Goal: Task Accomplishment & Management: Complete application form

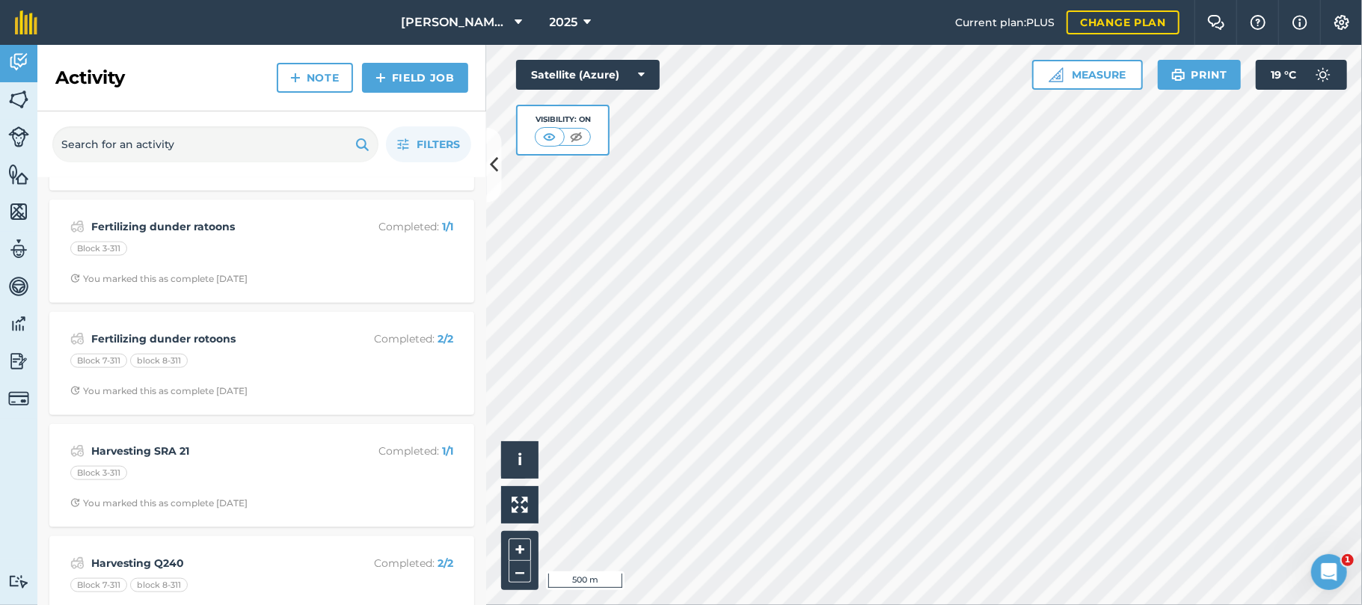
scroll to position [1224, 0]
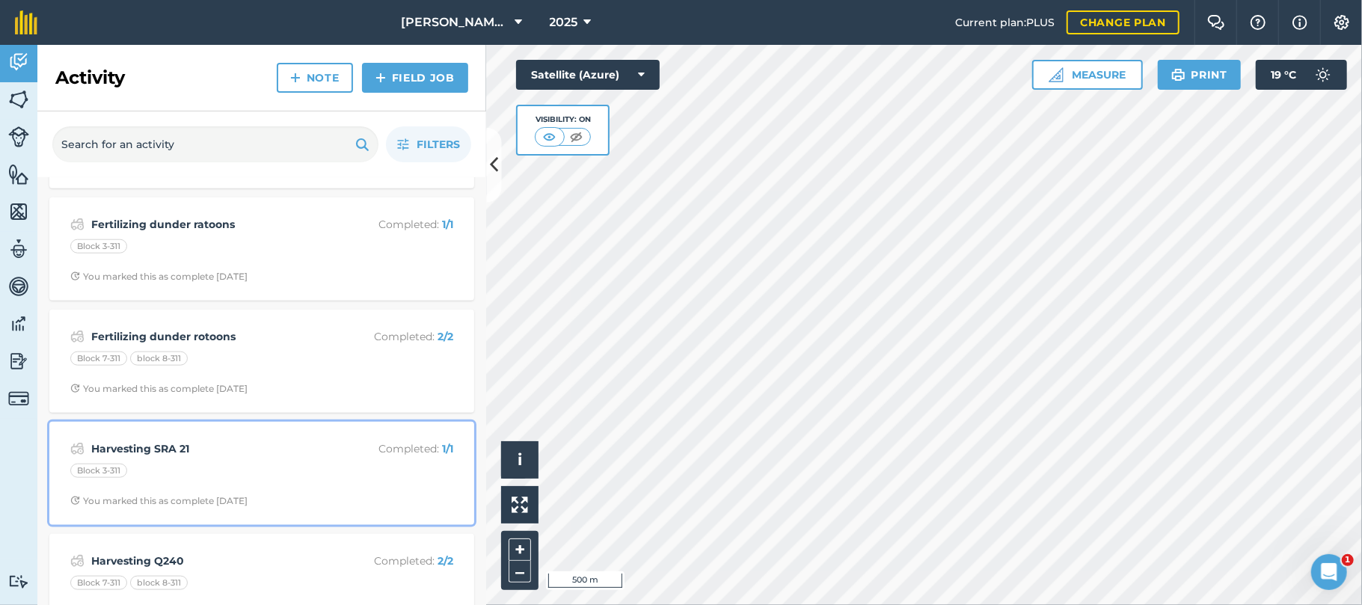
click at [132, 457] on strong "Harvesting SRA 21" at bounding box center [209, 449] width 237 height 16
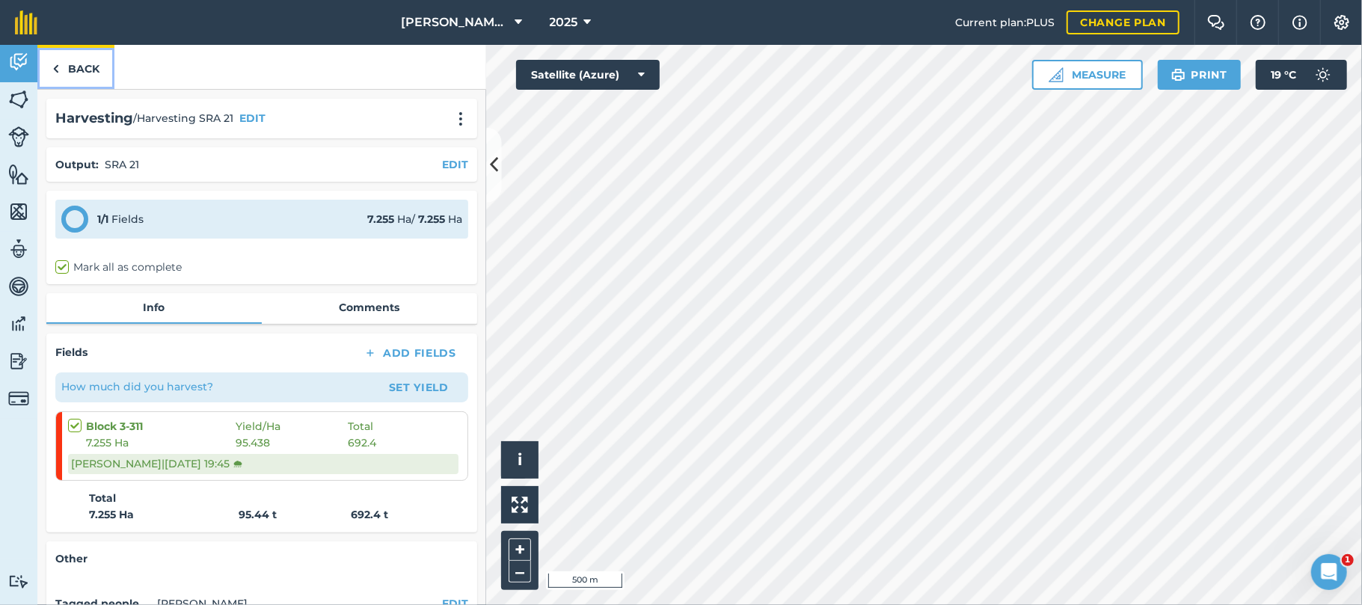
click at [76, 64] on link "Back" at bounding box center [75, 67] width 77 height 44
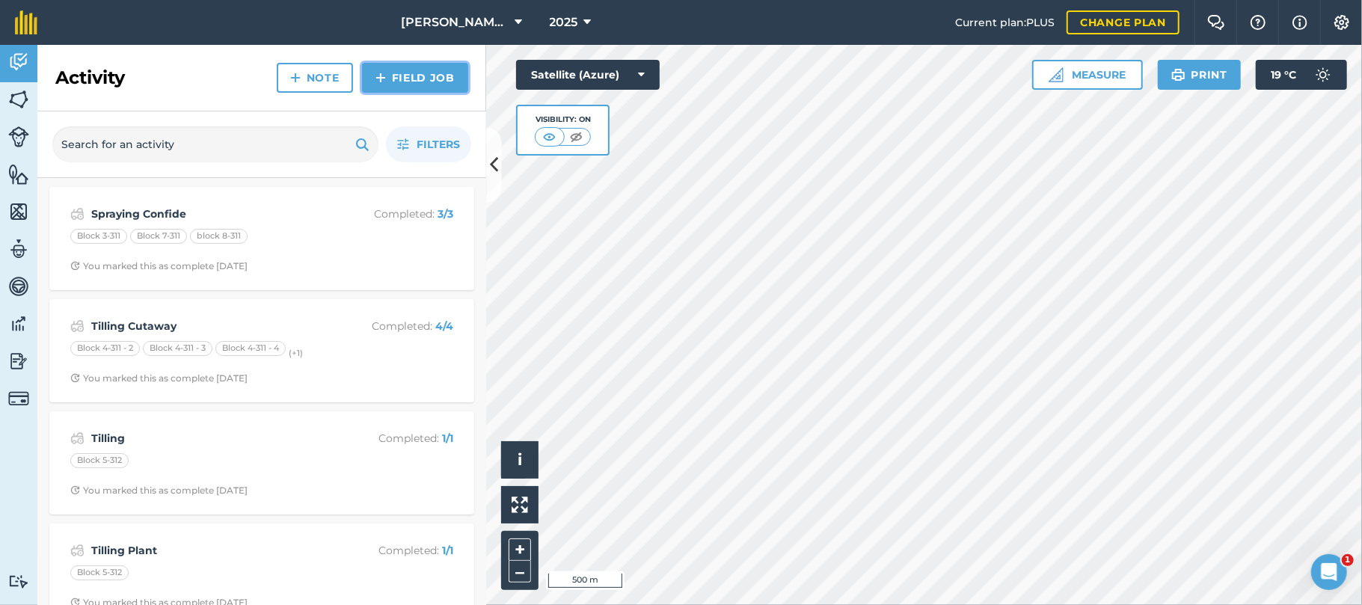
click at [390, 81] on link "Field Job" at bounding box center [415, 78] width 106 height 30
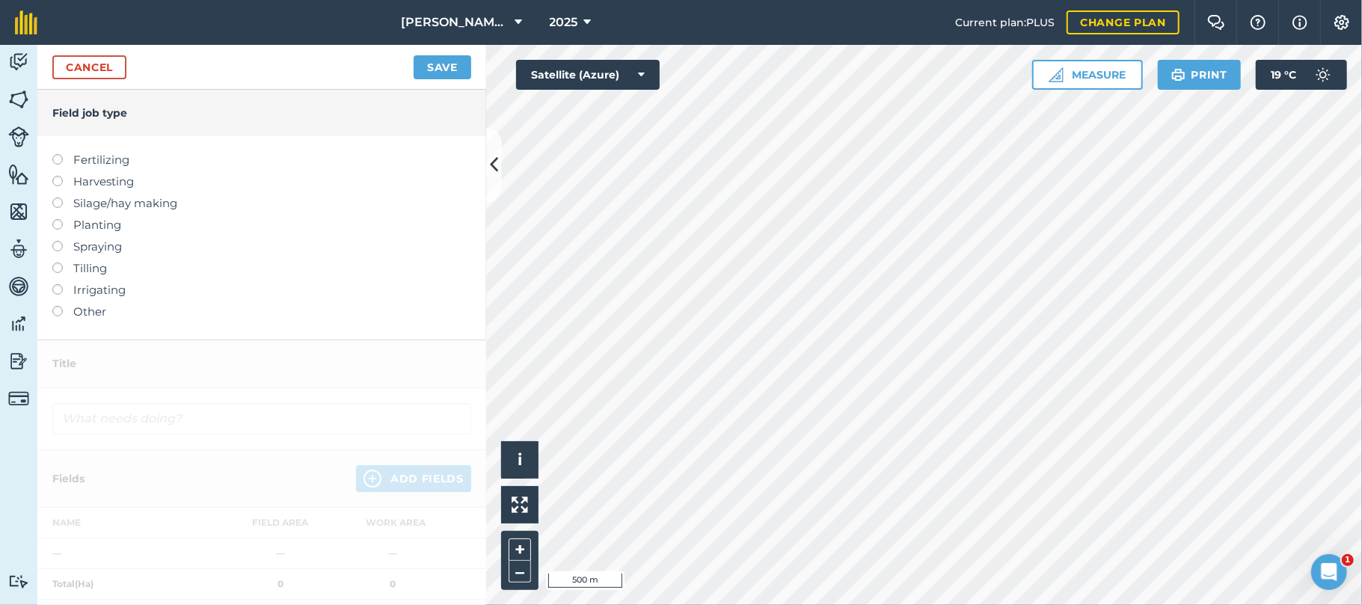
click at [57, 176] on label at bounding box center [62, 176] width 21 height 0
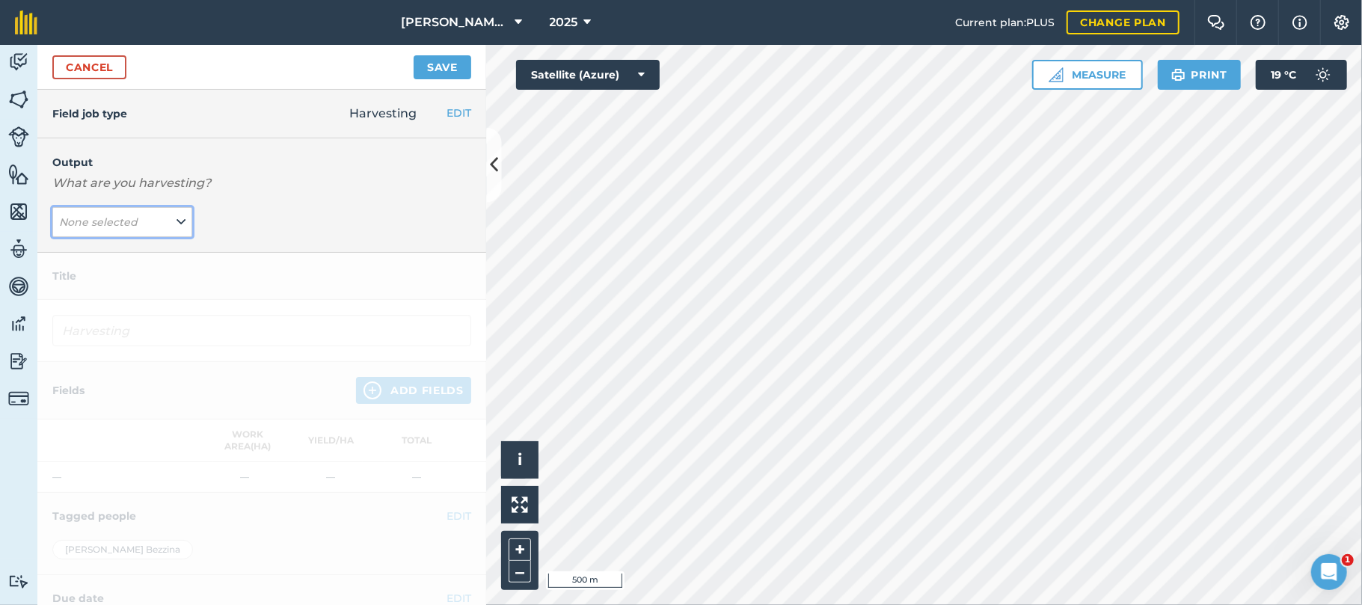
click at [142, 223] on button "None selected" at bounding box center [122, 222] width 140 height 30
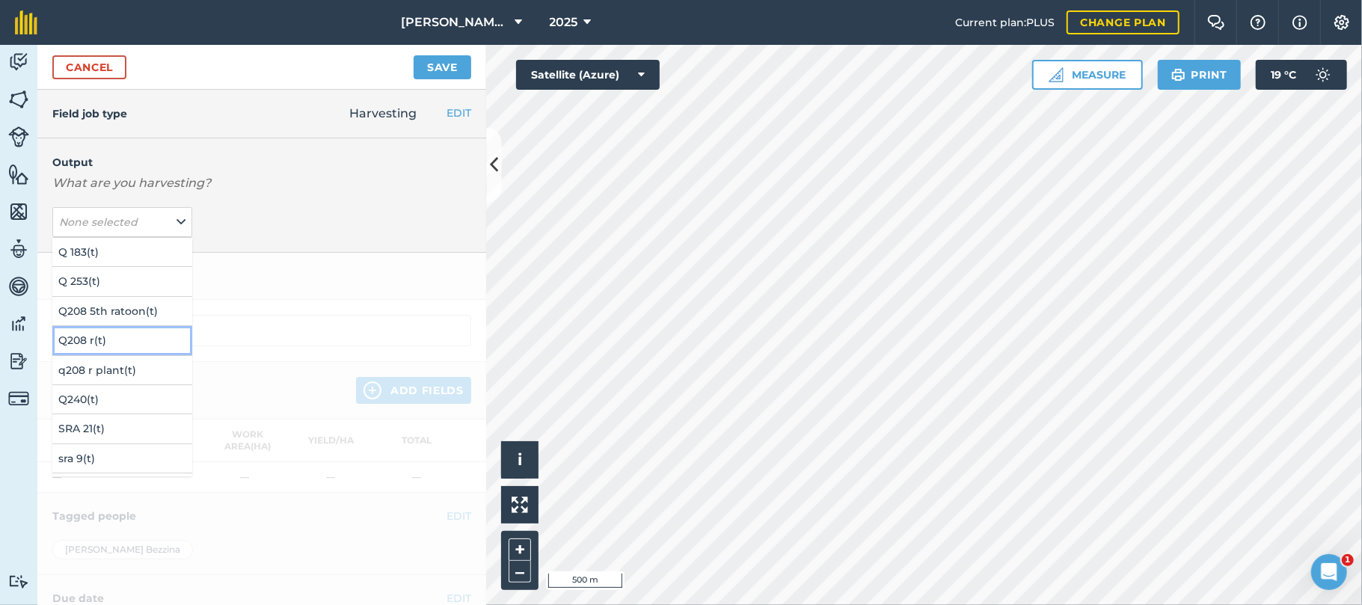
click at [78, 337] on button "Q208 r ( t )" at bounding box center [122, 340] width 140 height 28
type input "Harvesting Q208 r"
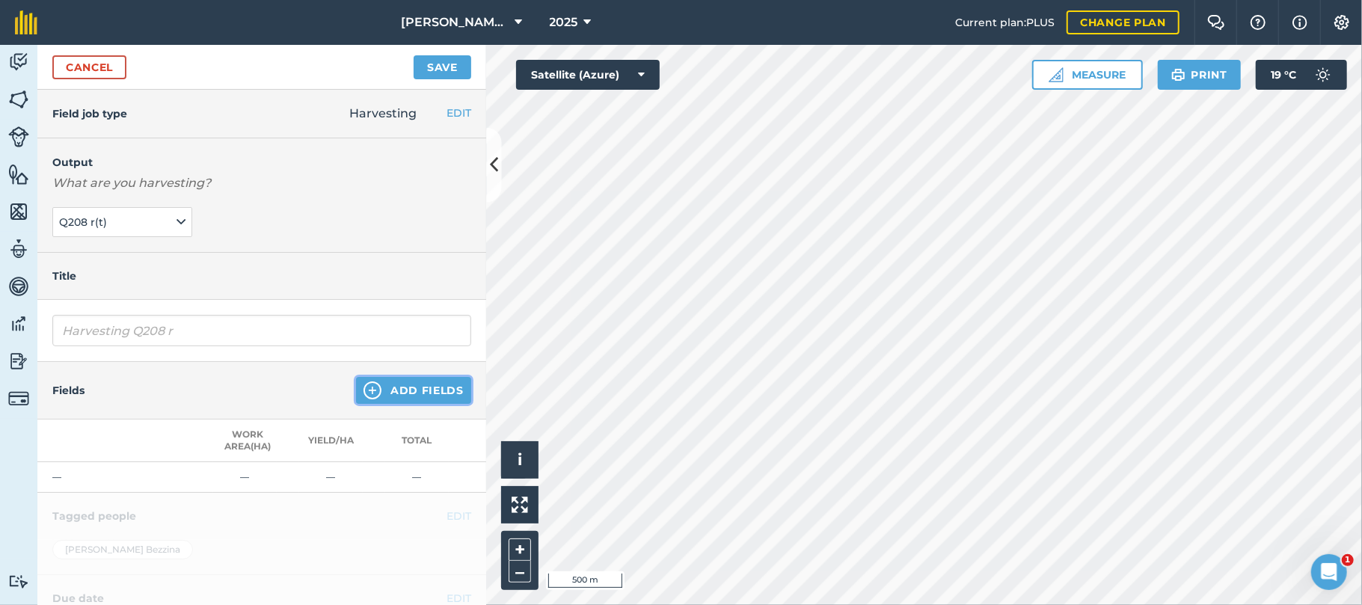
click at [405, 398] on button "Add Fields" at bounding box center [413, 390] width 115 height 27
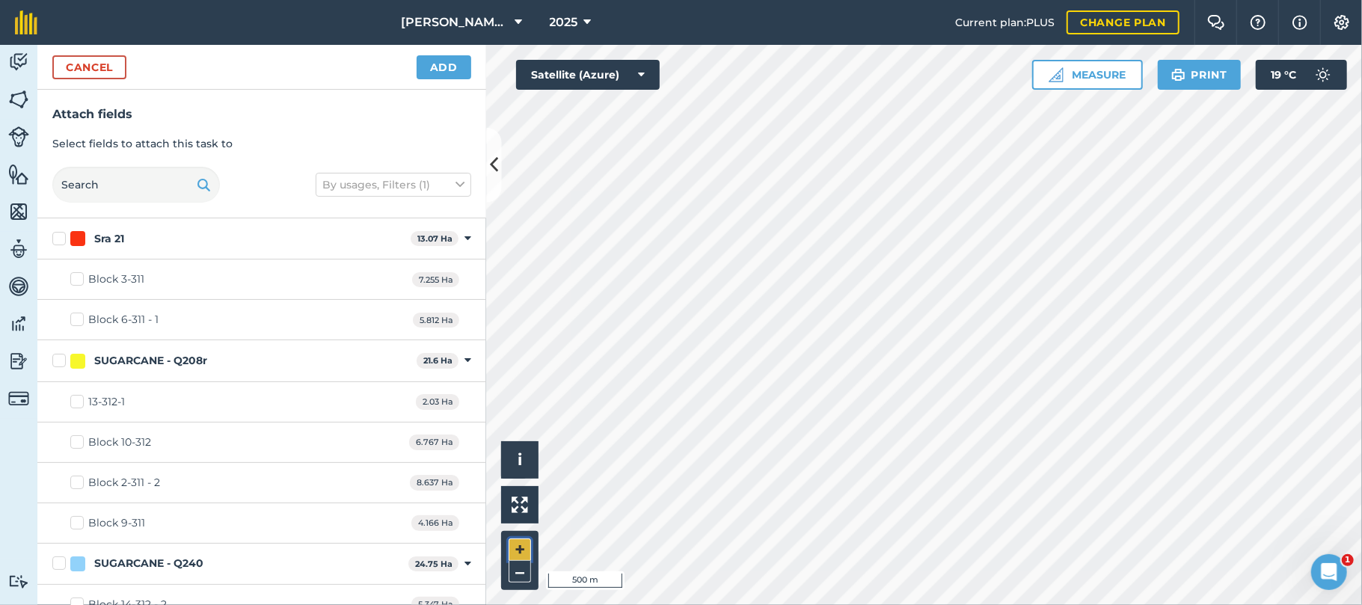
click at [518, 552] on button "+" at bounding box center [520, 550] width 22 height 22
checkbox input "true"
click at [446, 73] on button "Add" at bounding box center [444, 67] width 55 height 24
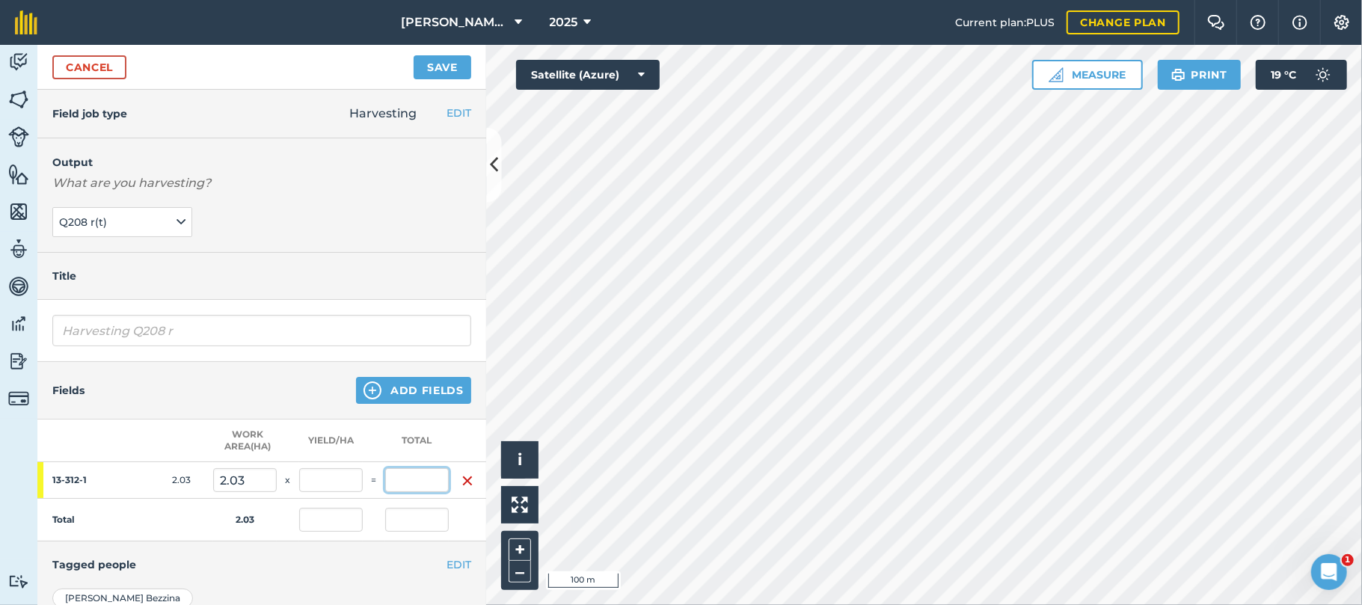
click at [414, 479] on input "text" at bounding box center [417, 480] width 64 height 24
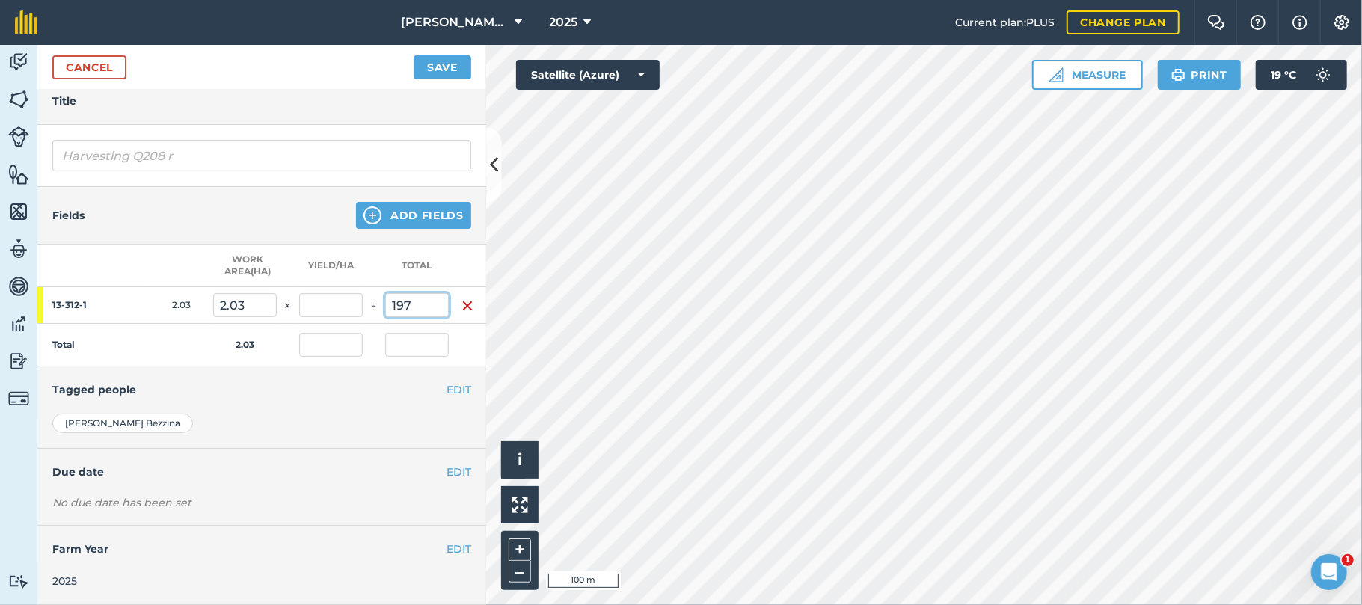
scroll to position [192, 0]
type input "197"
type input "97.044"
type input "197"
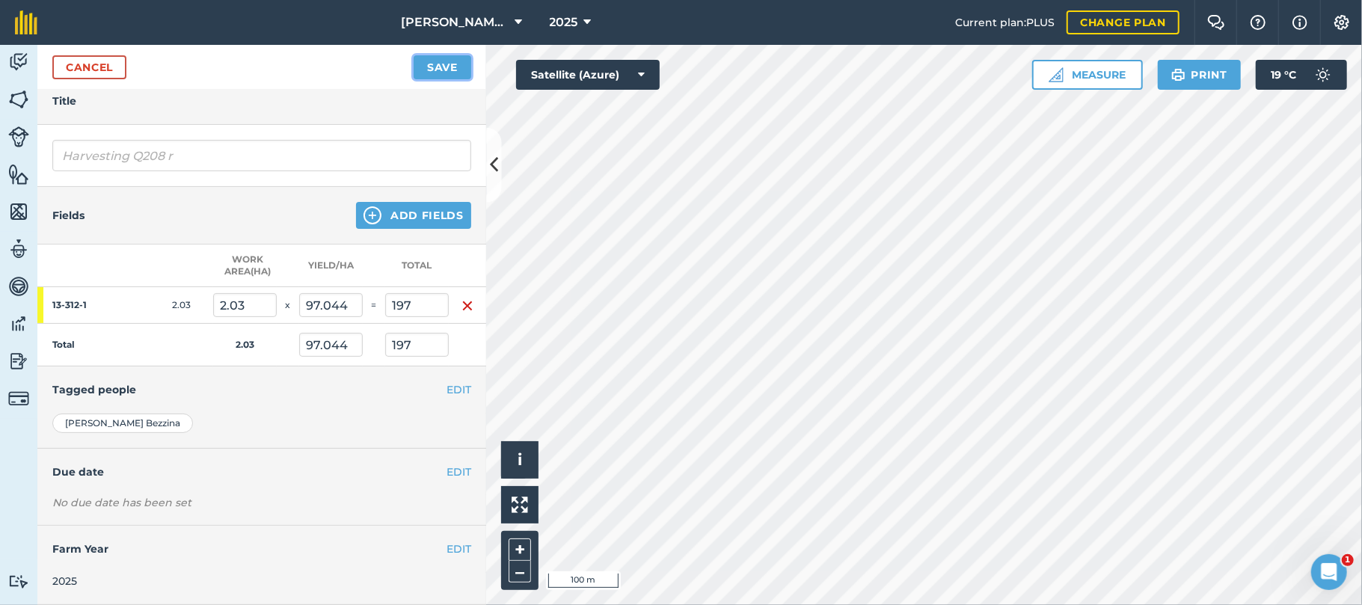
click at [447, 69] on button "Save" at bounding box center [443, 67] width 58 height 24
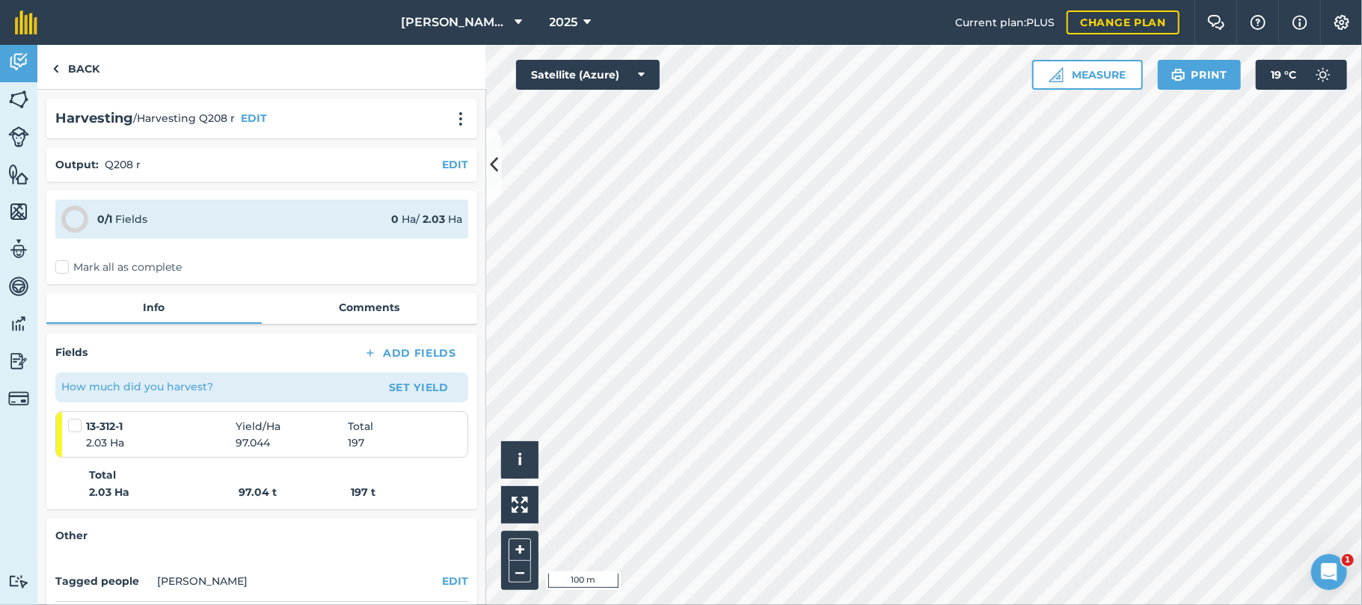
click at [60, 269] on label "Mark all as complete" at bounding box center [118, 268] width 126 height 16
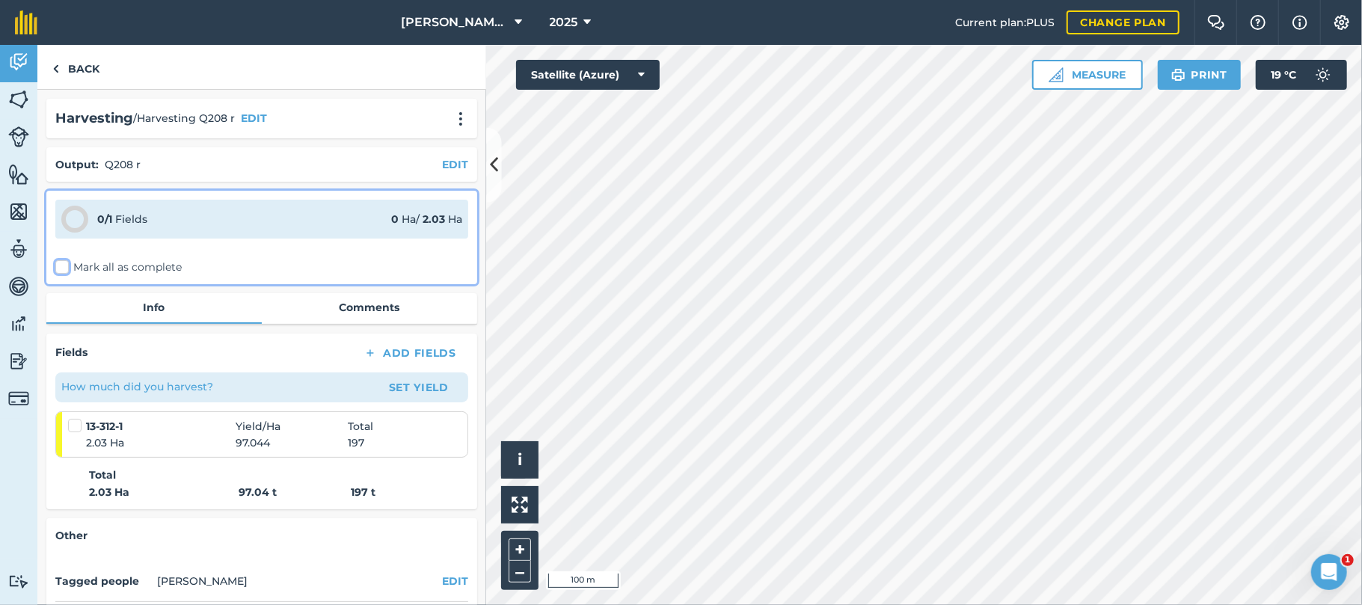
click at [60, 269] on input "Mark all as complete" at bounding box center [60, 265] width 10 height 10
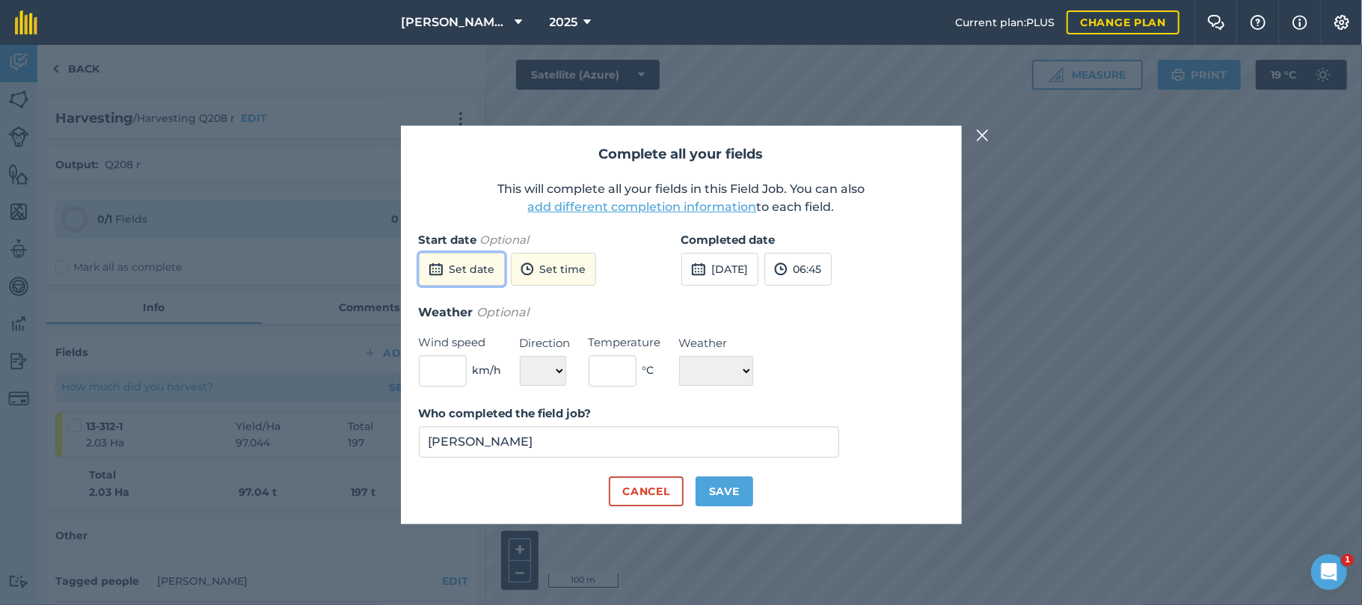
click at [473, 266] on button "Set date" at bounding box center [462, 269] width 86 height 33
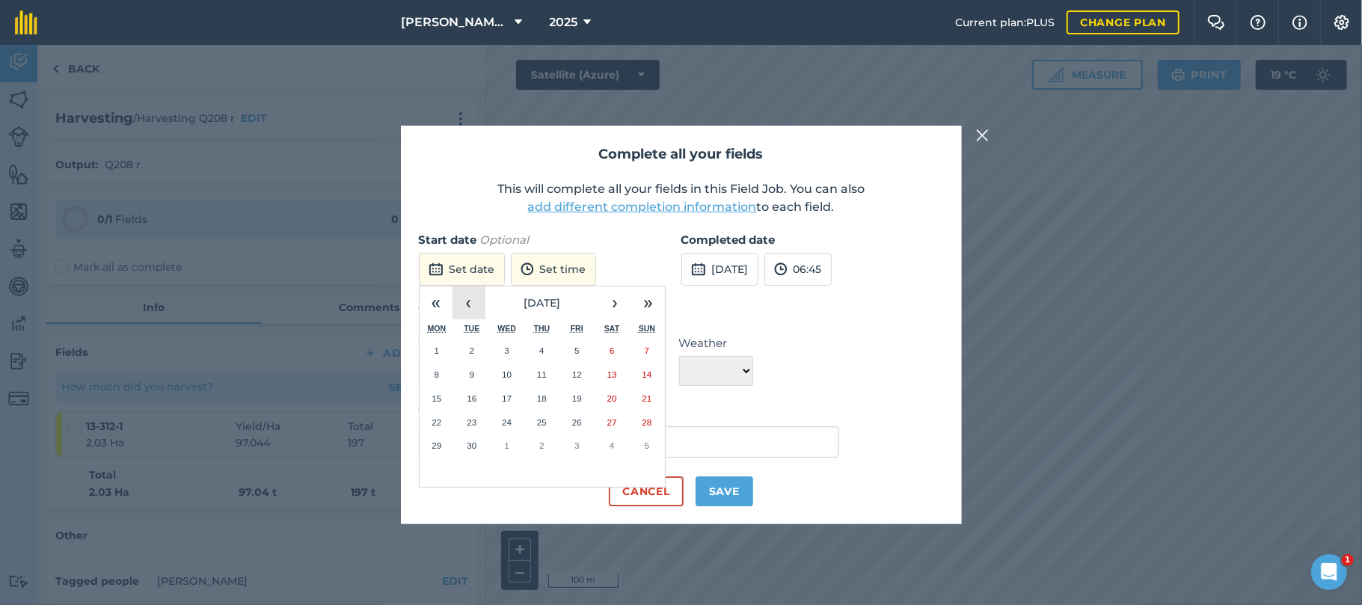
click at [471, 302] on button "‹" at bounding box center [469, 302] width 33 height 33
click at [611, 425] on abbr "23" at bounding box center [612, 422] width 10 height 10
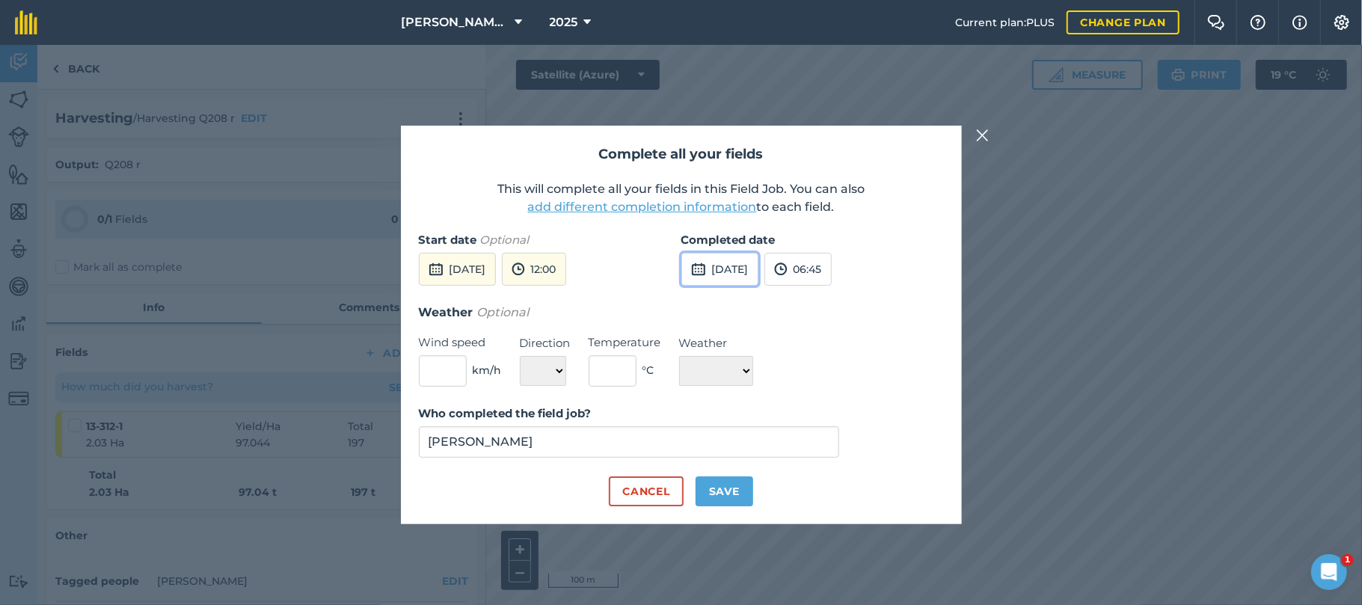
click at [734, 273] on button "[DATE]" at bounding box center [719, 269] width 77 height 33
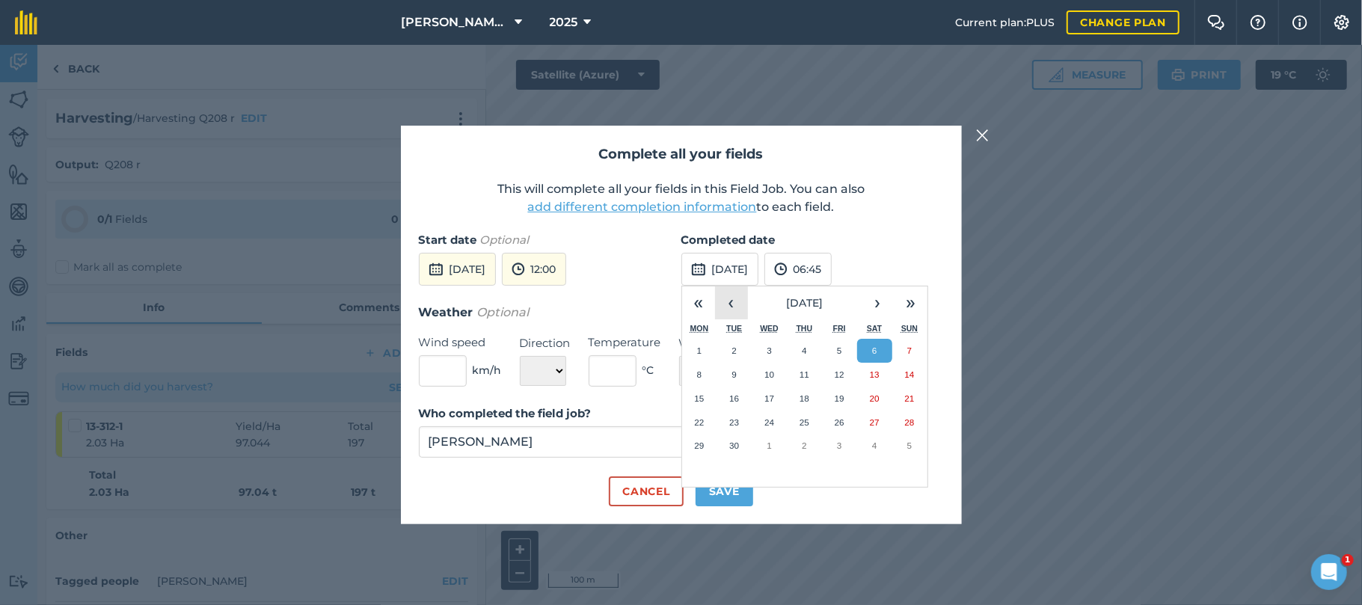
click at [734, 300] on button "‹" at bounding box center [731, 302] width 33 height 33
click at [868, 420] on button "23" at bounding box center [874, 423] width 35 height 24
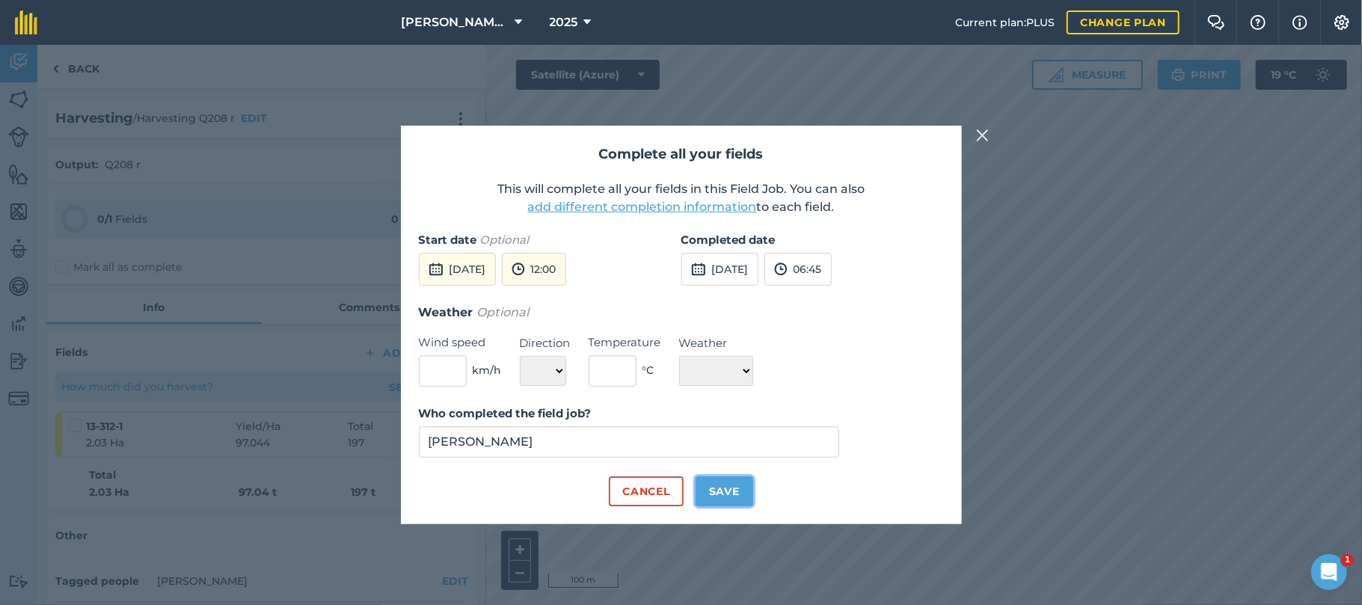
click at [728, 488] on button "Save" at bounding box center [725, 491] width 58 height 30
checkbox input "true"
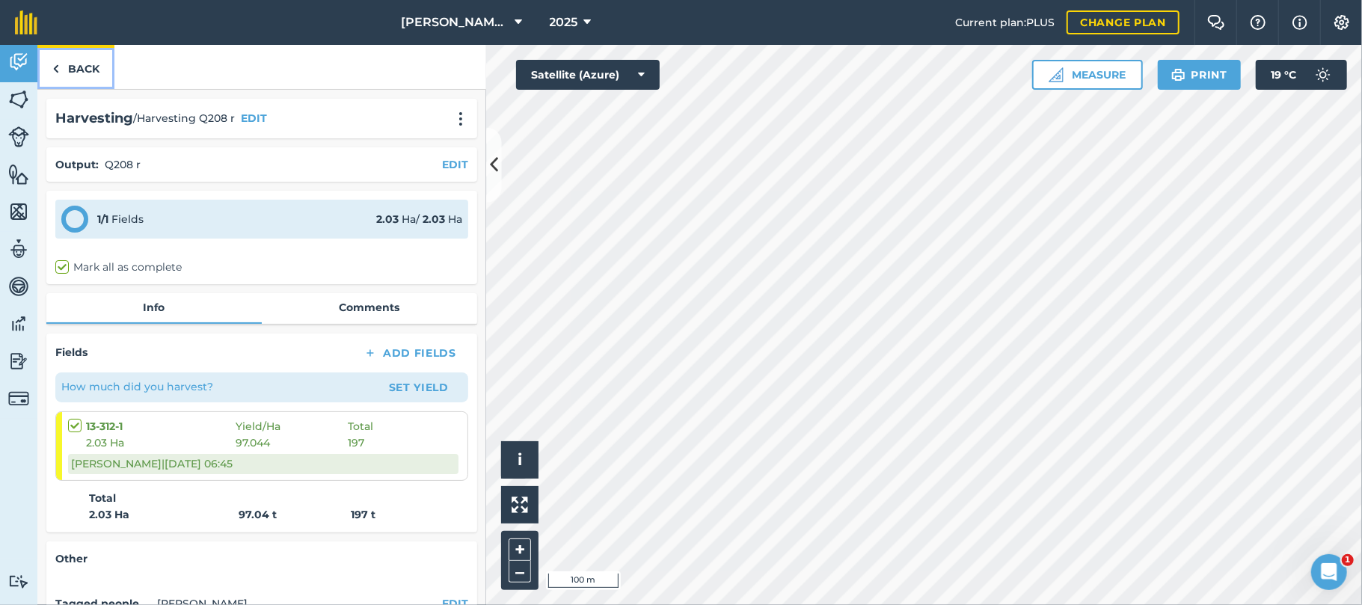
click at [93, 70] on link "Back" at bounding box center [75, 67] width 77 height 44
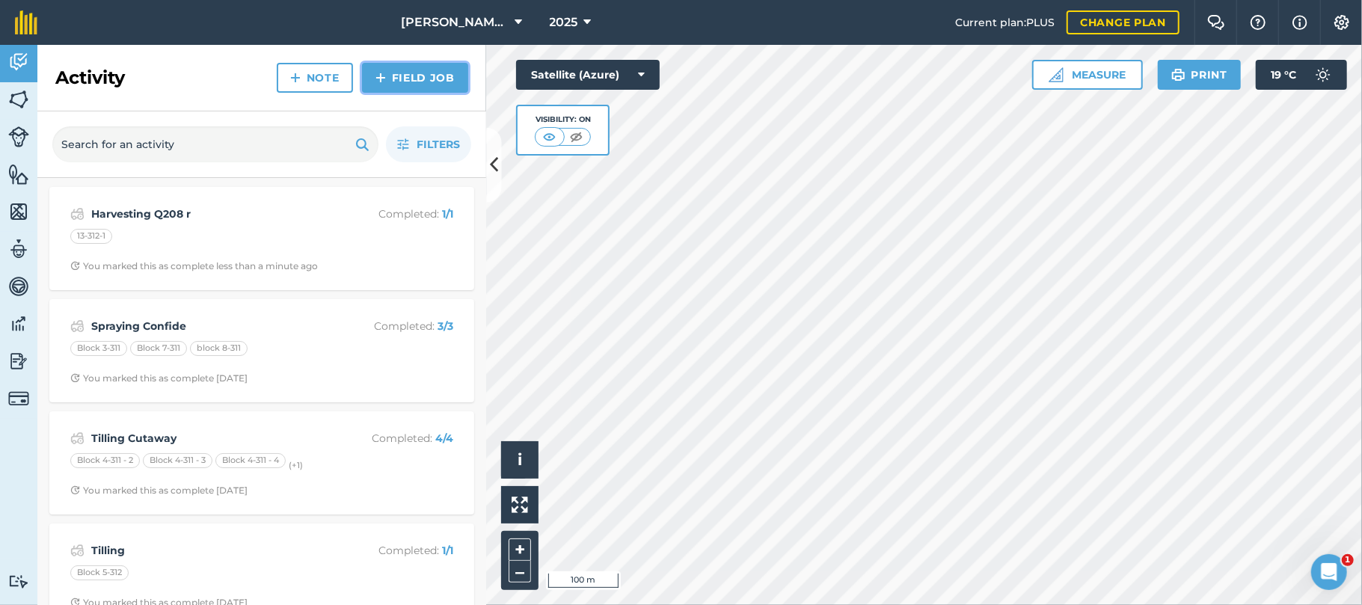
click at [395, 79] on link "Field Job" at bounding box center [415, 78] width 106 height 30
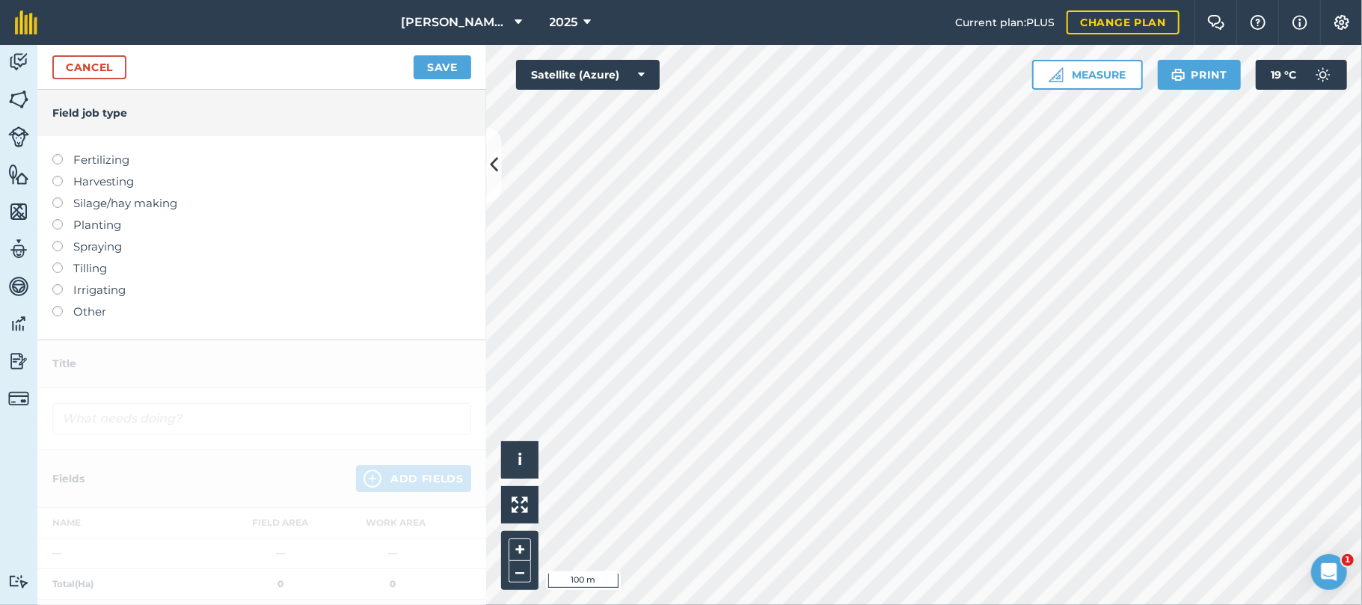
click at [61, 176] on label at bounding box center [62, 176] width 21 height 0
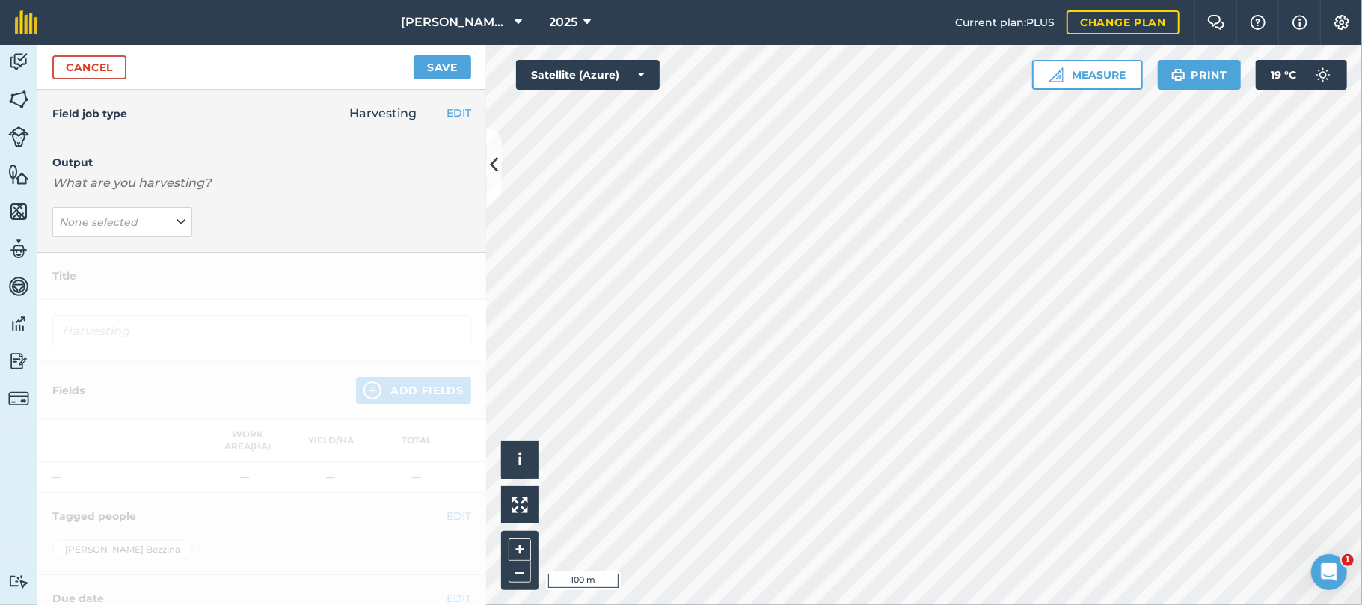
click at [61, 182] on em "What are you harvesting?" at bounding box center [131, 183] width 159 height 14
click at [177, 220] on icon at bounding box center [181, 222] width 9 height 16
click at [70, 286] on button "Q 253 ( t )" at bounding box center [122, 281] width 140 height 28
type input "Harvesting Q 253"
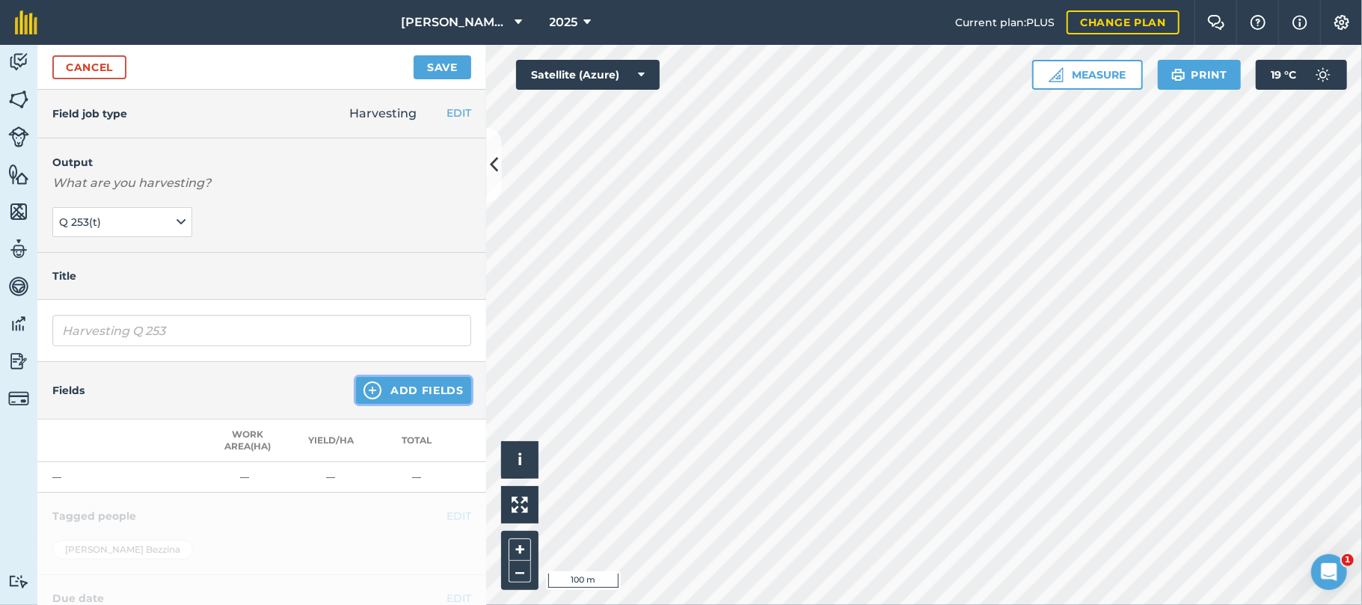
click at [390, 384] on button "Add Fields" at bounding box center [413, 390] width 115 height 27
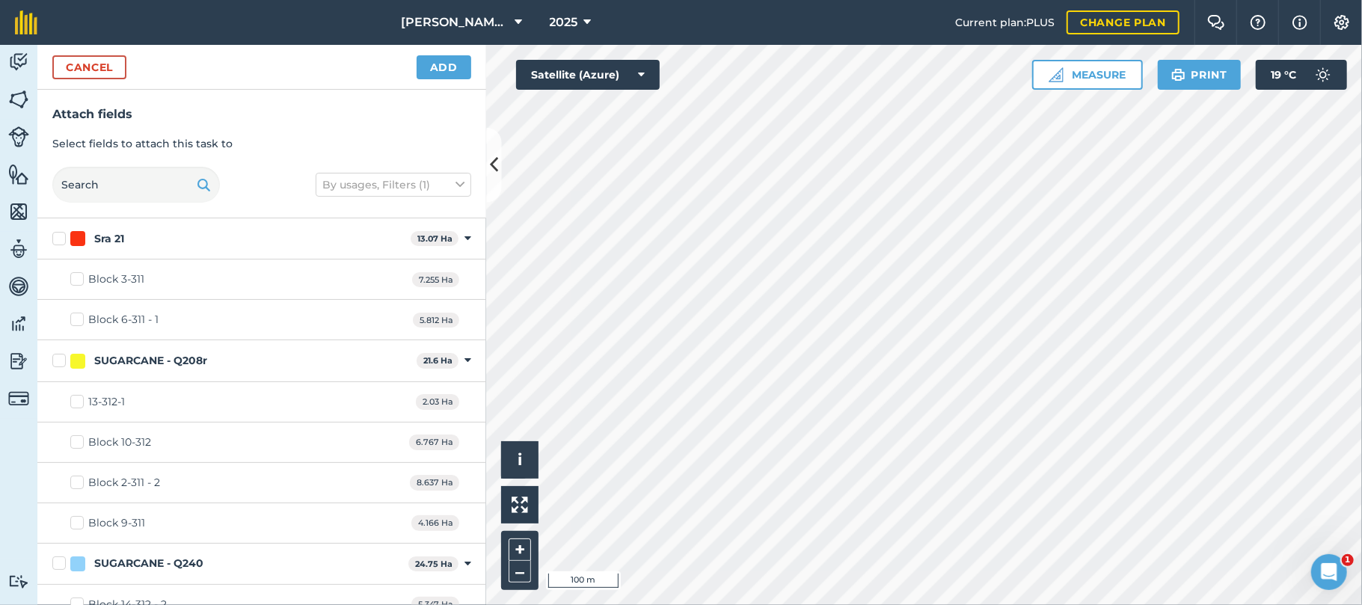
checkbox input "true"
click at [450, 64] on button "Add" at bounding box center [444, 67] width 55 height 24
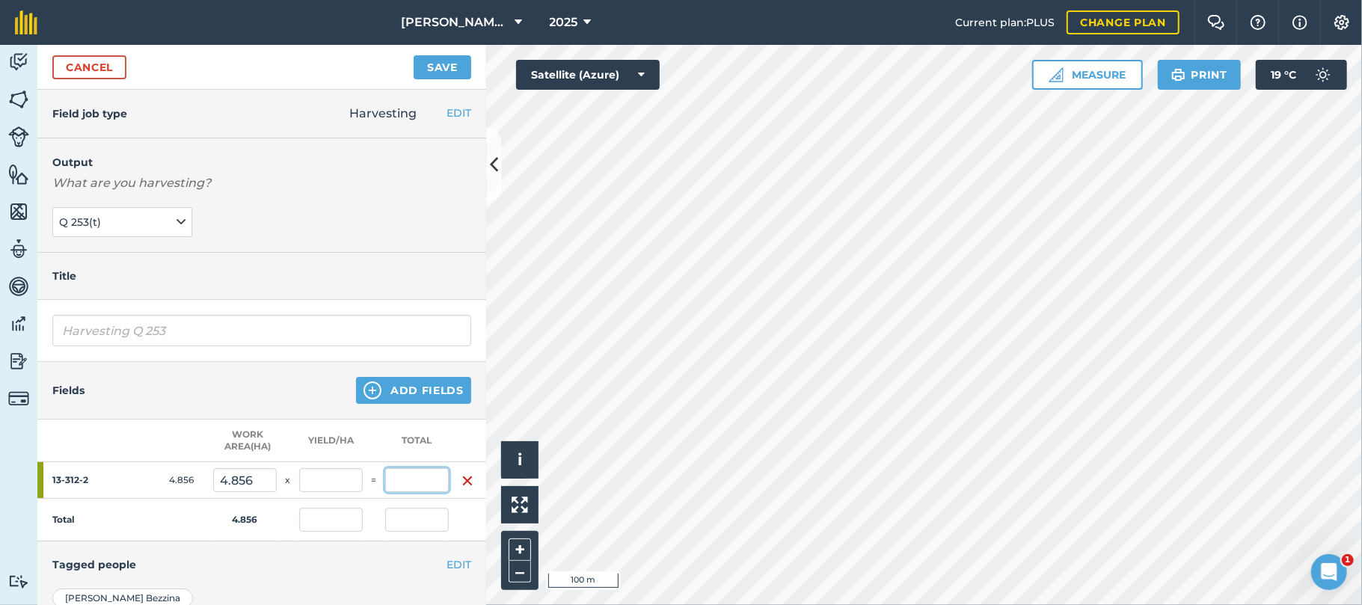
click at [411, 480] on input "text" at bounding box center [417, 480] width 64 height 24
type input "599"
type input "123.353"
type input "599"
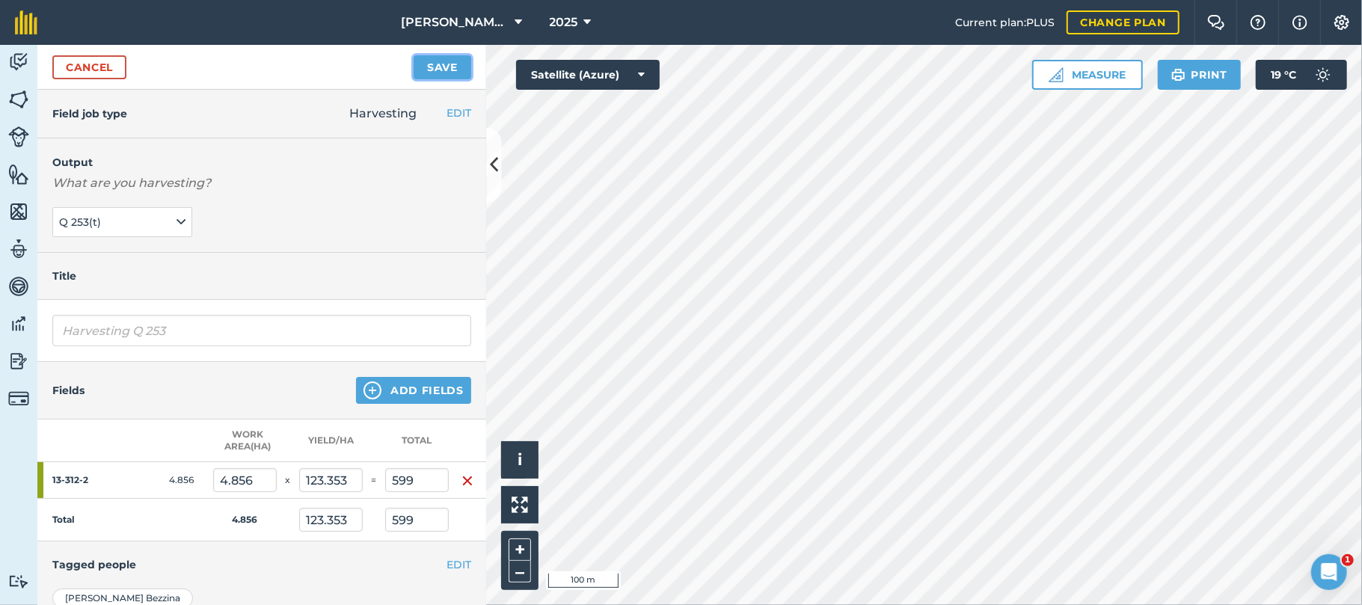
click at [444, 64] on button "Save" at bounding box center [443, 67] width 58 height 24
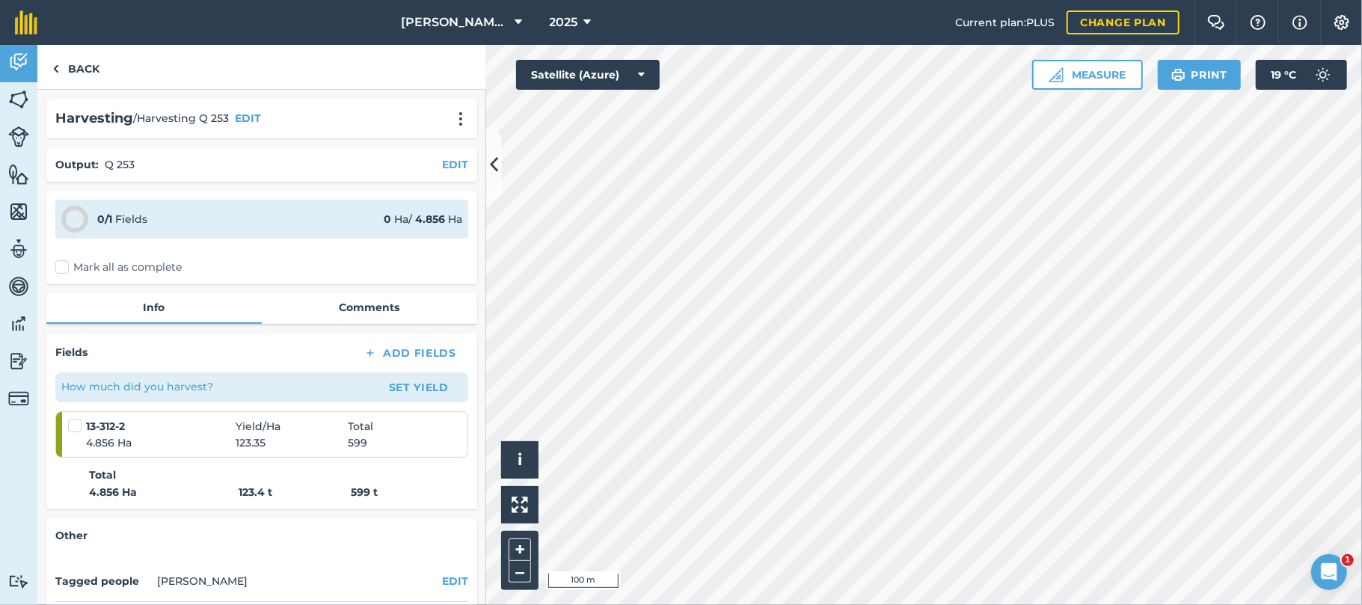
click at [67, 266] on label "Mark all as complete" at bounding box center [118, 268] width 126 height 16
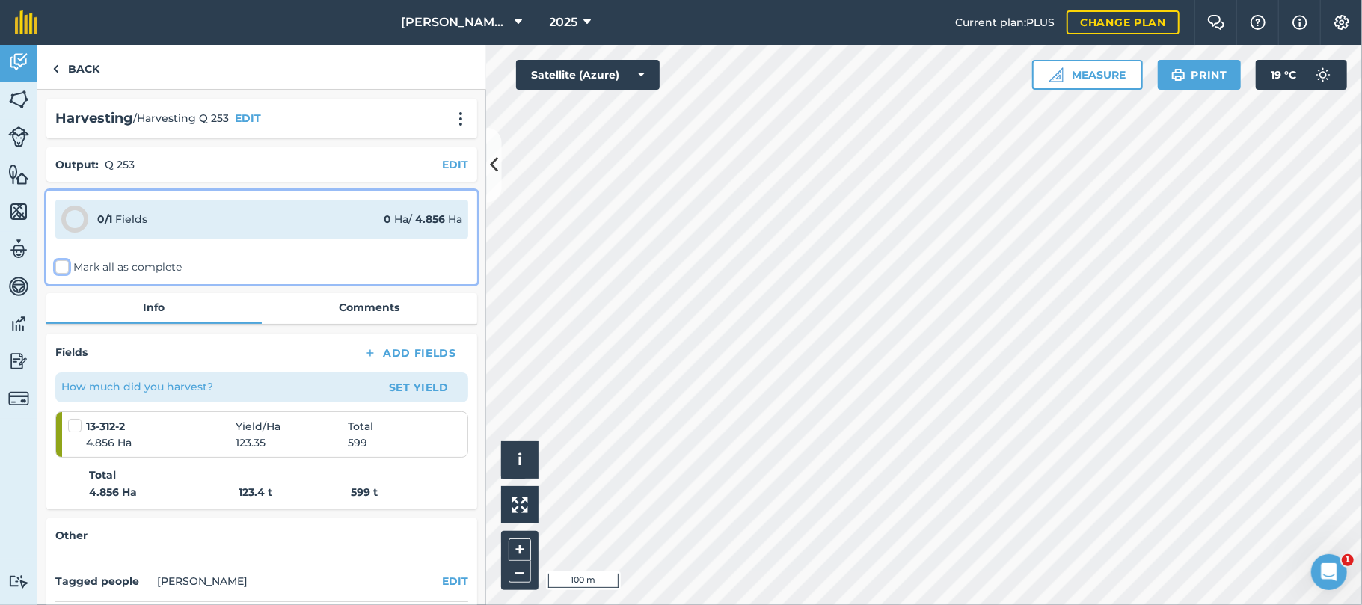
click at [65, 266] on input "Mark all as complete" at bounding box center [60, 265] width 10 height 10
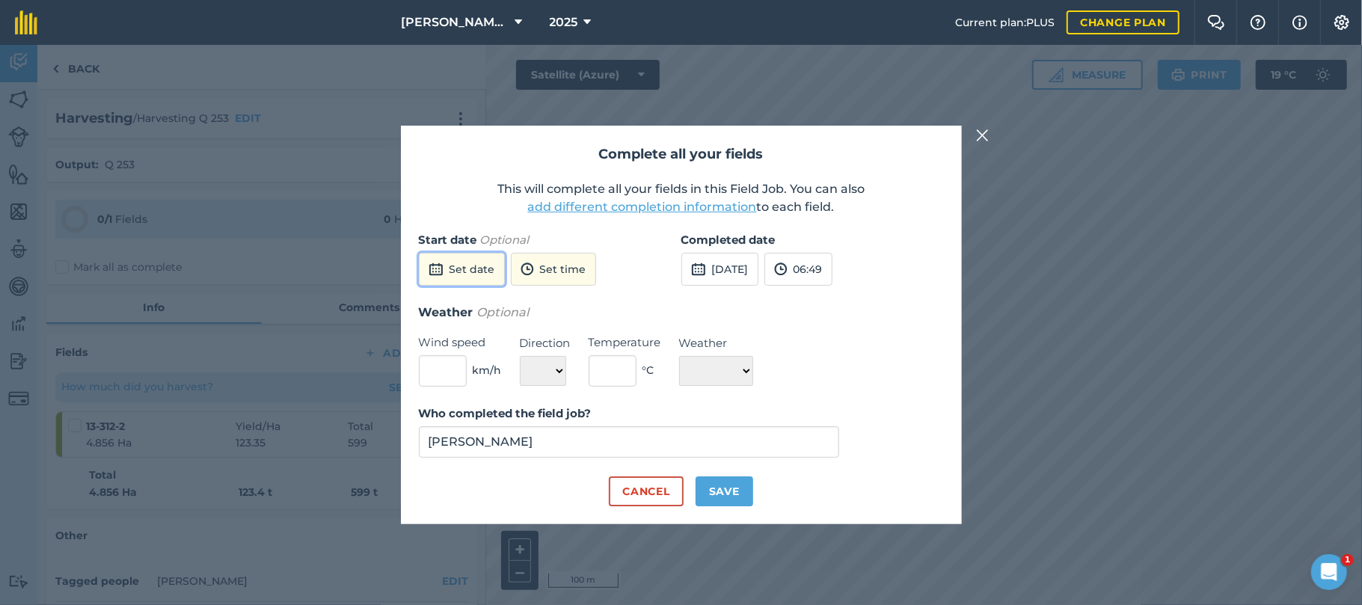
click at [458, 269] on button "Set date" at bounding box center [462, 269] width 86 height 33
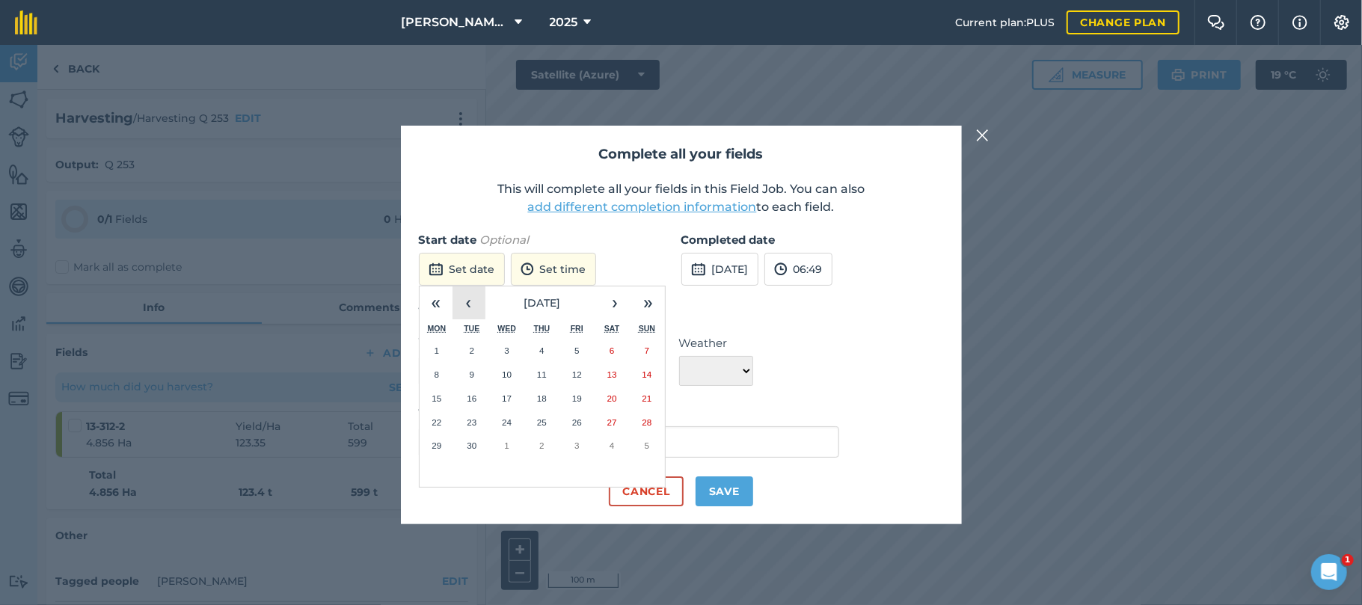
click at [468, 302] on button "‹" at bounding box center [469, 302] width 33 height 33
click at [612, 422] on abbr "23" at bounding box center [612, 422] width 10 height 10
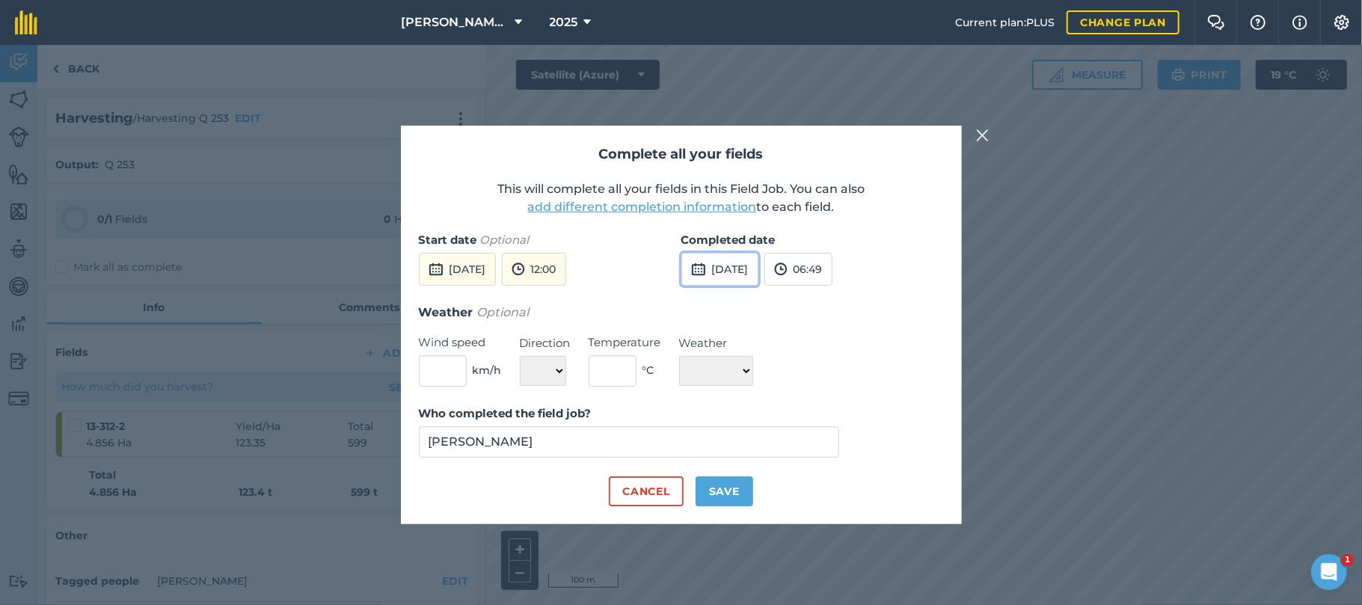
click at [757, 270] on button "[DATE]" at bounding box center [719, 269] width 77 height 33
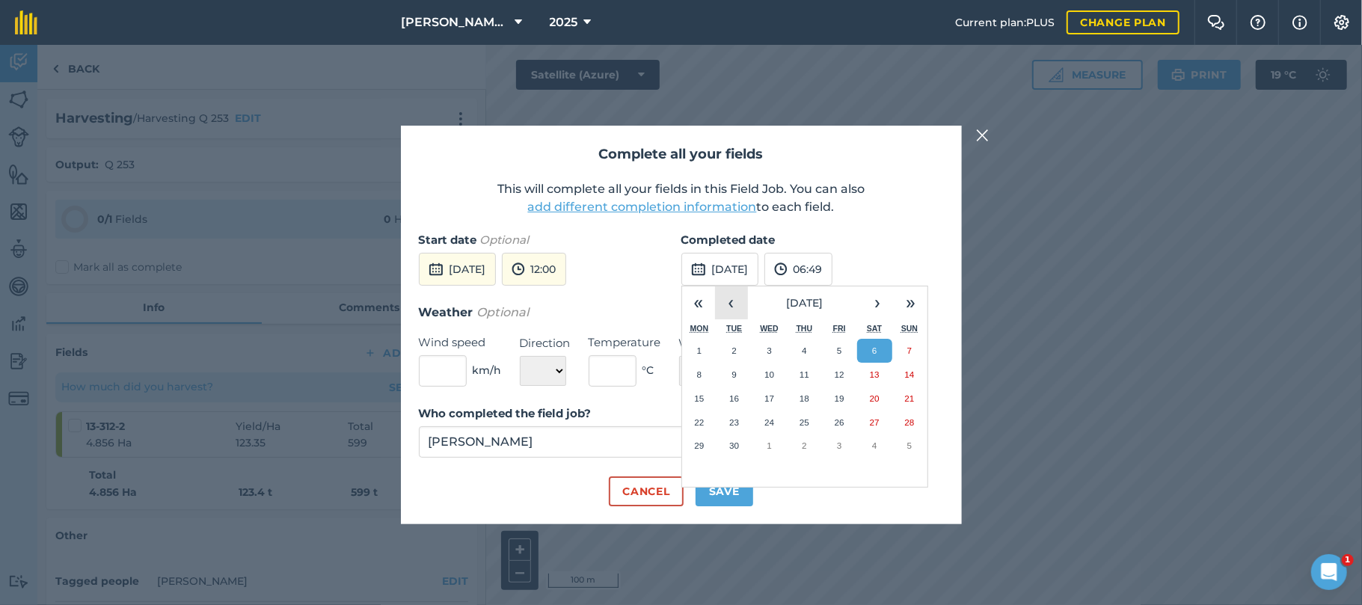
click at [734, 302] on button "‹" at bounding box center [731, 302] width 33 height 33
click at [905, 423] on abbr "24" at bounding box center [910, 422] width 10 height 10
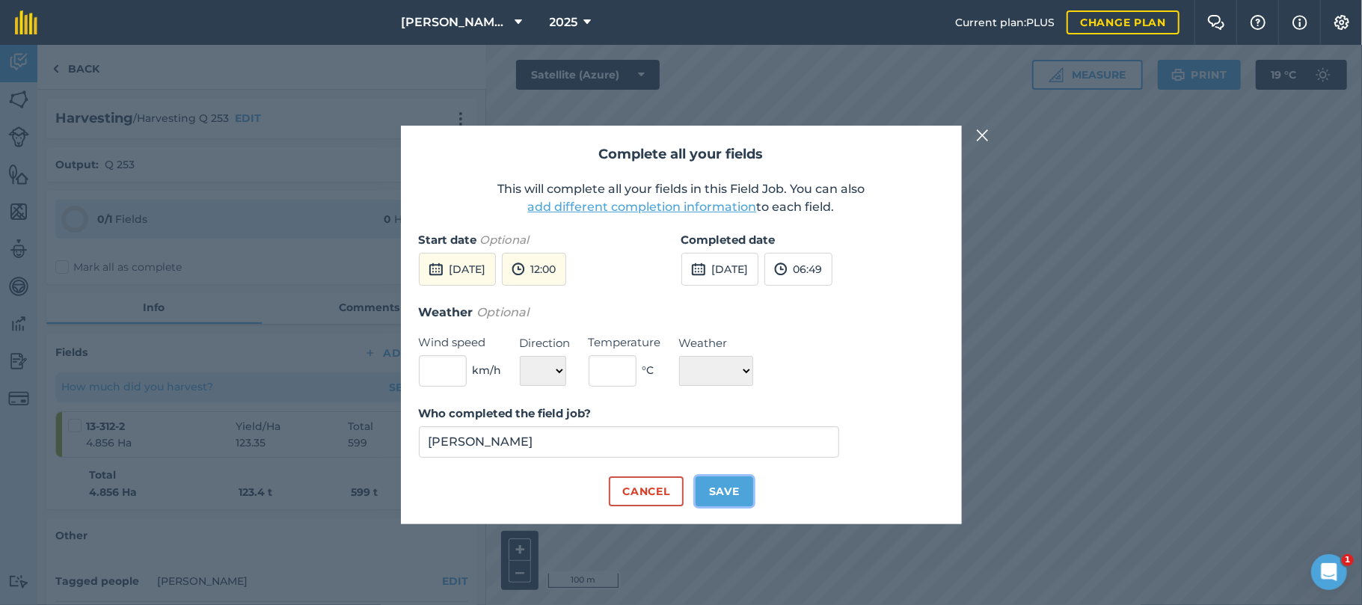
click at [710, 489] on button "Save" at bounding box center [725, 491] width 58 height 30
checkbox input "true"
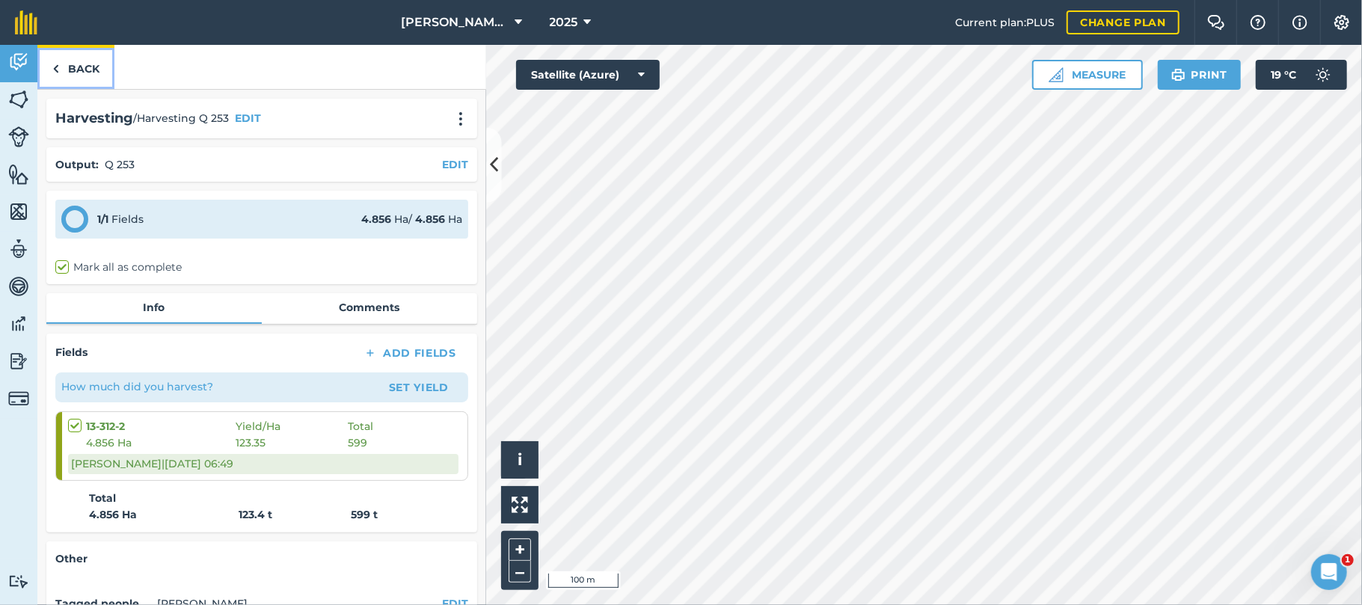
click at [76, 67] on link "Back" at bounding box center [75, 67] width 77 height 44
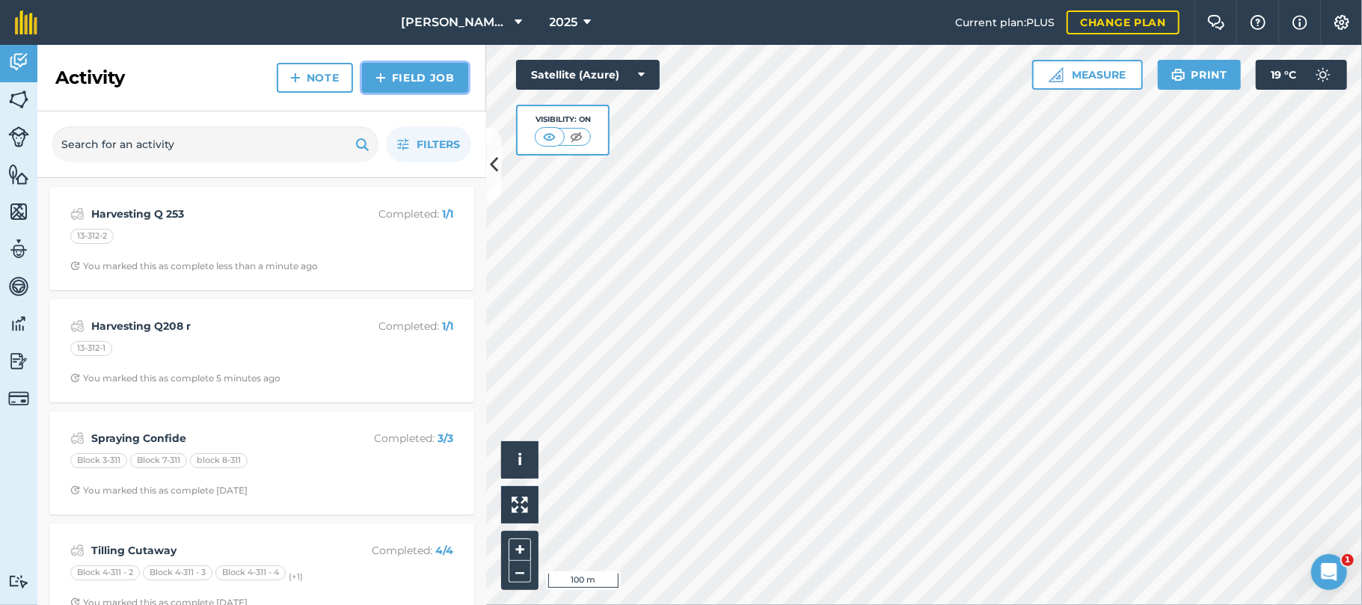
click at [413, 79] on link "Field Job" at bounding box center [415, 78] width 106 height 30
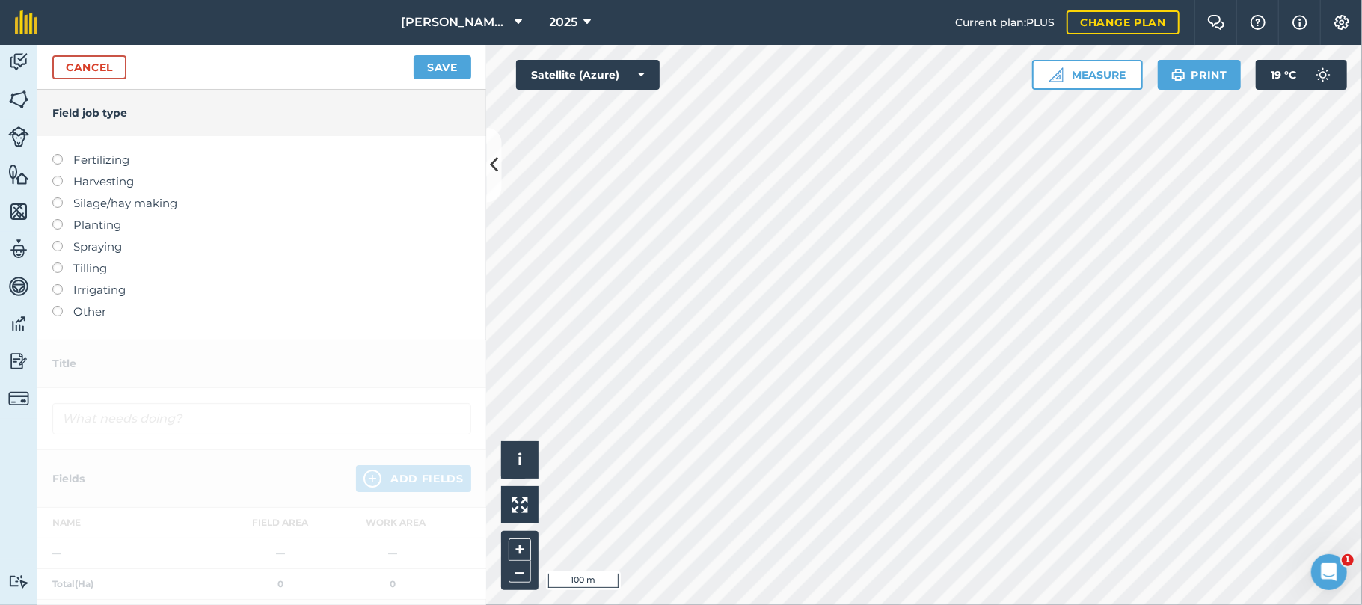
click at [58, 176] on label at bounding box center [62, 176] width 21 height 0
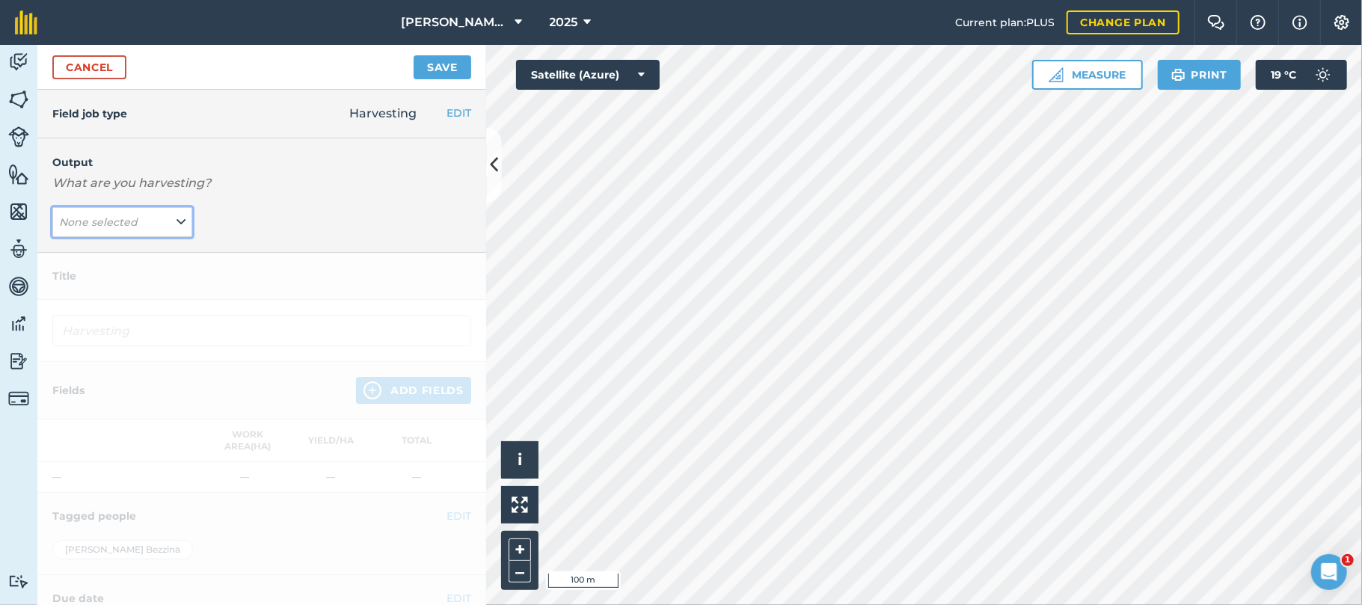
click at [177, 223] on icon at bounding box center [181, 222] width 9 height 16
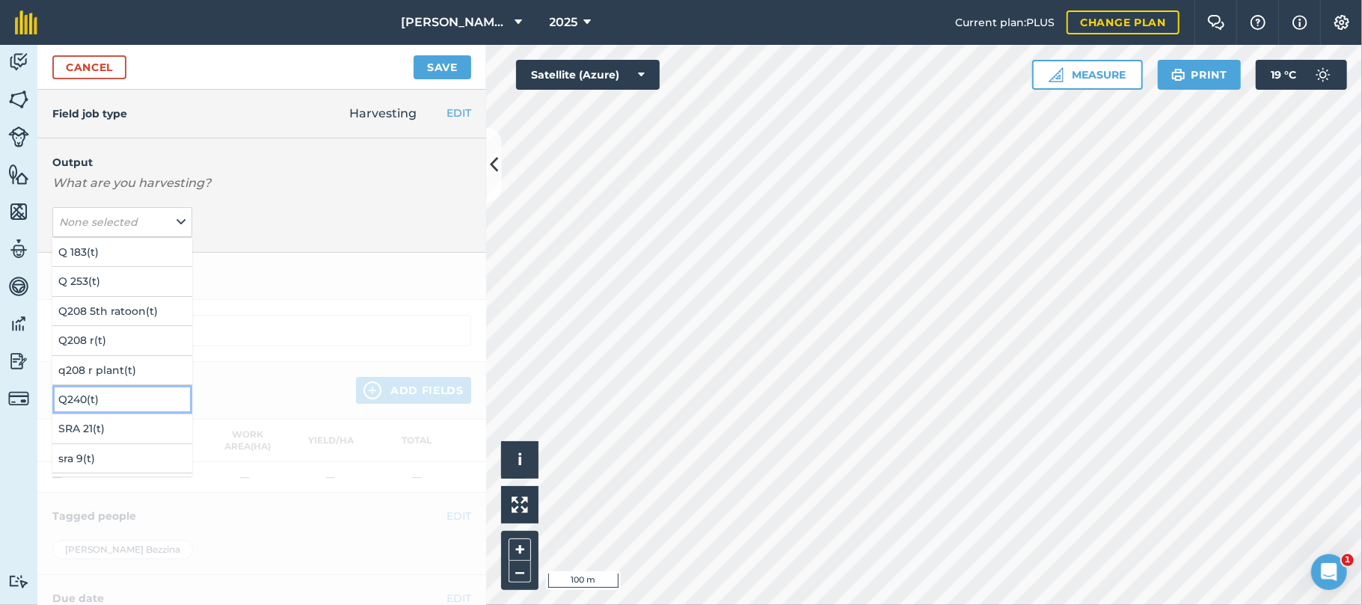
click at [76, 395] on button "Q240 ( t )" at bounding box center [122, 399] width 140 height 28
type input "Harvesting Q240"
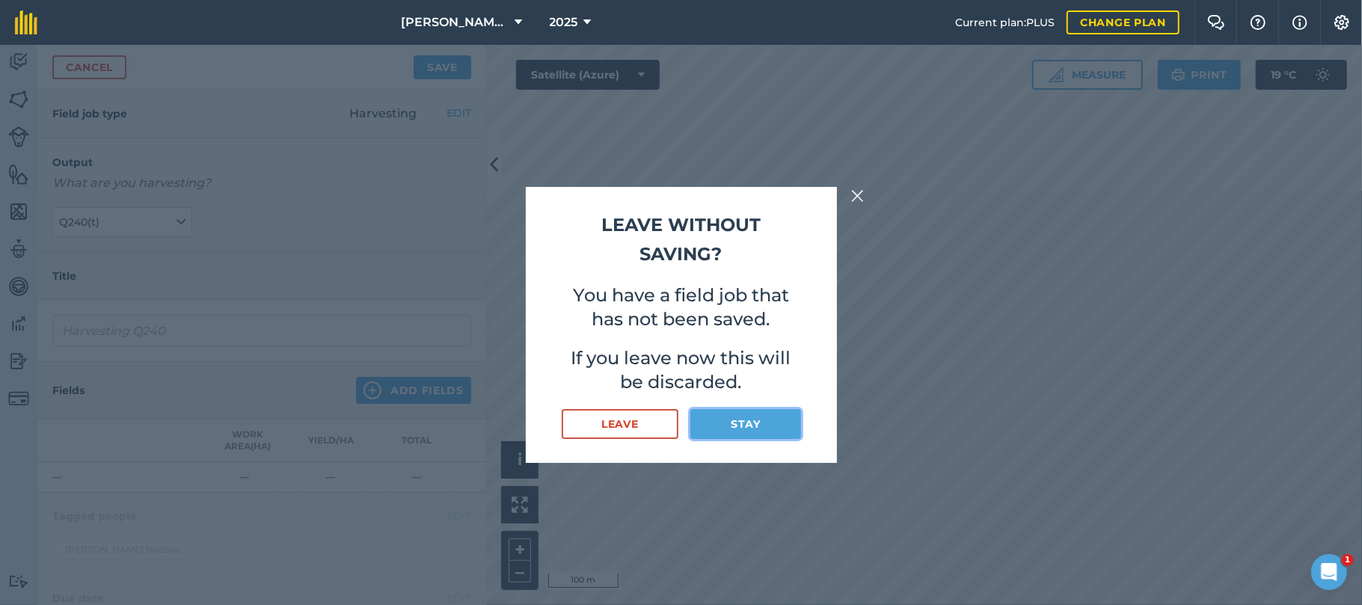
click at [727, 429] on button "Stay" at bounding box center [745, 424] width 110 height 30
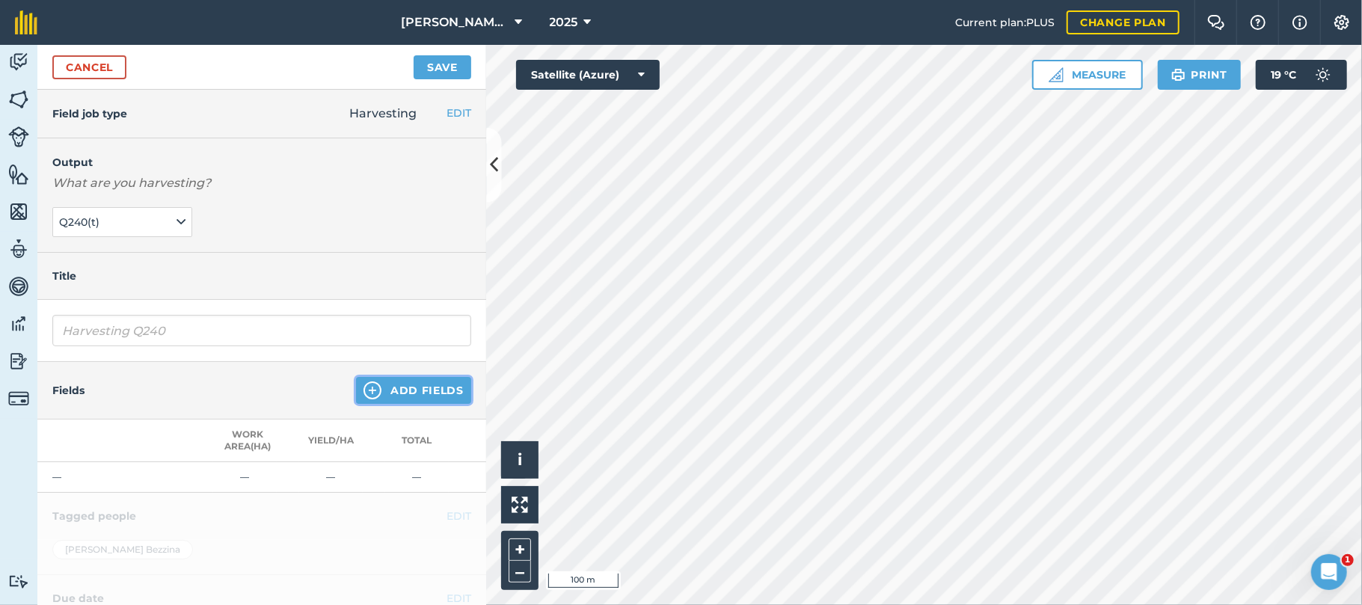
click at [405, 392] on button "Add Fields" at bounding box center [413, 390] width 115 height 27
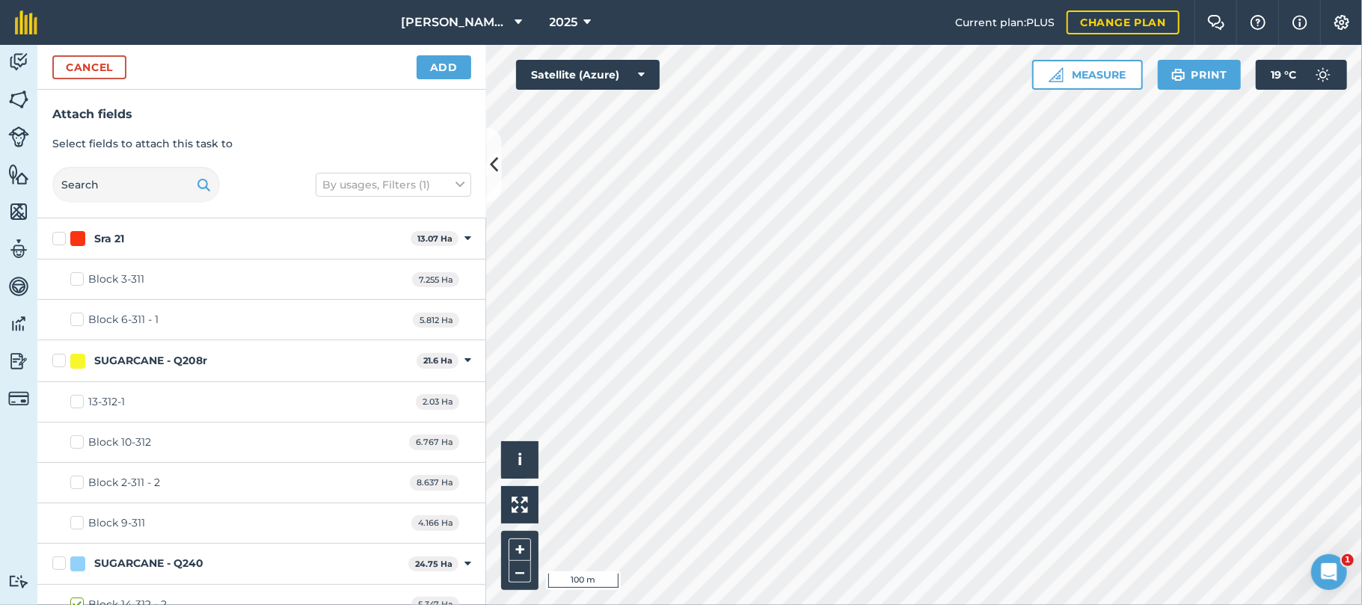
checkbox input "true"
click at [450, 67] on button "Add" at bounding box center [444, 67] width 55 height 24
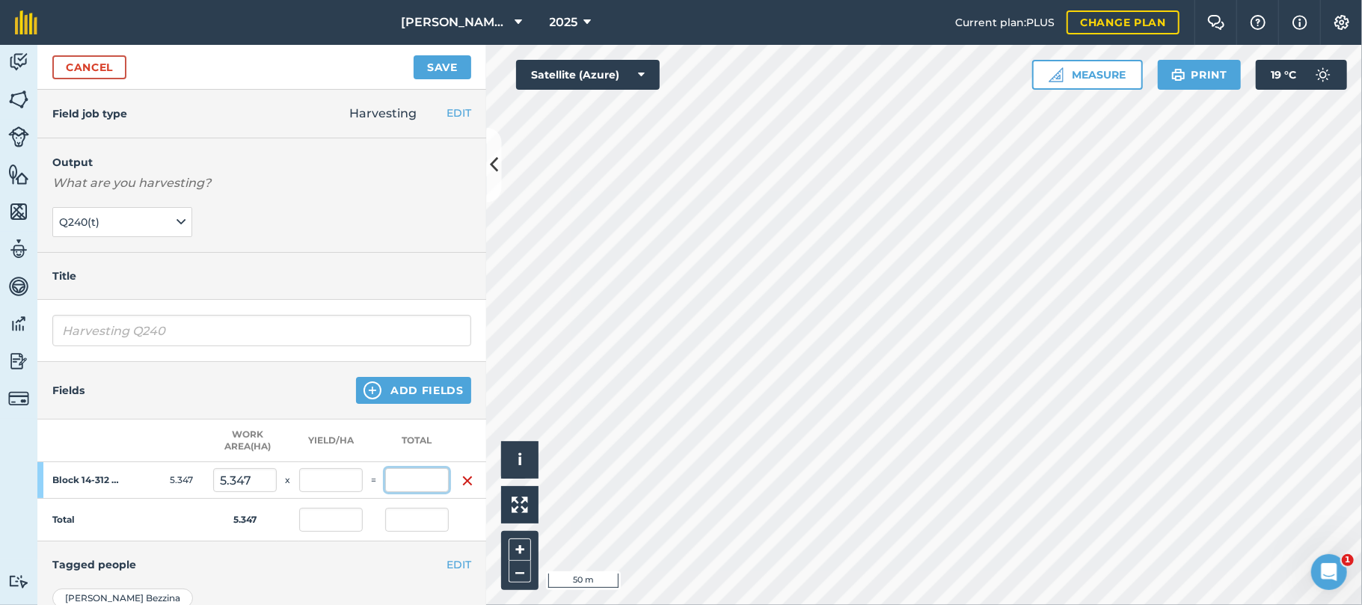
click at [414, 482] on input "text" at bounding box center [417, 480] width 64 height 24
type input "443.55"
type input "82.953"
type input "443.55"
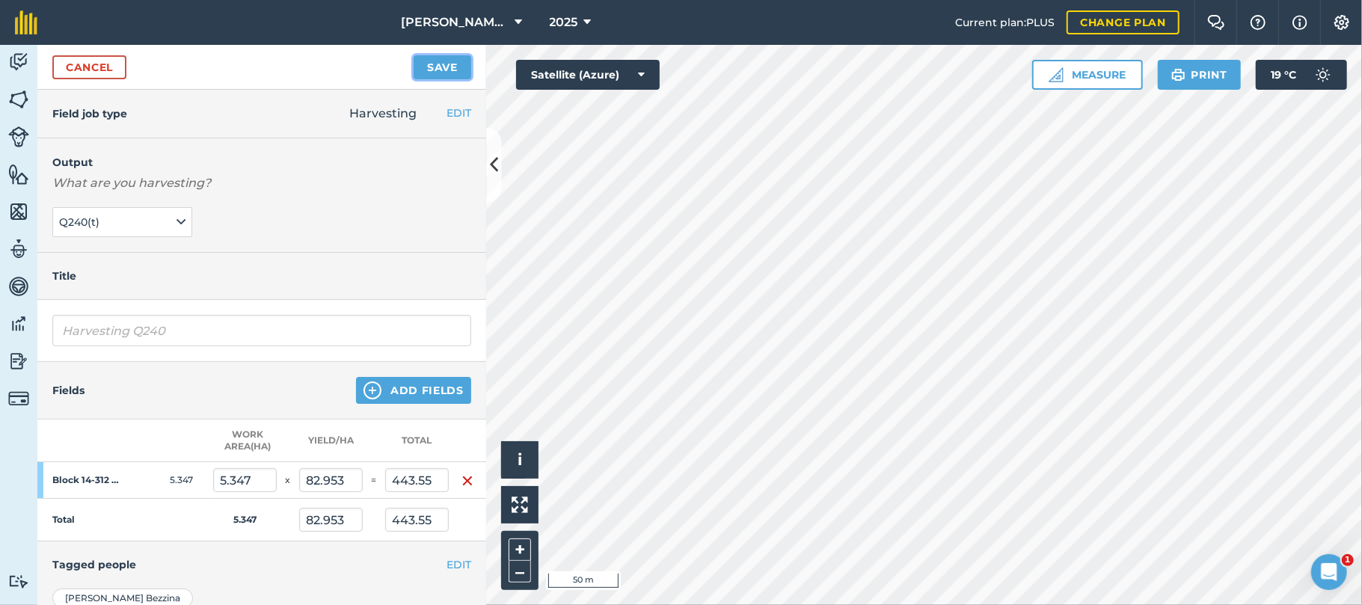
click at [447, 64] on button "Save" at bounding box center [443, 67] width 58 height 24
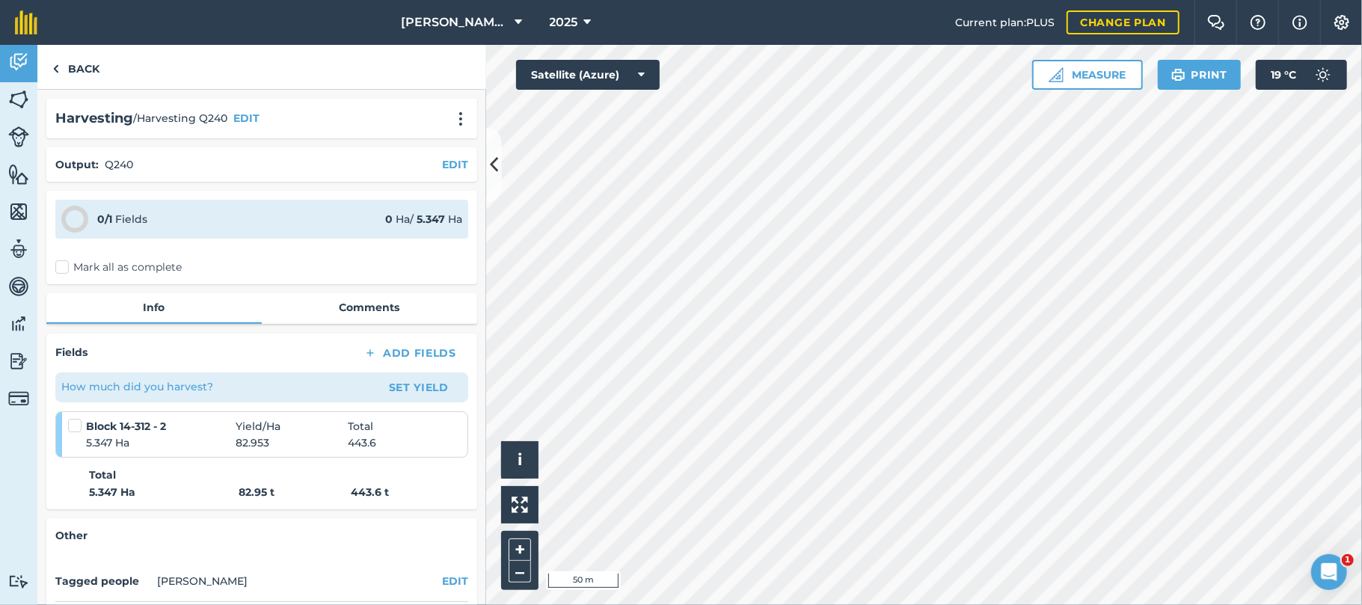
click at [58, 268] on label "Mark all as complete" at bounding box center [118, 268] width 126 height 16
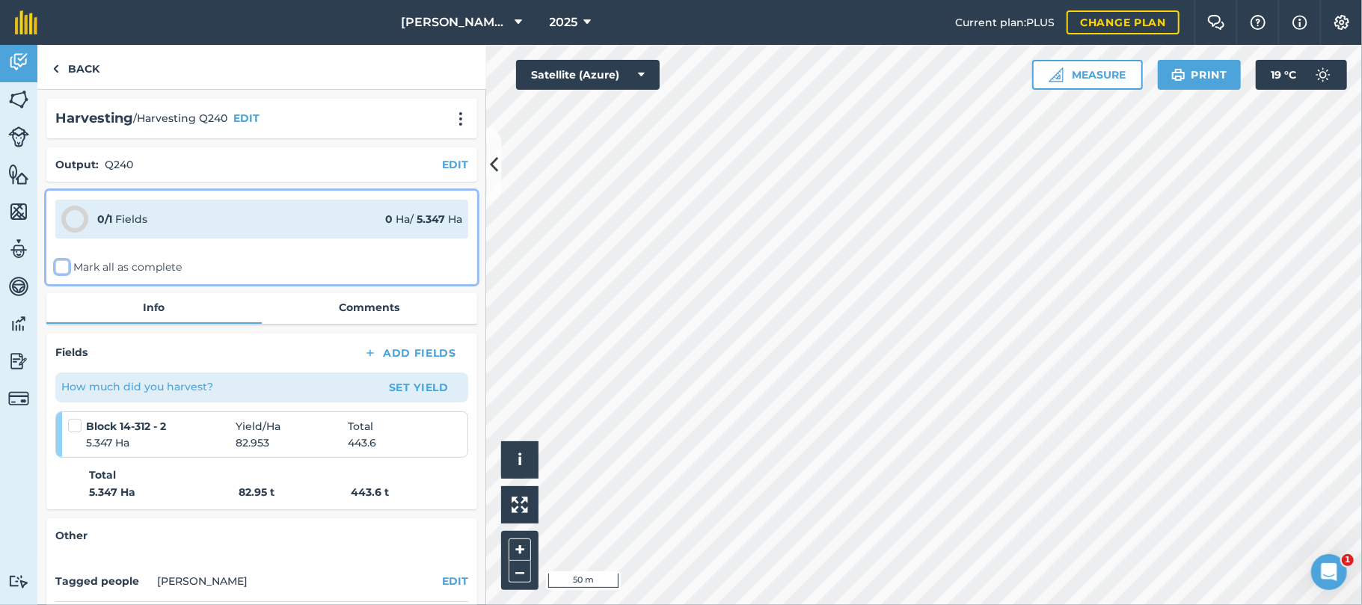
click at [58, 268] on input "Mark all as complete" at bounding box center [60, 265] width 10 height 10
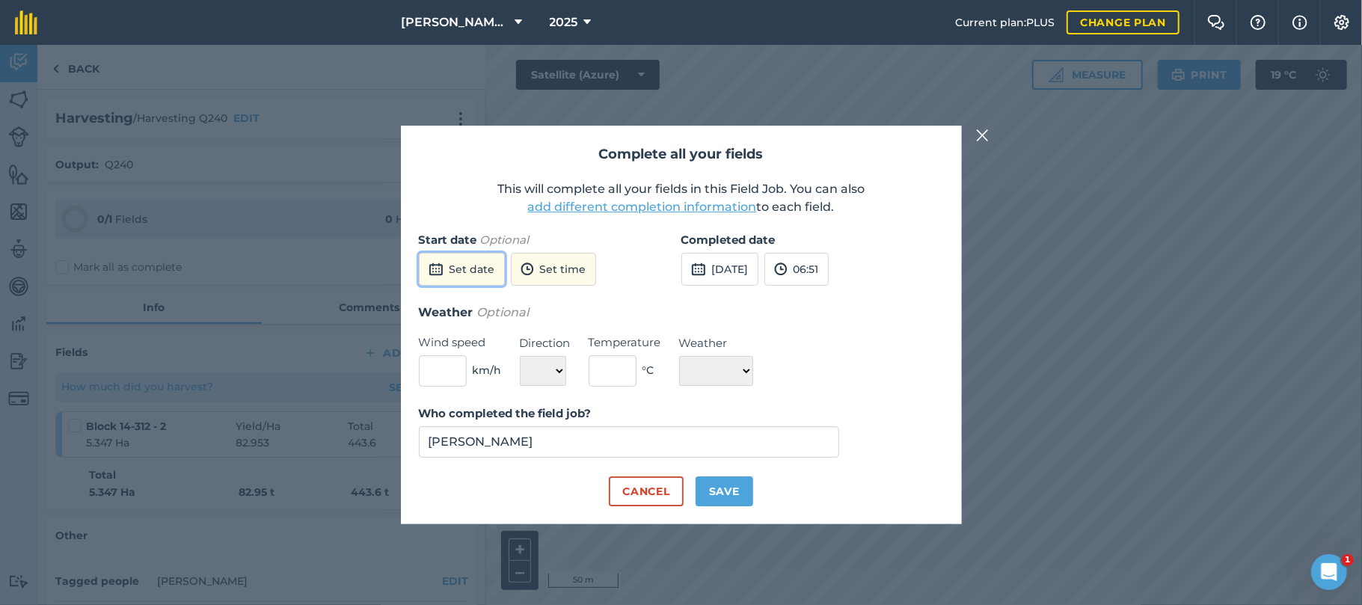
click at [450, 274] on button "Set date" at bounding box center [462, 269] width 86 height 33
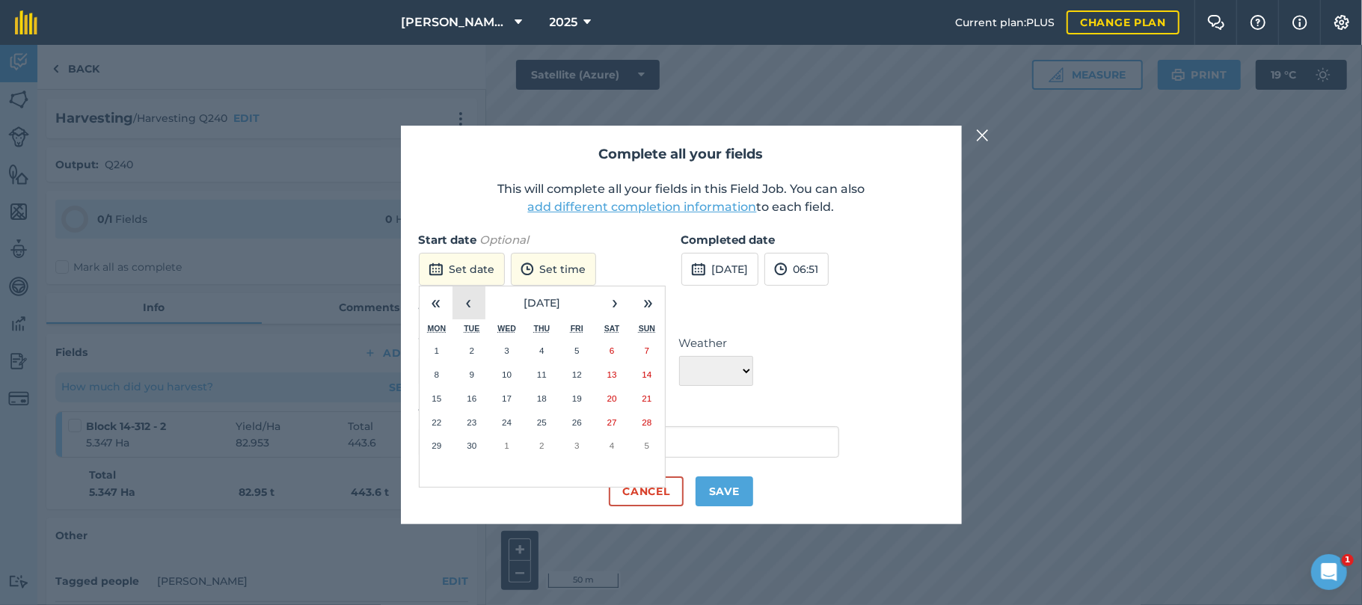
click at [467, 303] on button "‹" at bounding box center [469, 302] width 33 height 33
click at [437, 441] on abbr "25" at bounding box center [437, 446] width 10 height 10
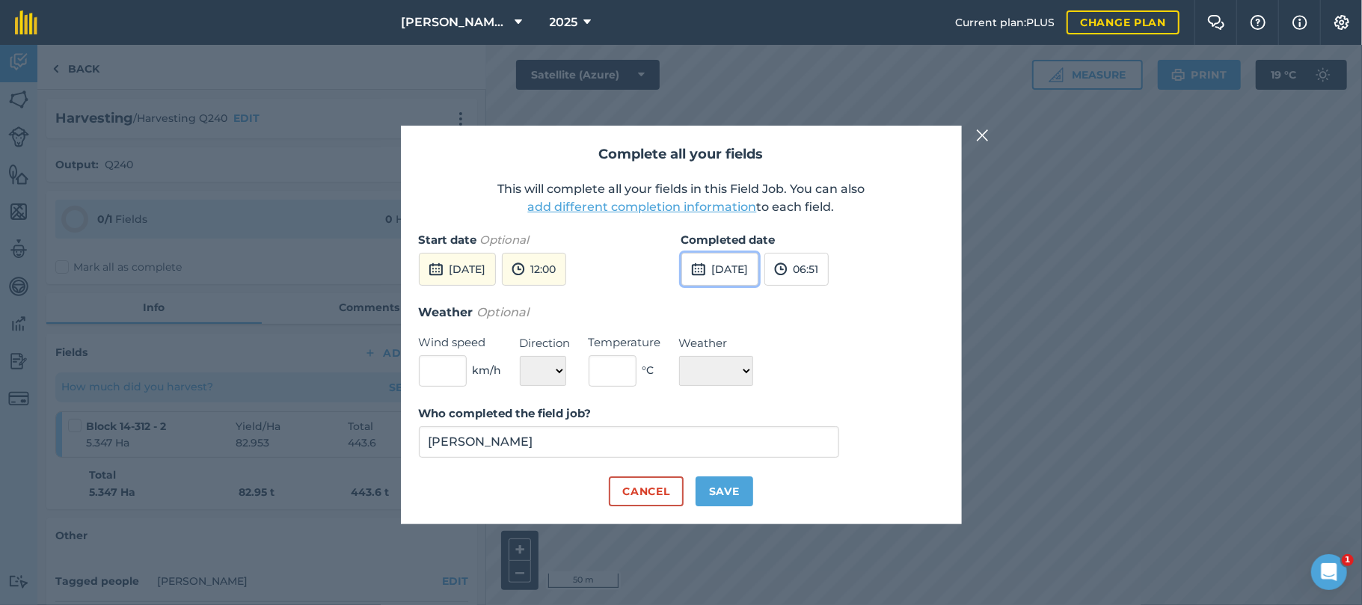
click at [758, 263] on button "[DATE]" at bounding box center [719, 269] width 77 height 33
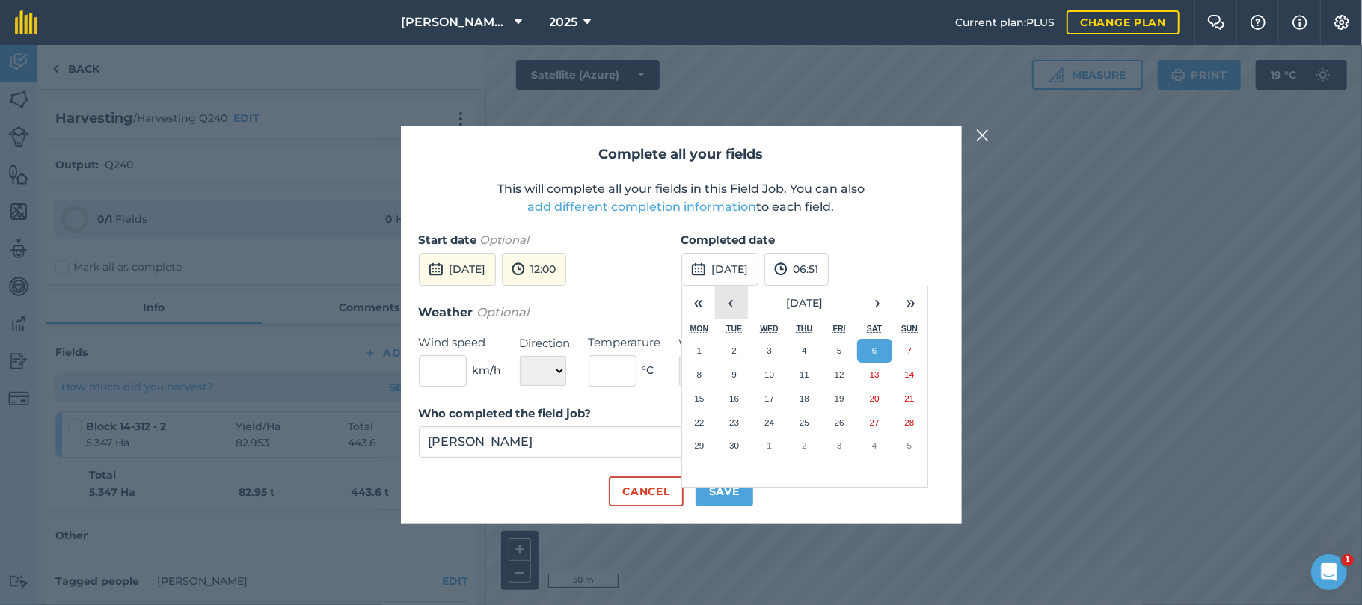
click at [737, 302] on button "‹" at bounding box center [731, 302] width 33 height 33
click at [706, 441] on button "25" at bounding box center [699, 446] width 35 height 24
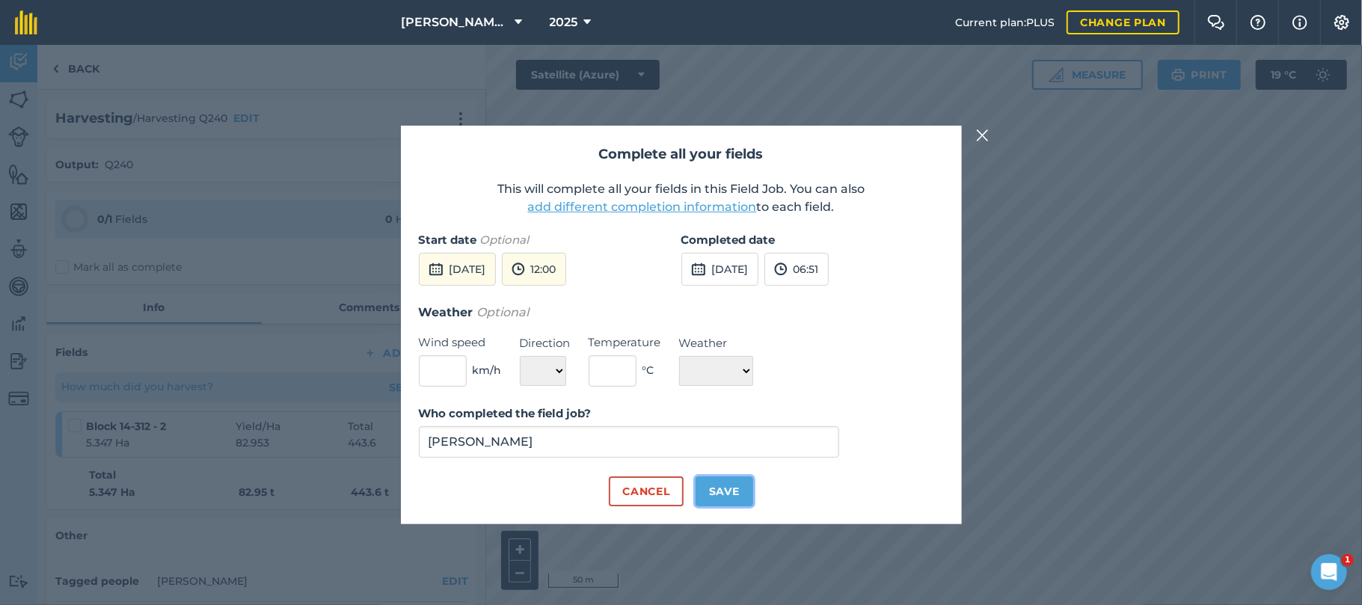
click at [717, 488] on button "Save" at bounding box center [725, 491] width 58 height 30
checkbox input "true"
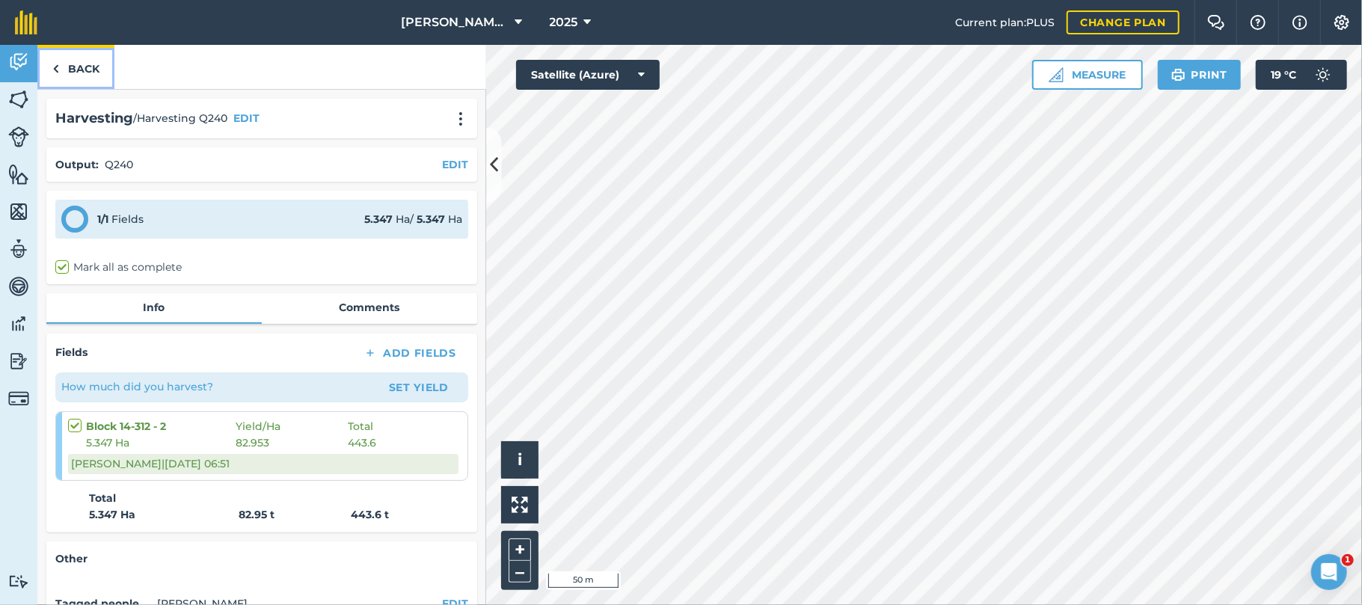
click at [91, 67] on link "Back" at bounding box center [75, 67] width 77 height 44
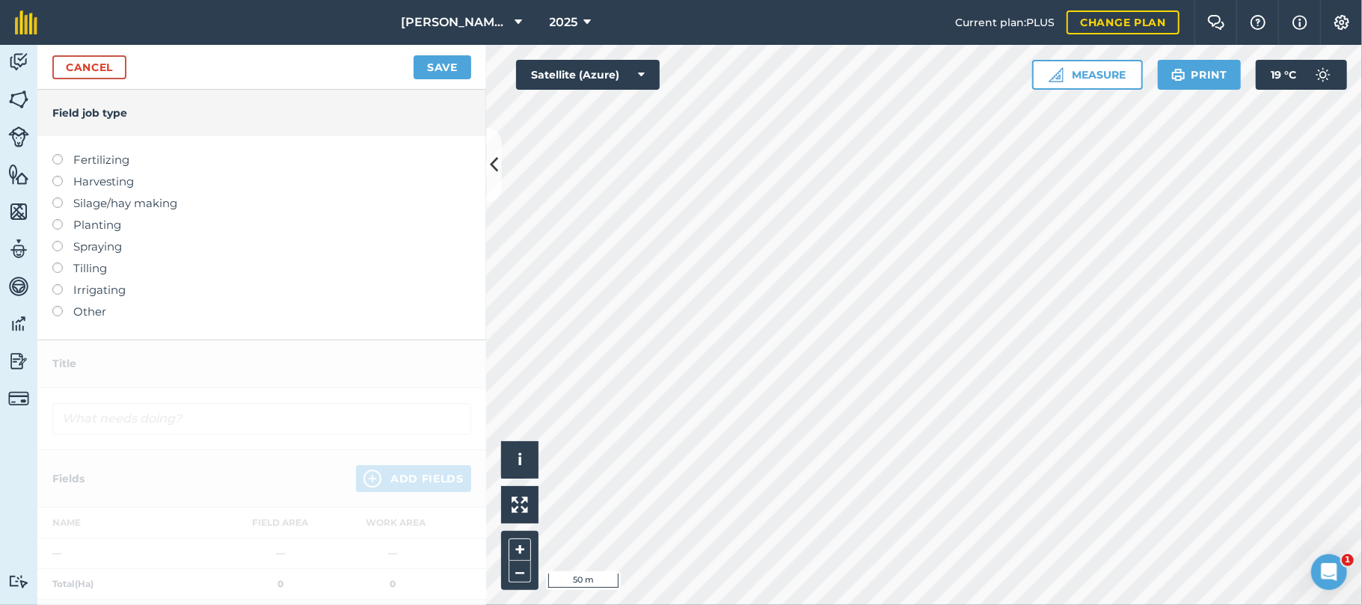
click at [203, 64] on div "Cancel Save" at bounding box center [261, 67] width 449 height 45
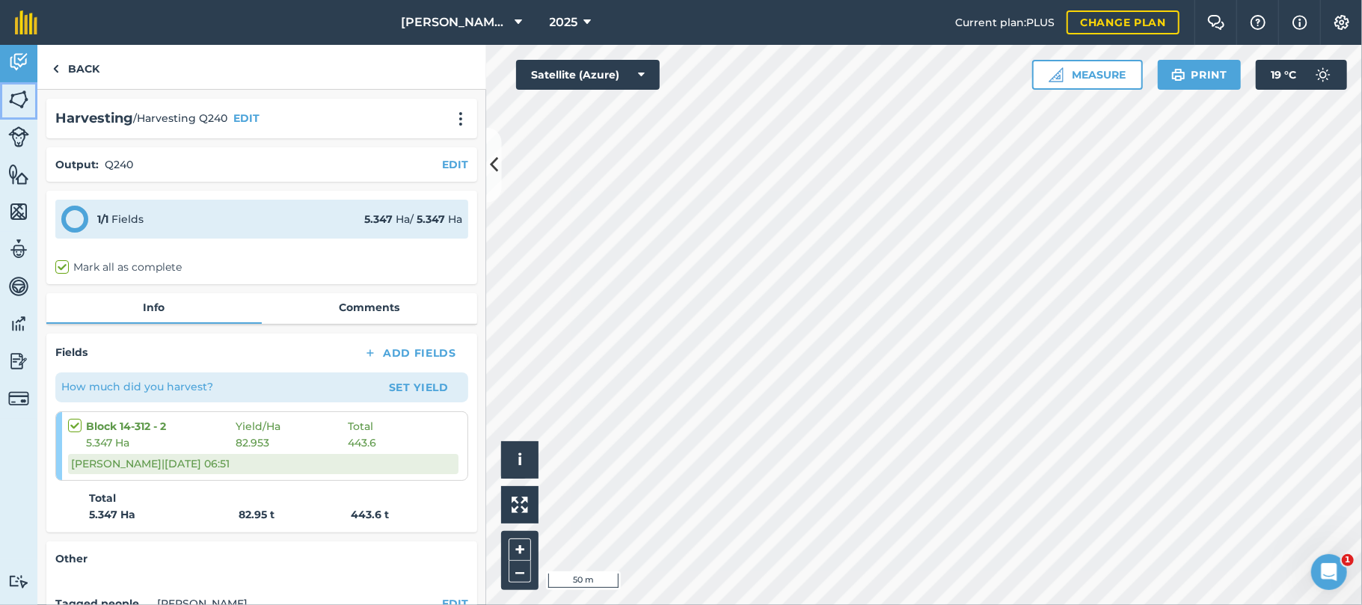
click at [22, 87] on link "Fields" at bounding box center [18, 100] width 37 height 37
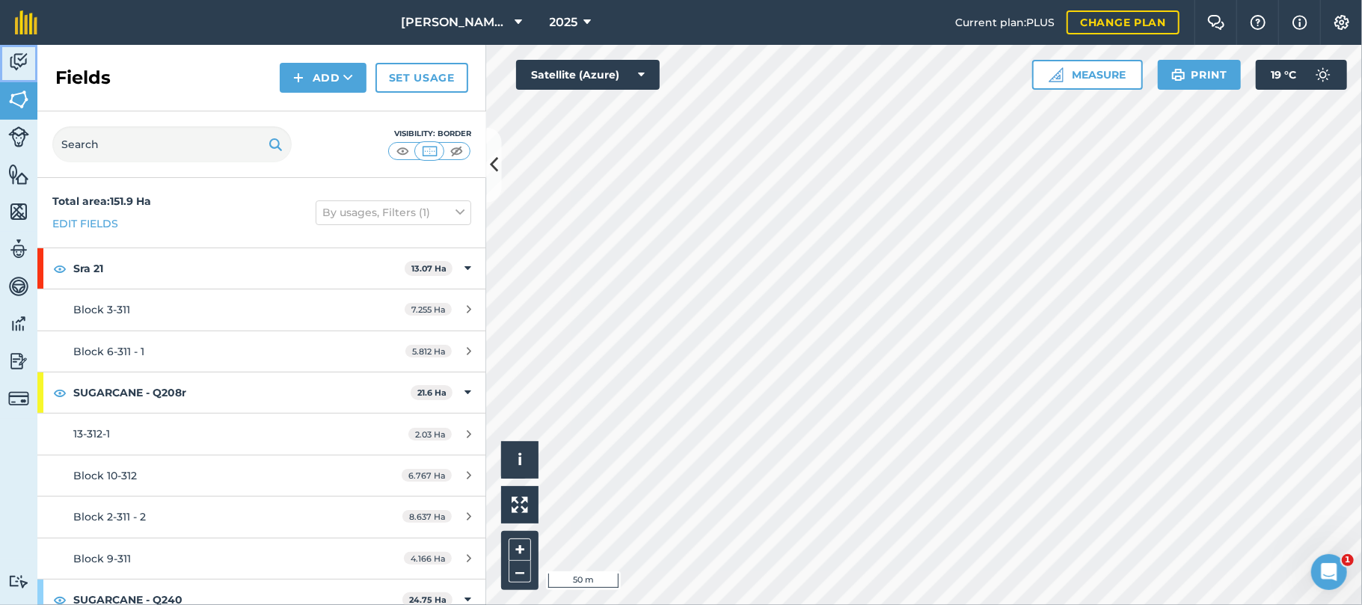
click at [24, 58] on img at bounding box center [18, 62] width 21 height 22
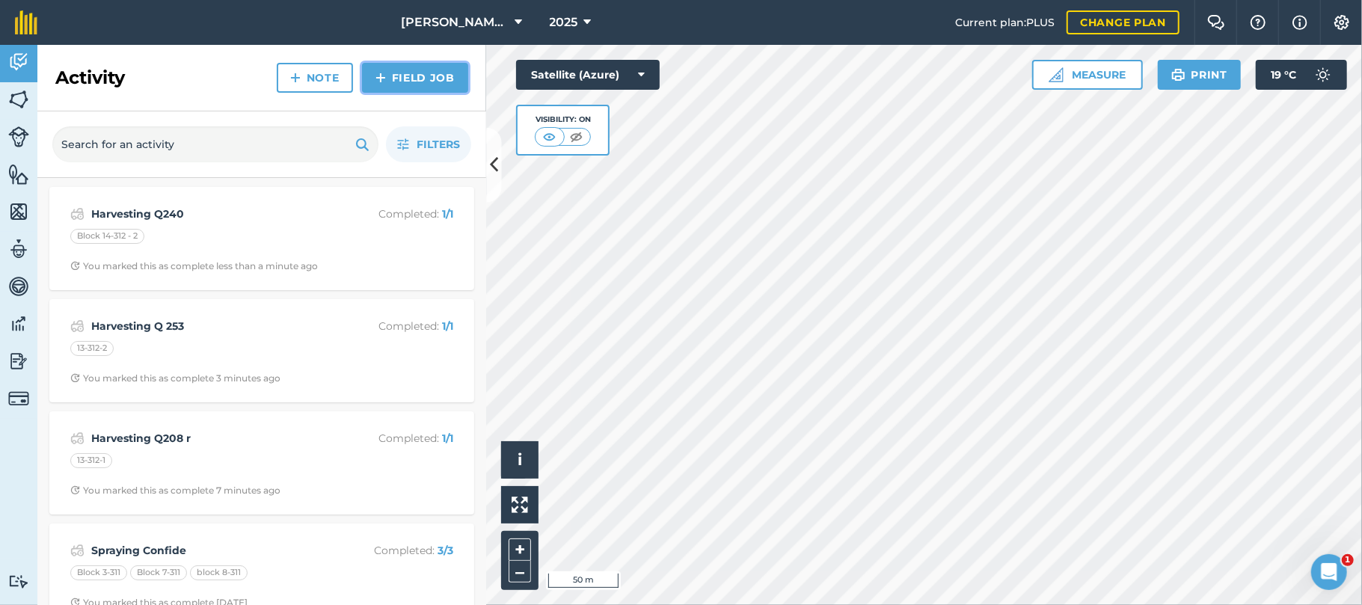
click at [426, 70] on link "Field Job" at bounding box center [415, 78] width 106 height 30
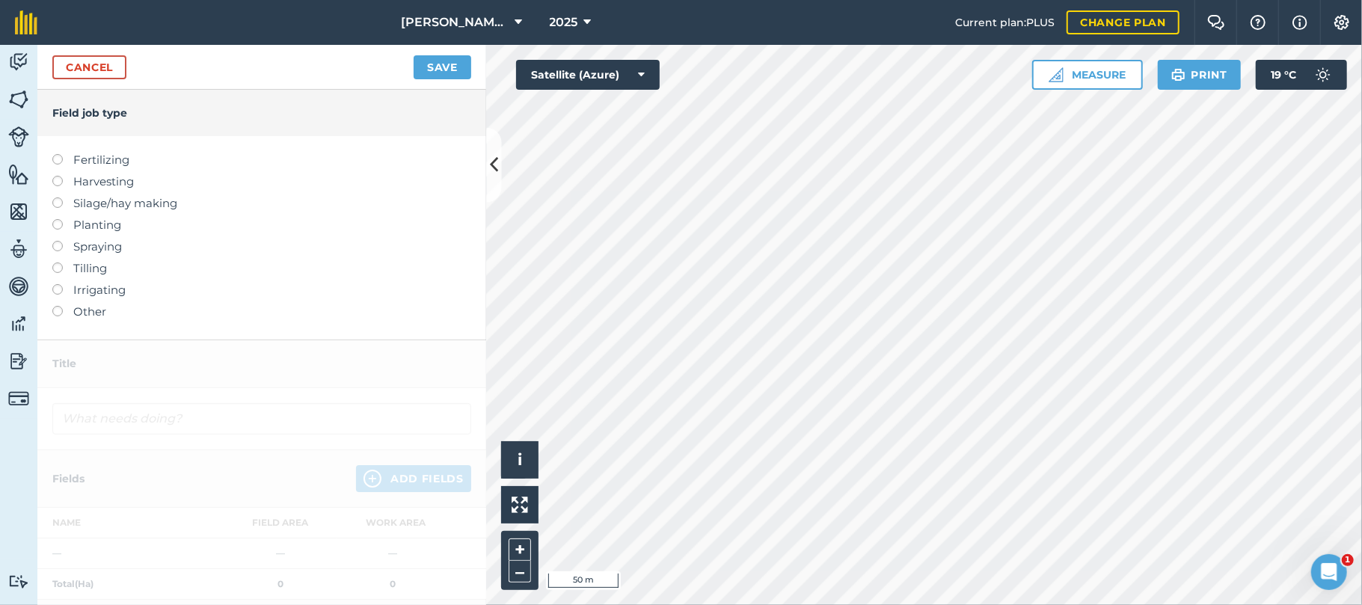
click at [58, 176] on label at bounding box center [62, 176] width 21 height 0
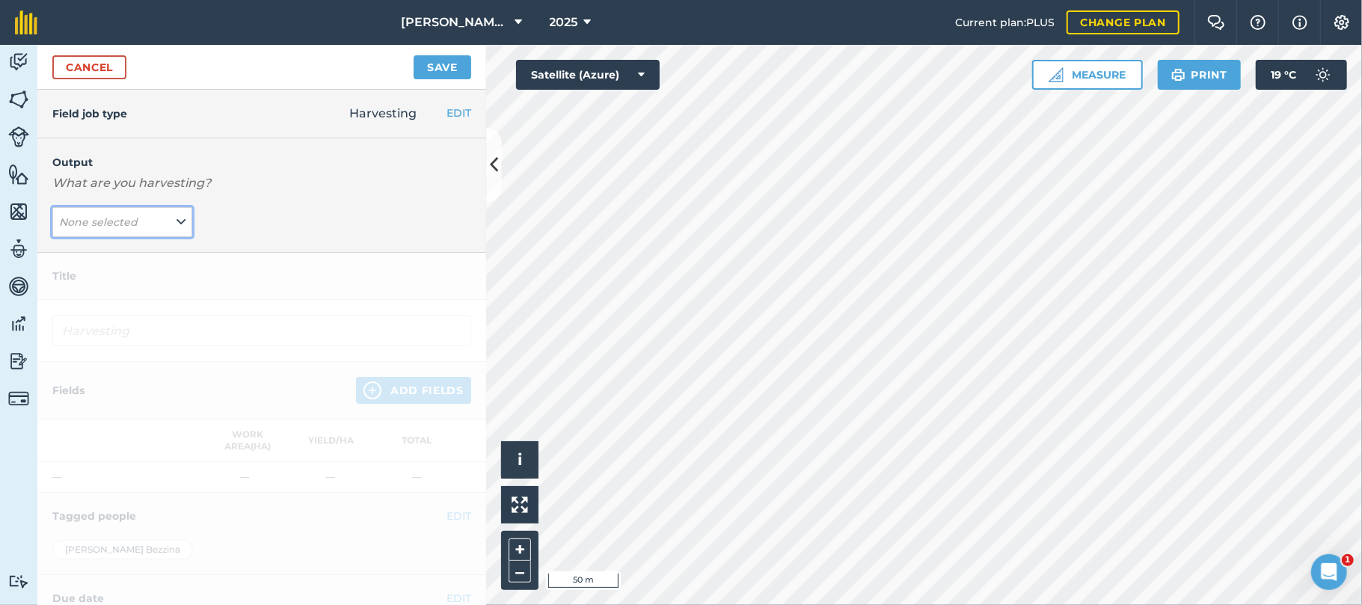
click at [177, 229] on icon at bounding box center [181, 222] width 9 height 16
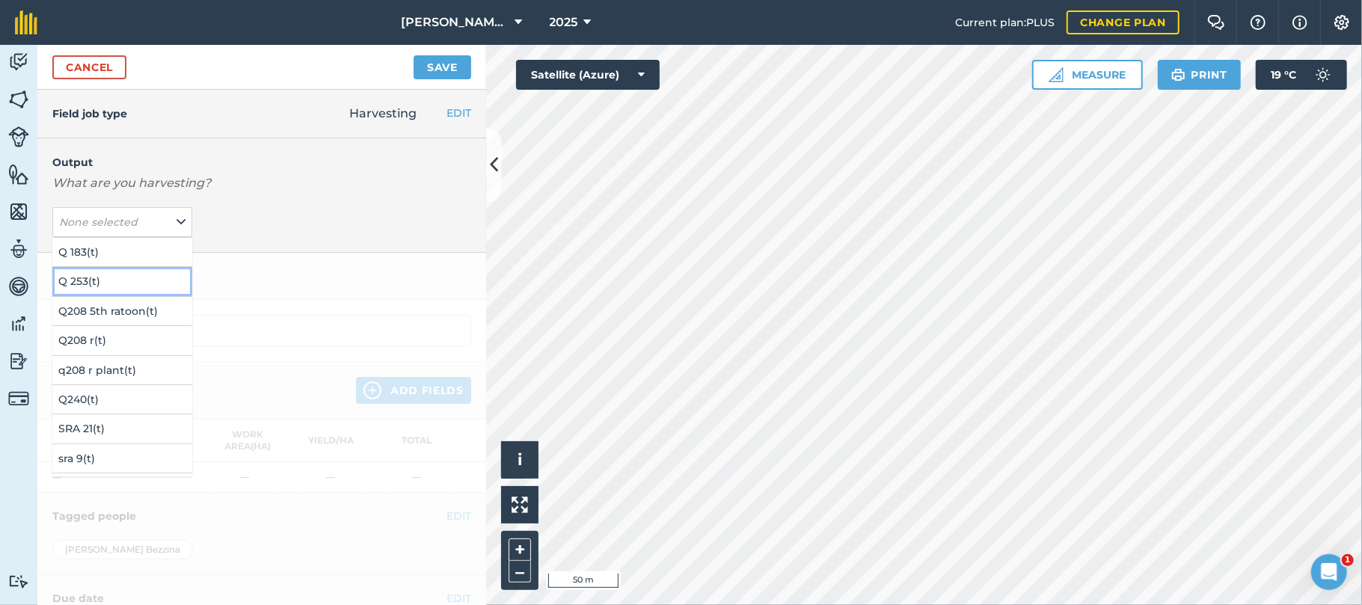
click at [85, 279] on button "Q 253 ( t )" at bounding box center [122, 281] width 140 height 28
type input "Harvesting Q 253"
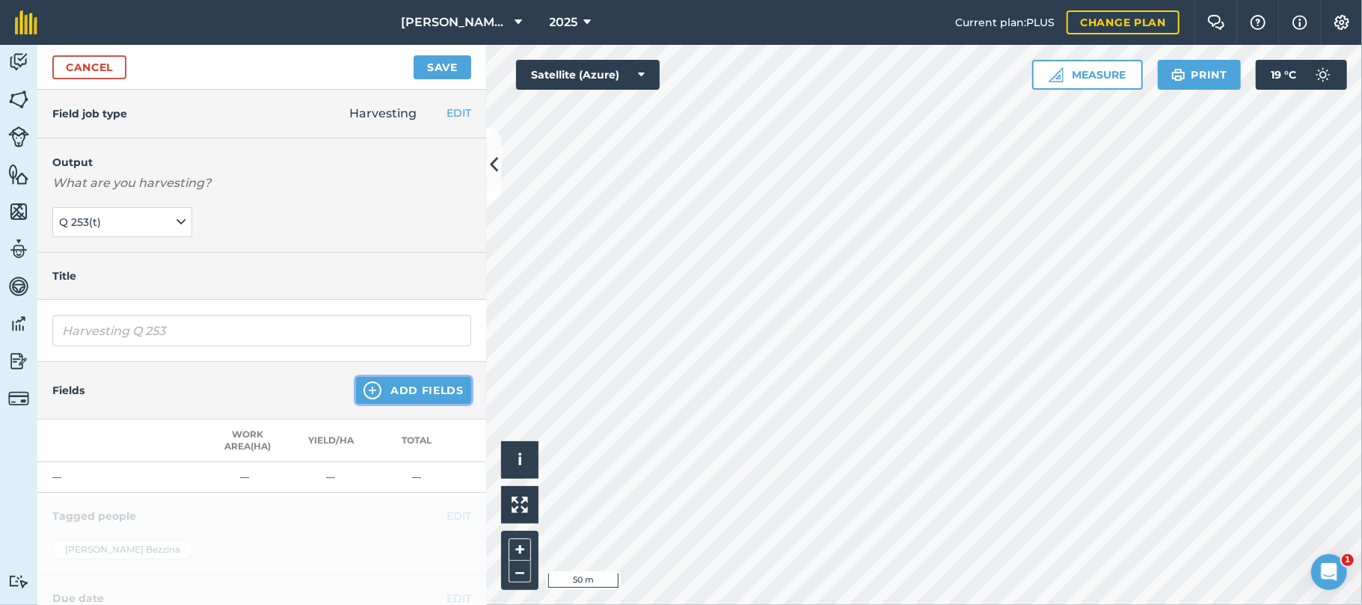
click at [395, 390] on button "Add Fields" at bounding box center [413, 390] width 115 height 27
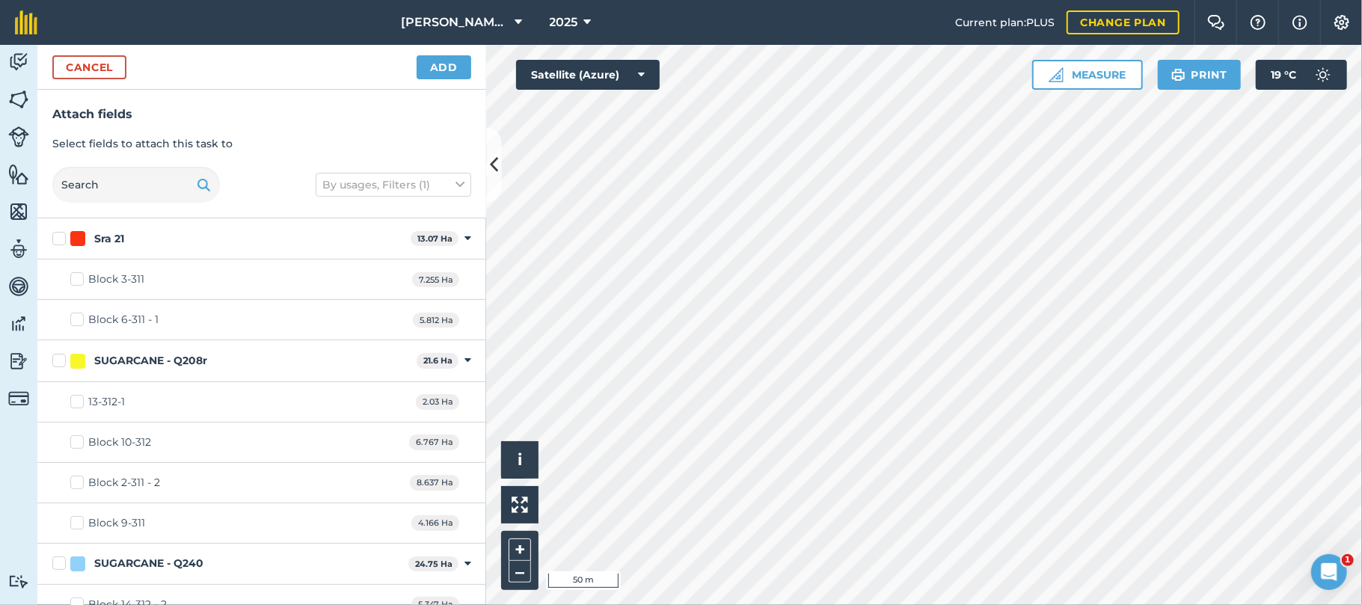
checkbox input "true"
click at [444, 69] on button "Add" at bounding box center [444, 67] width 55 height 24
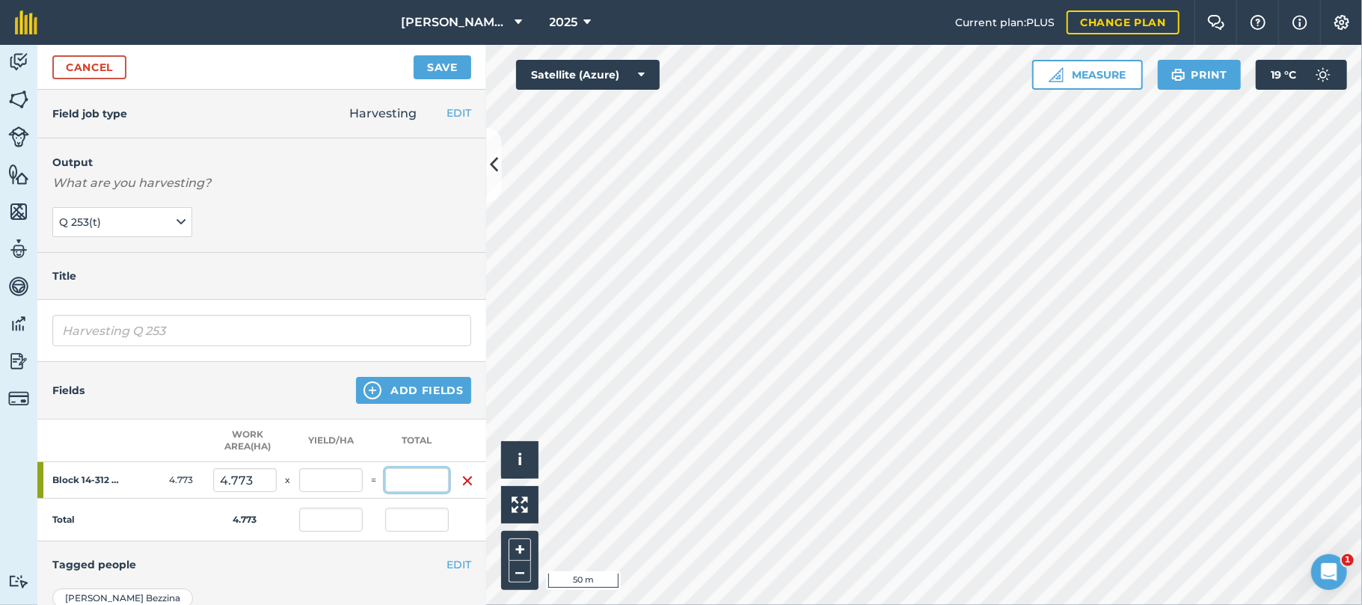
click at [414, 488] on input "text" at bounding box center [417, 480] width 64 height 24
type input "378"
type input "79.195"
type input "378"
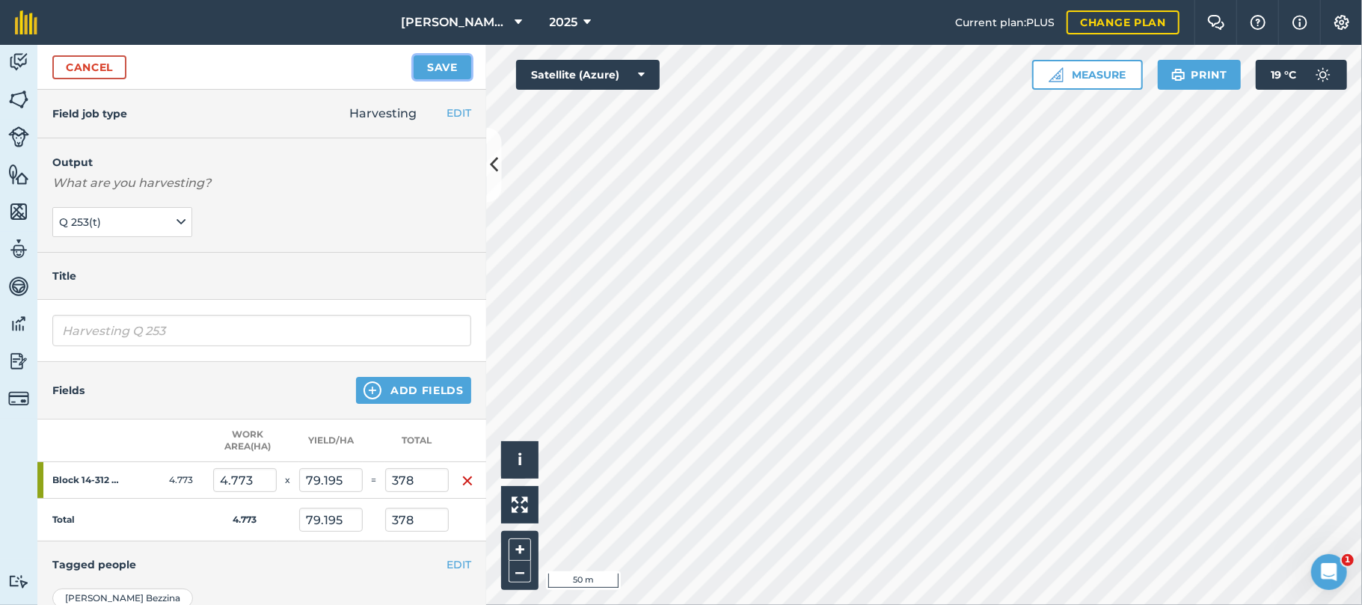
click at [456, 64] on button "Save" at bounding box center [443, 67] width 58 height 24
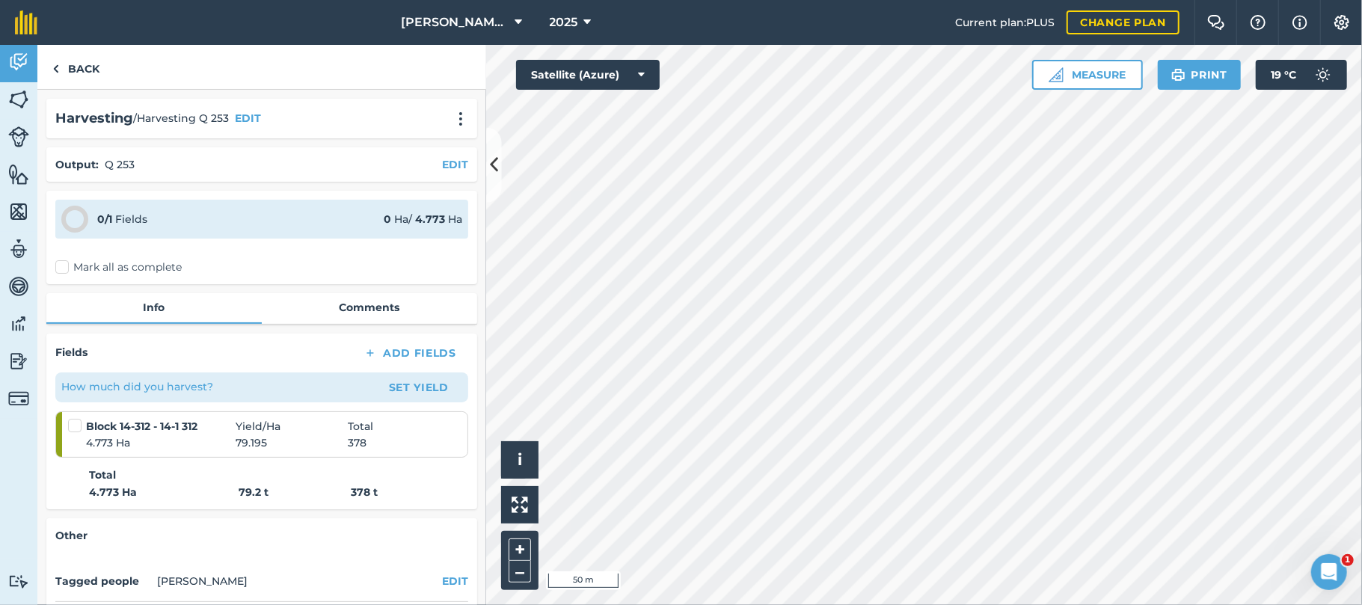
click at [67, 261] on label "Mark all as complete" at bounding box center [118, 268] width 126 height 16
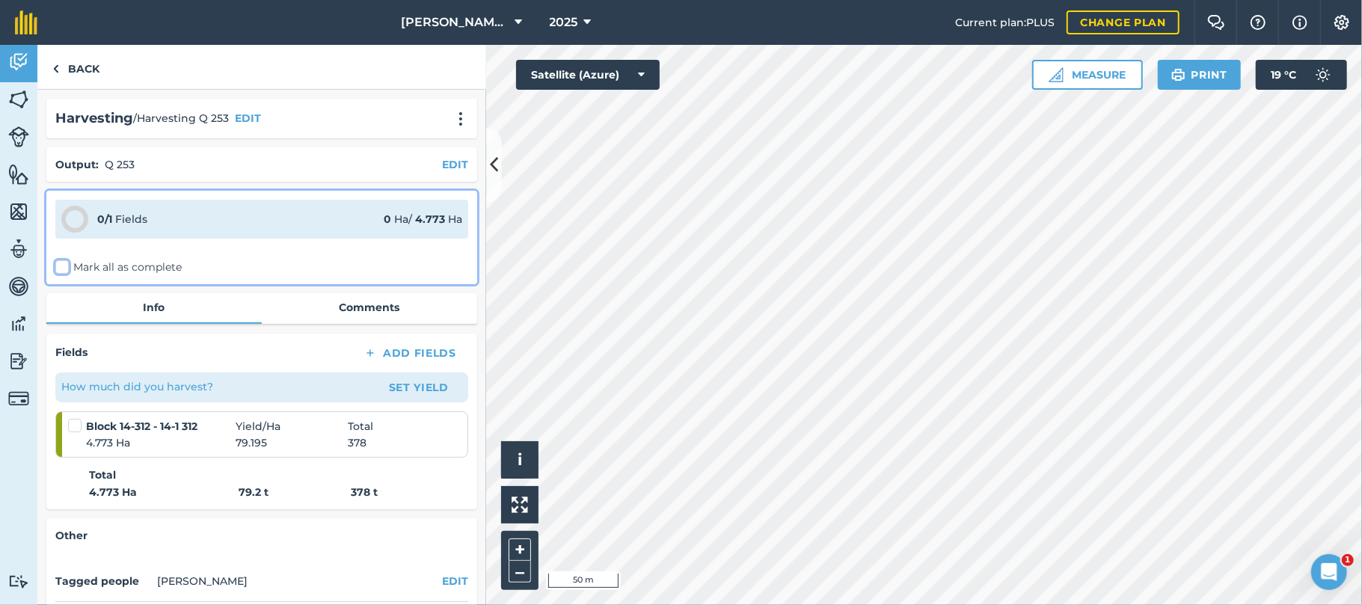
click at [65, 261] on input "Mark all as complete" at bounding box center [60, 265] width 10 height 10
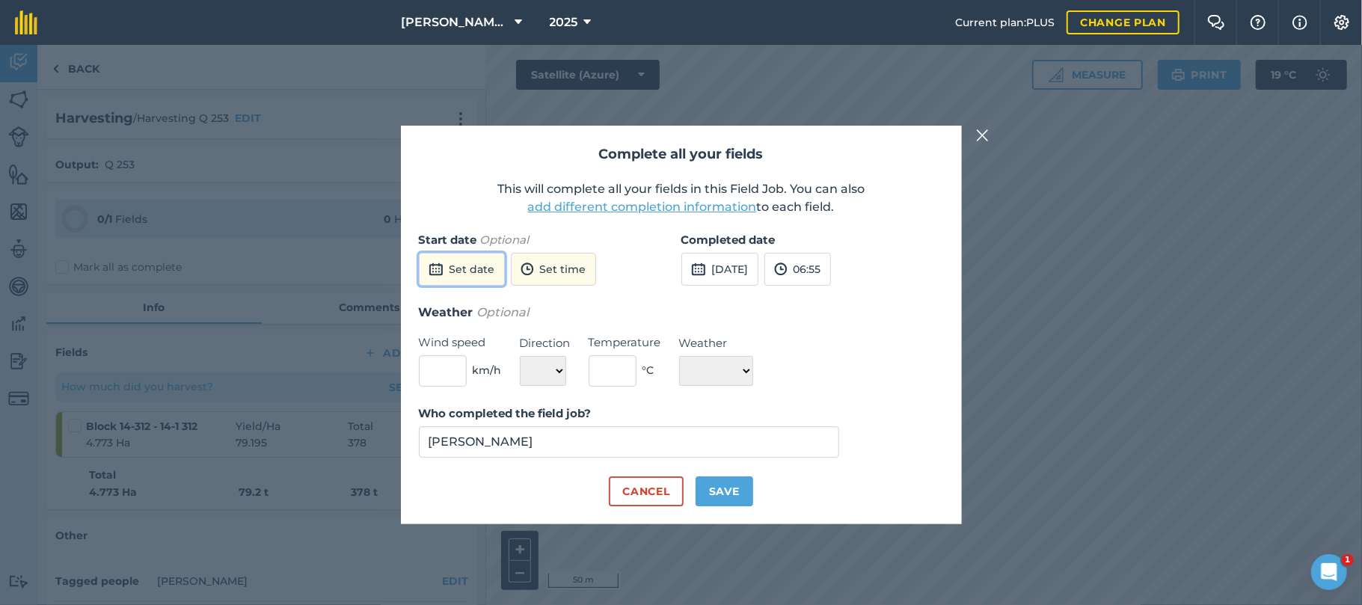
click at [467, 266] on button "Set date" at bounding box center [462, 269] width 86 height 33
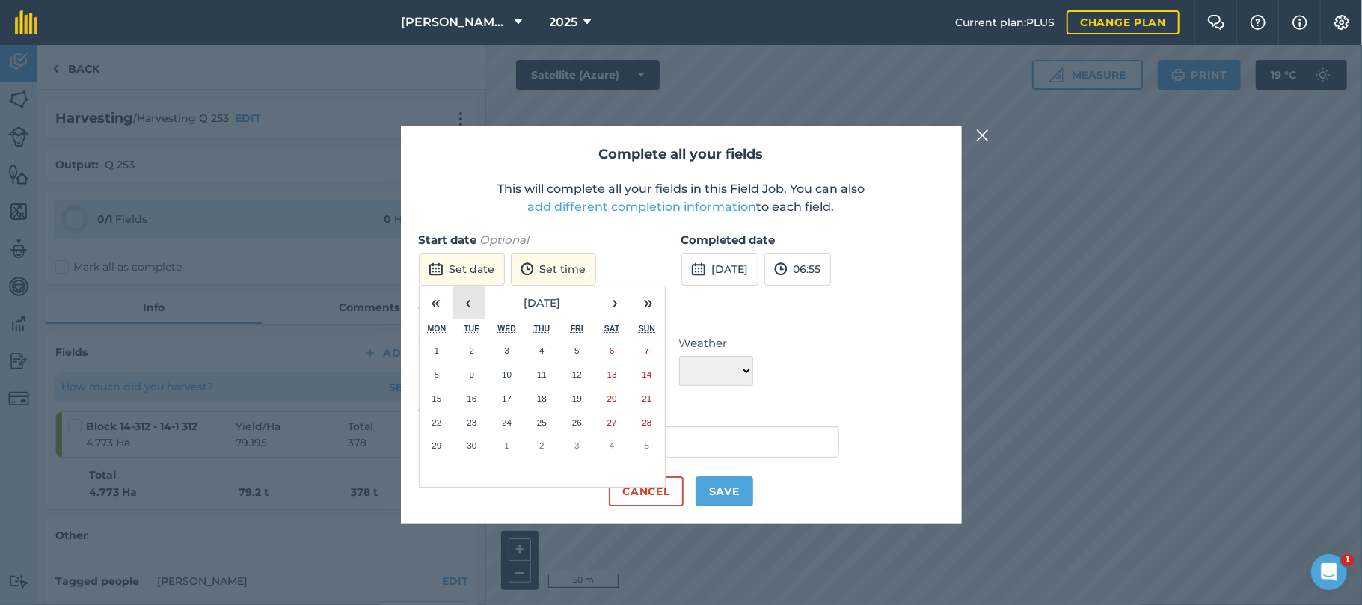
click at [473, 304] on button "‹" at bounding box center [469, 302] width 33 height 33
click at [441, 444] on abbr "25" at bounding box center [437, 446] width 10 height 10
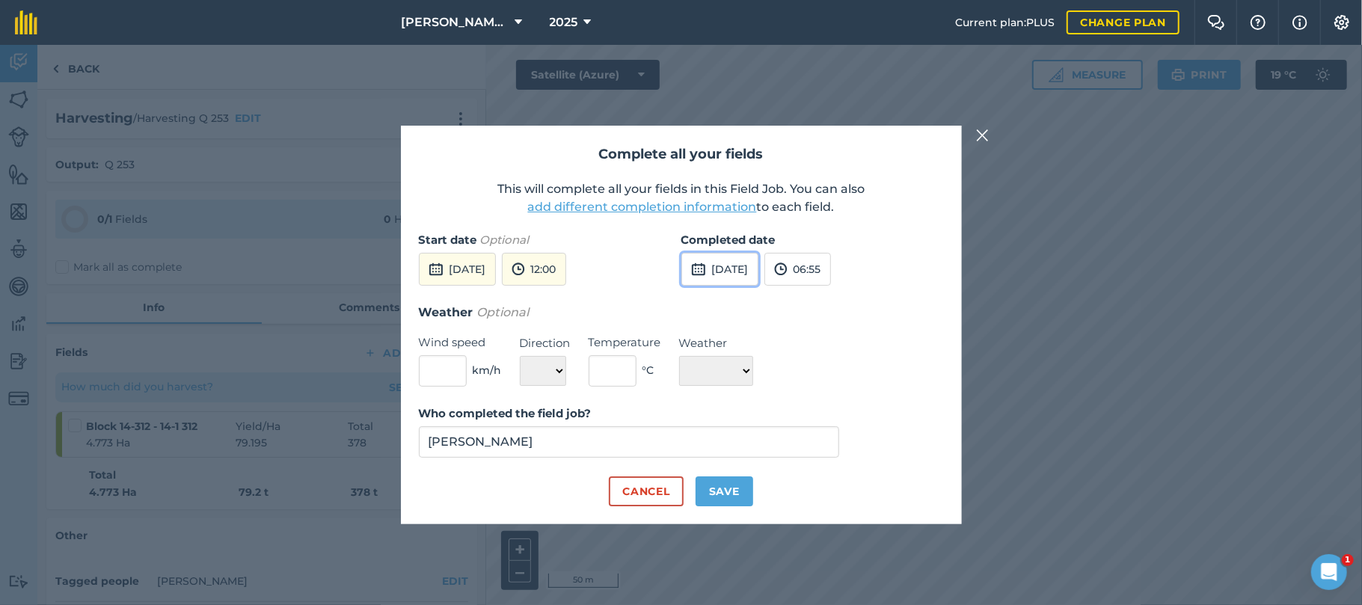
click at [737, 269] on button "[DATE]" at bounding box center [719, 269] width 77 height 33
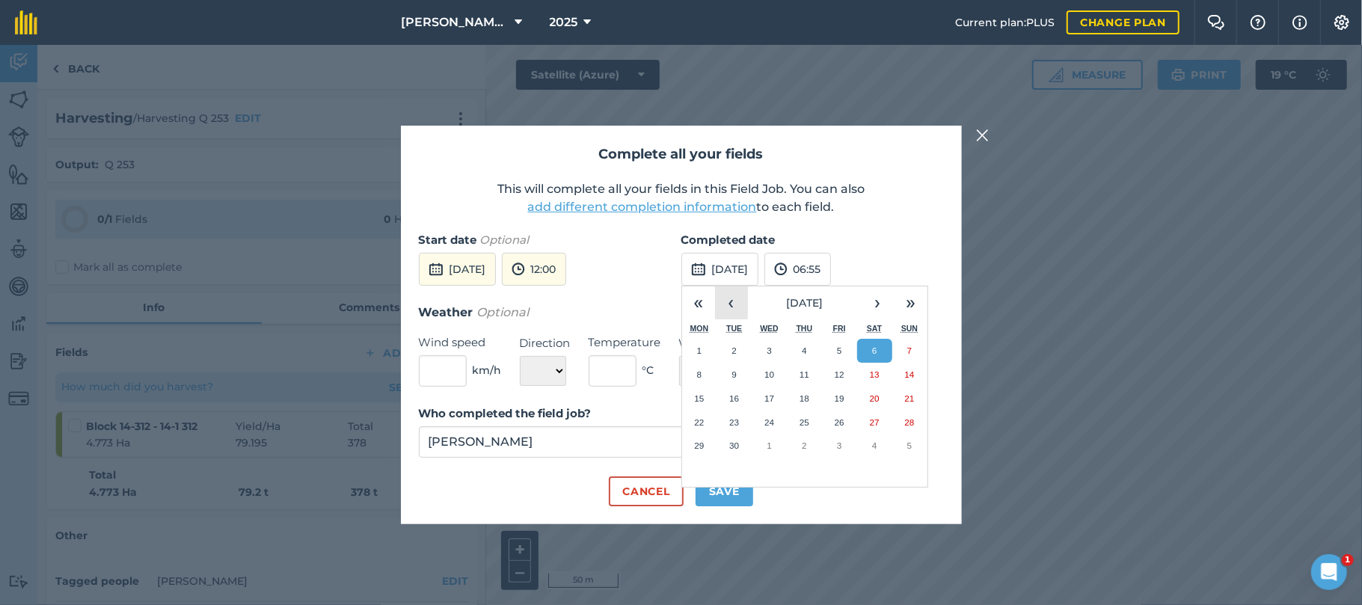
click at [733, 303] on button "‹" at bounding box center [731, 302] width 33 height 33
click at [907, 447] on abbr "31" at bounding box center [910, 446] width 10 height 10
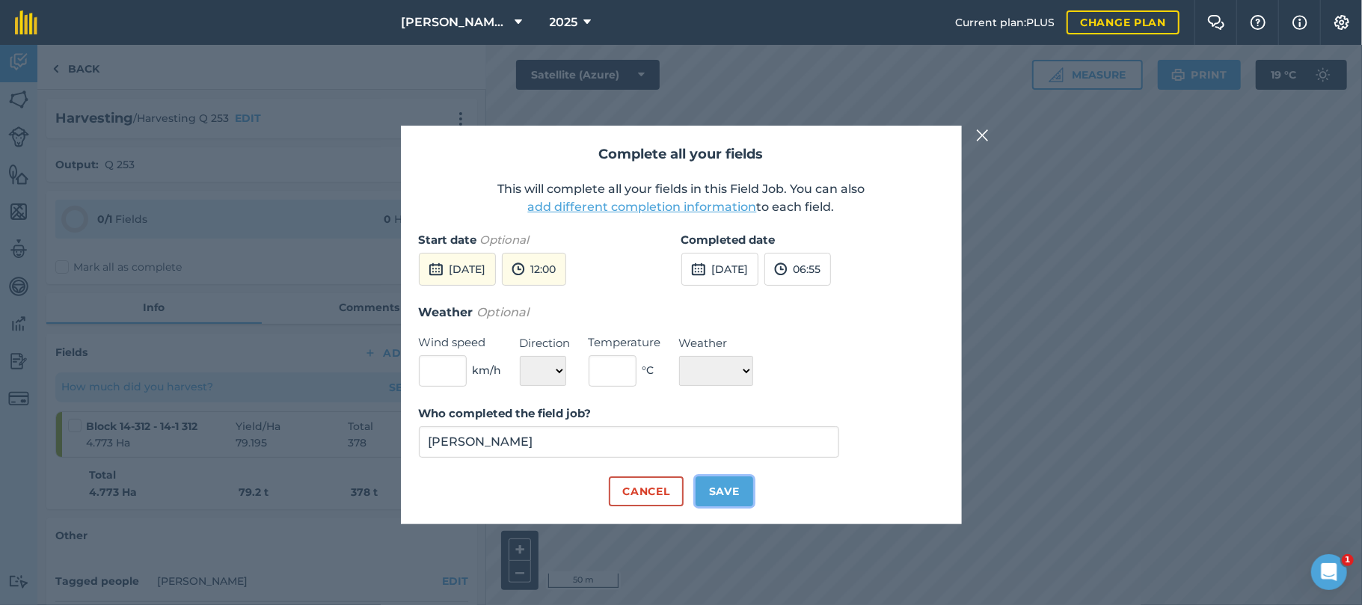
click at [734, 485] on button "Save" at bounding box center [725, 491] width 58 height 30
checkbox input "true"
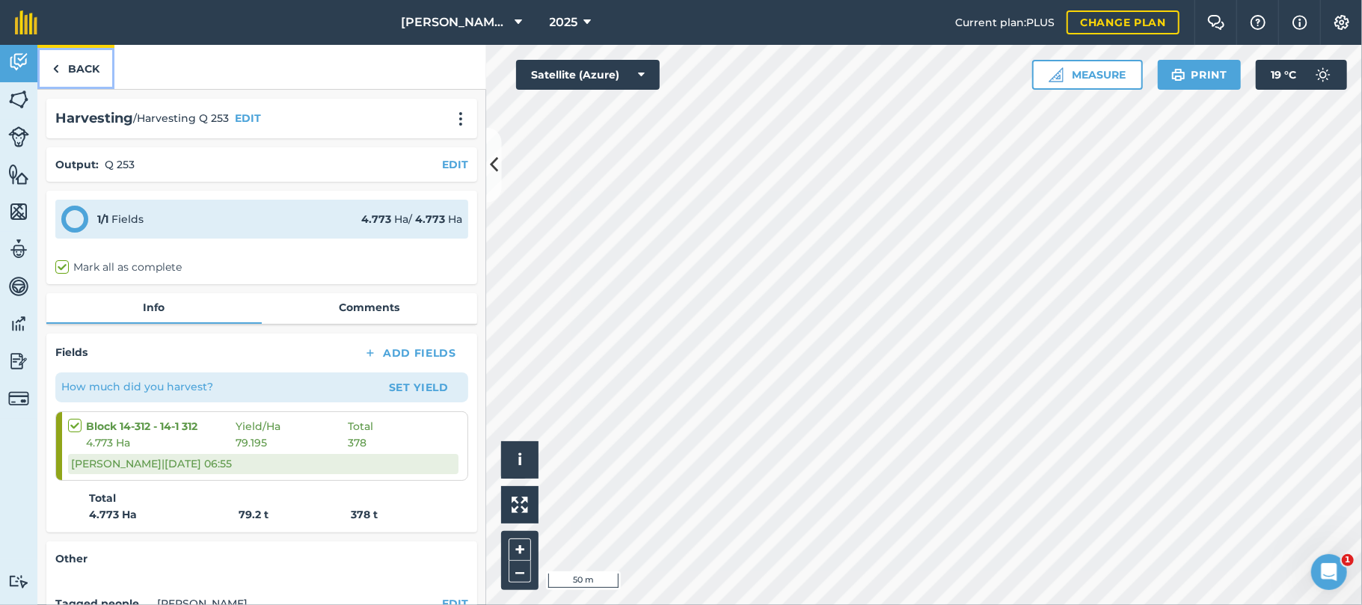
click at [88, 63] on link "Back" at bounding box center [75, 67] width 77 height 44
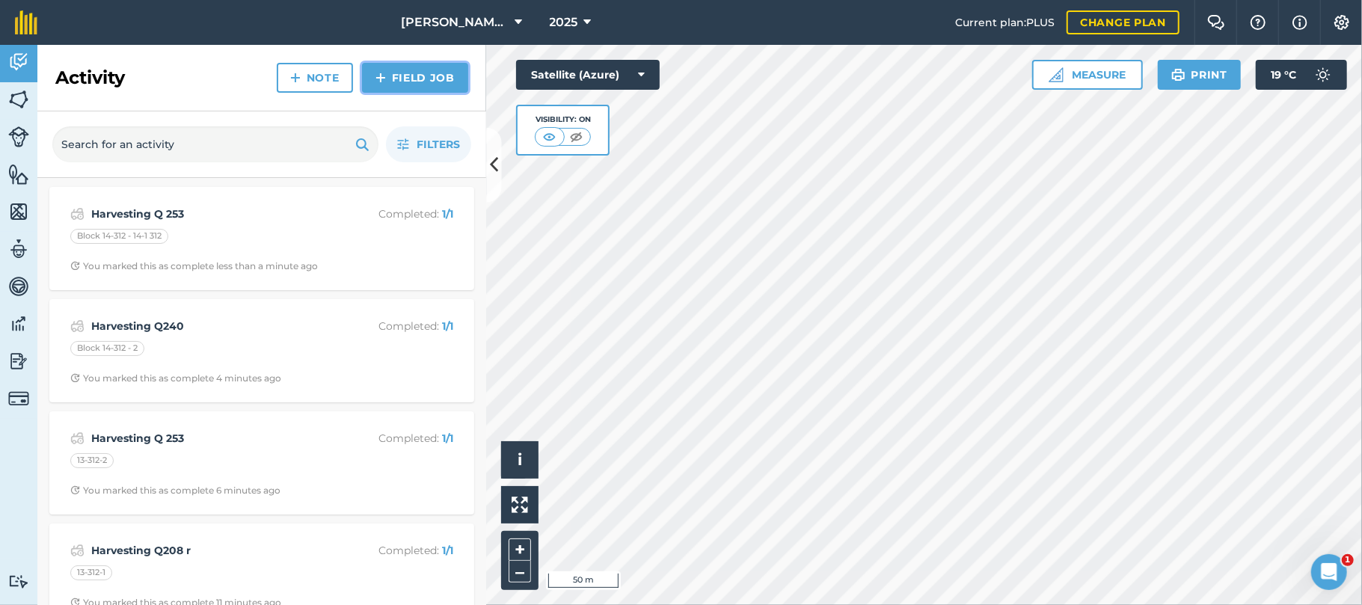
click at [414, 79] on link "Field Job" at bounding box center [415, 78] width 106 height 30
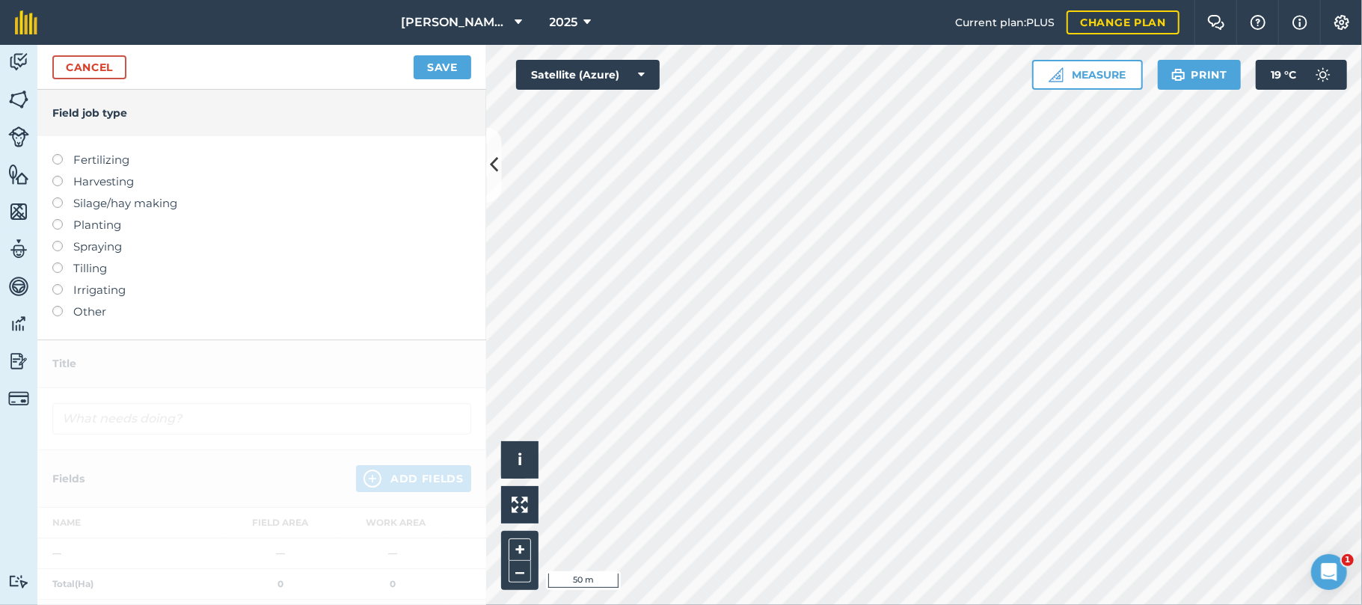
click at [58, 154] on label at bounding box center [62, 154] width 21 height 0
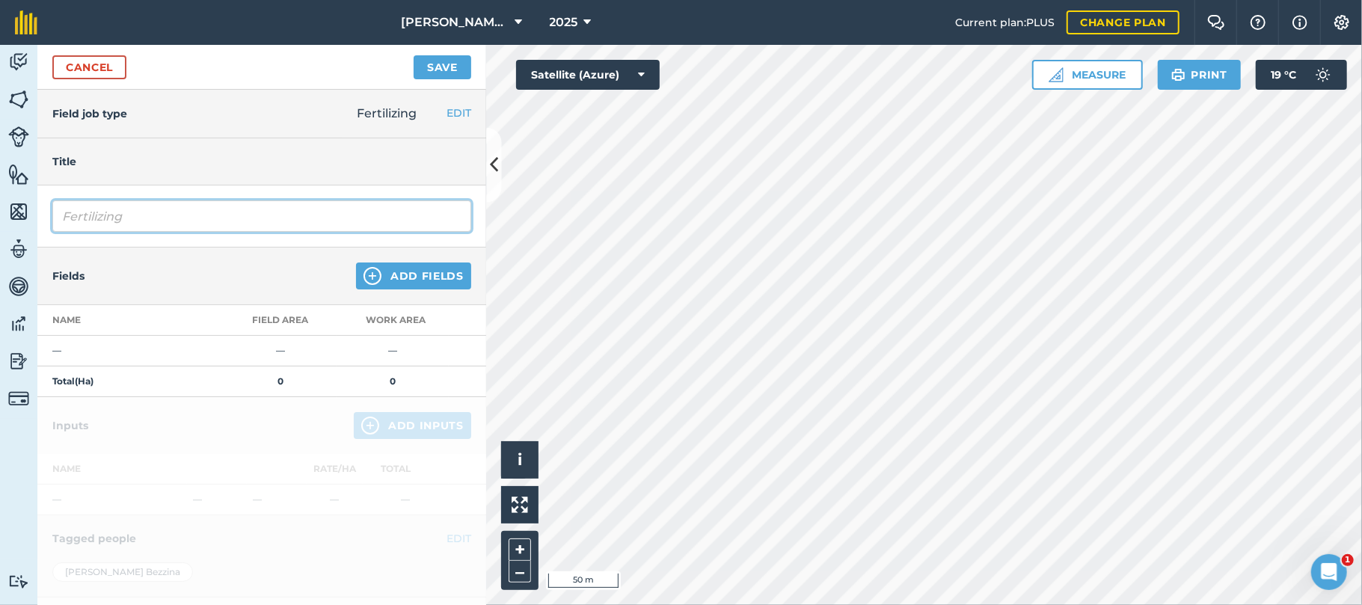
click at [133, 217] on input "Fertilizing" at bounding box center [261, 215] width 419 height 31
type input "Fertilizing dunder"
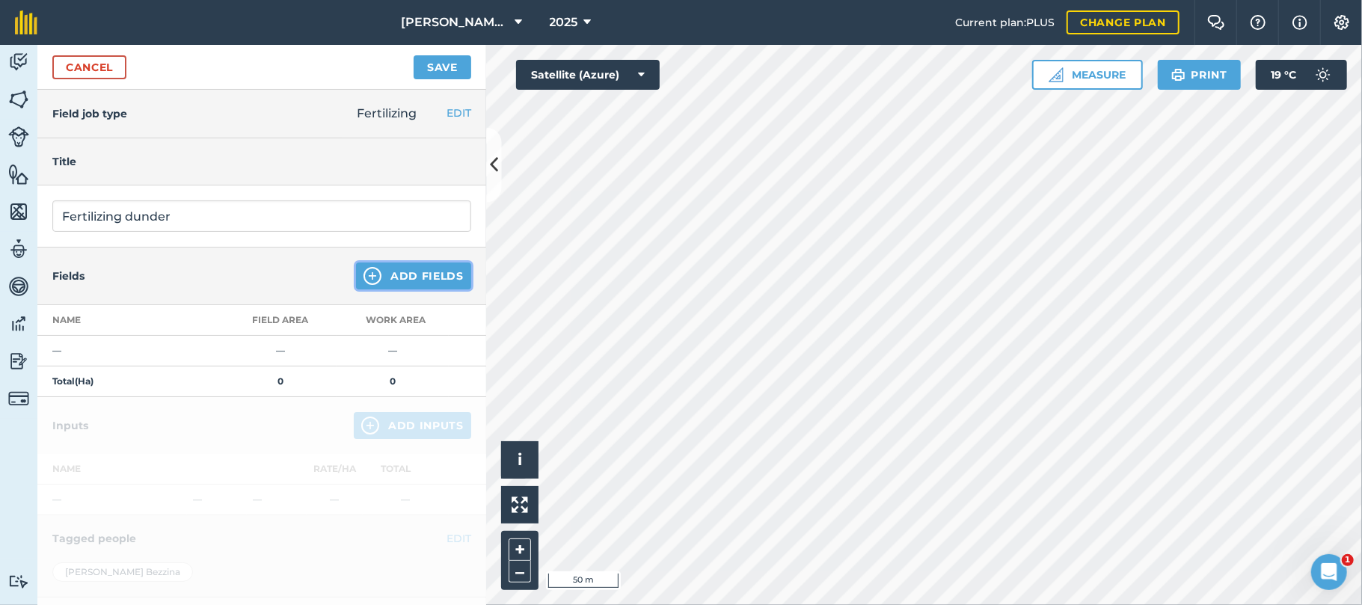
click at [407, 277] on button "Add Fields" at bounding box center [413, 276] width 115 height 27
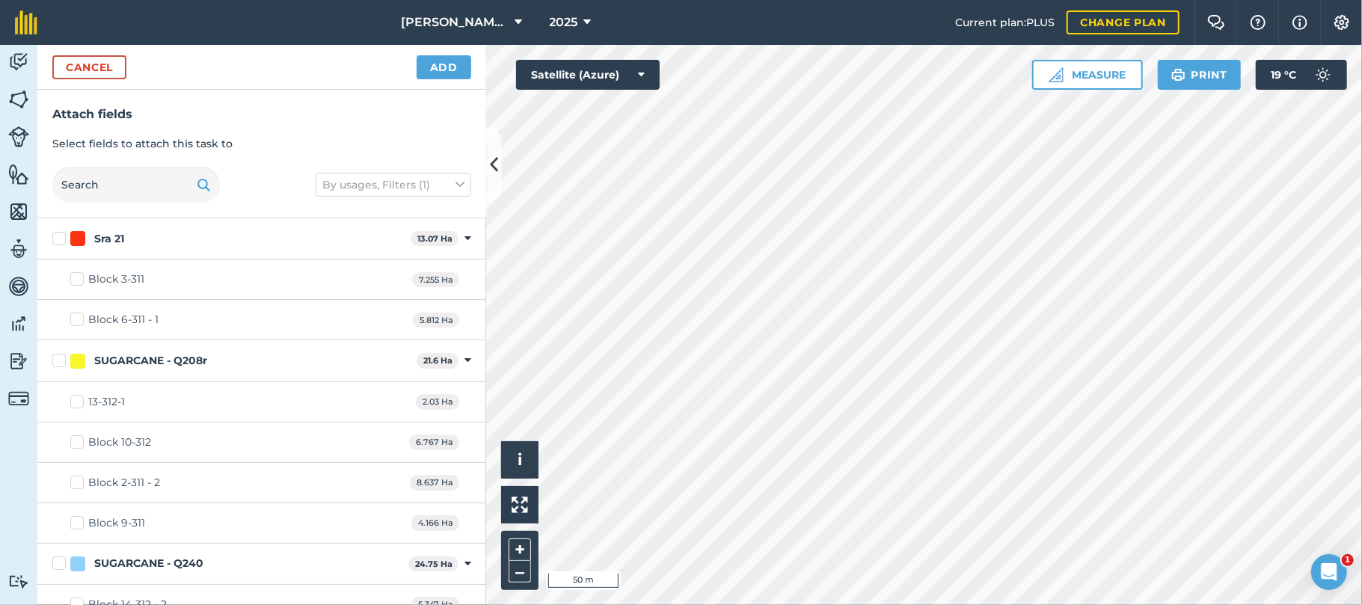
checkbox input "true"
click at [447, 67] on button "Add" at bounding box center [444, 67] width 55 height 24
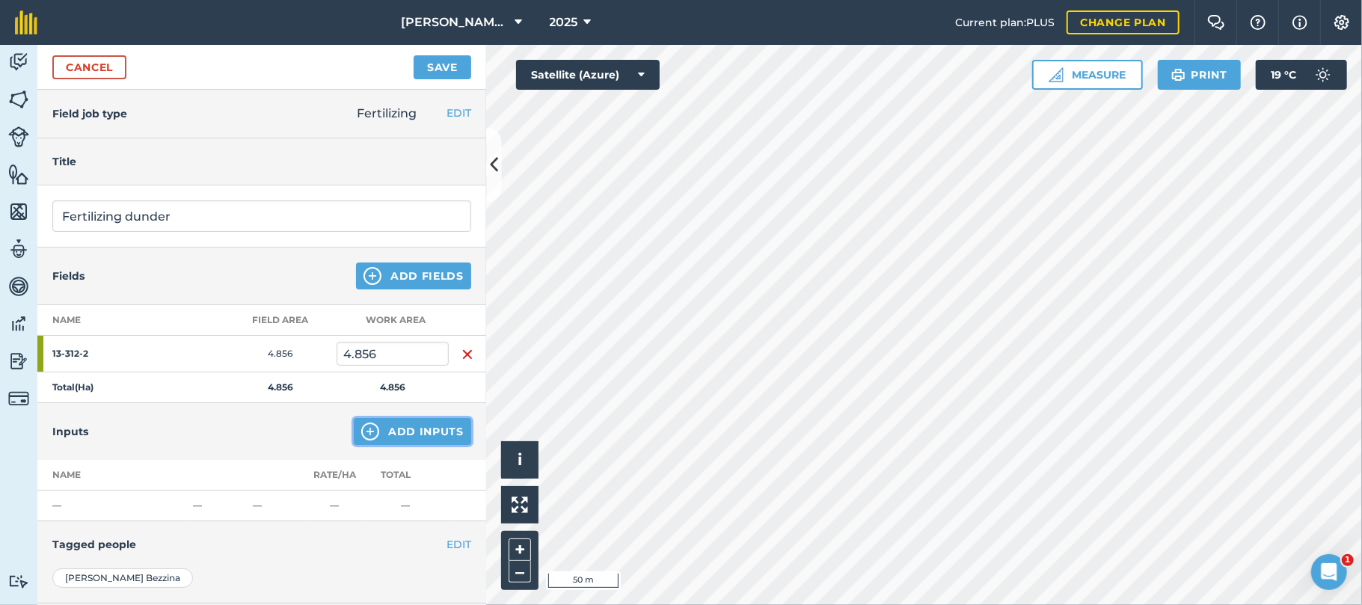
click at [399, 432] on button "Add Inputs" at bounding box center [412, 431] width 117 height 27
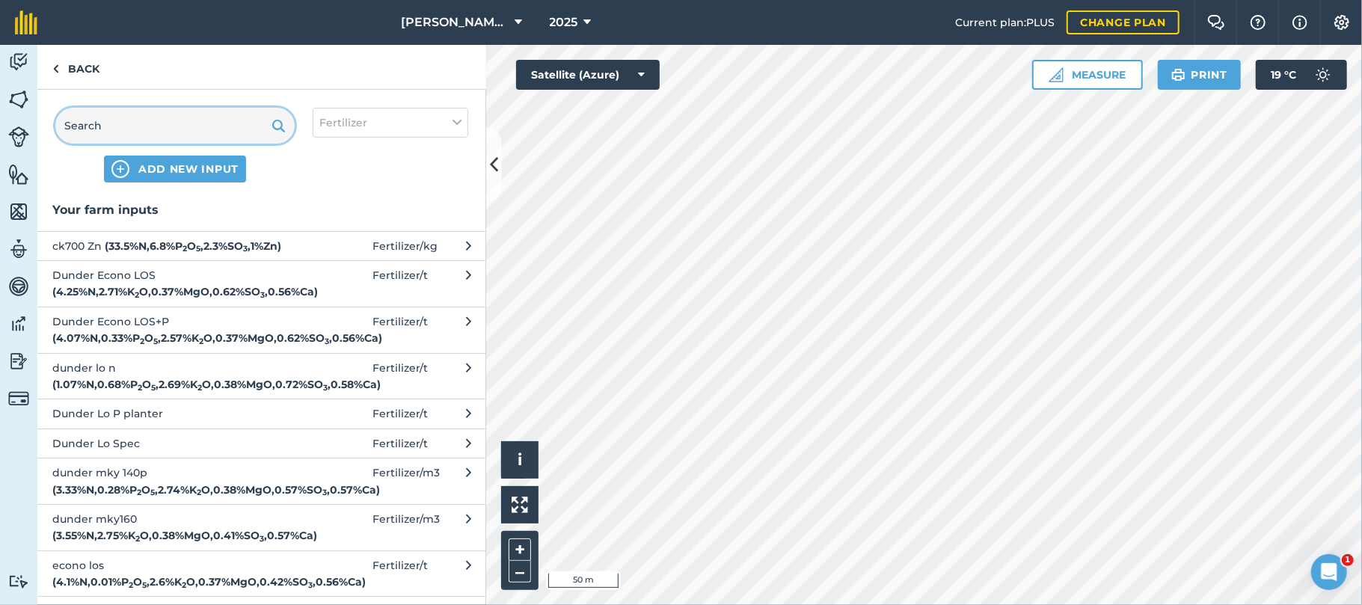
click at [181, 120] on input "text" at bounding box center [174, 126] width 239 height 36
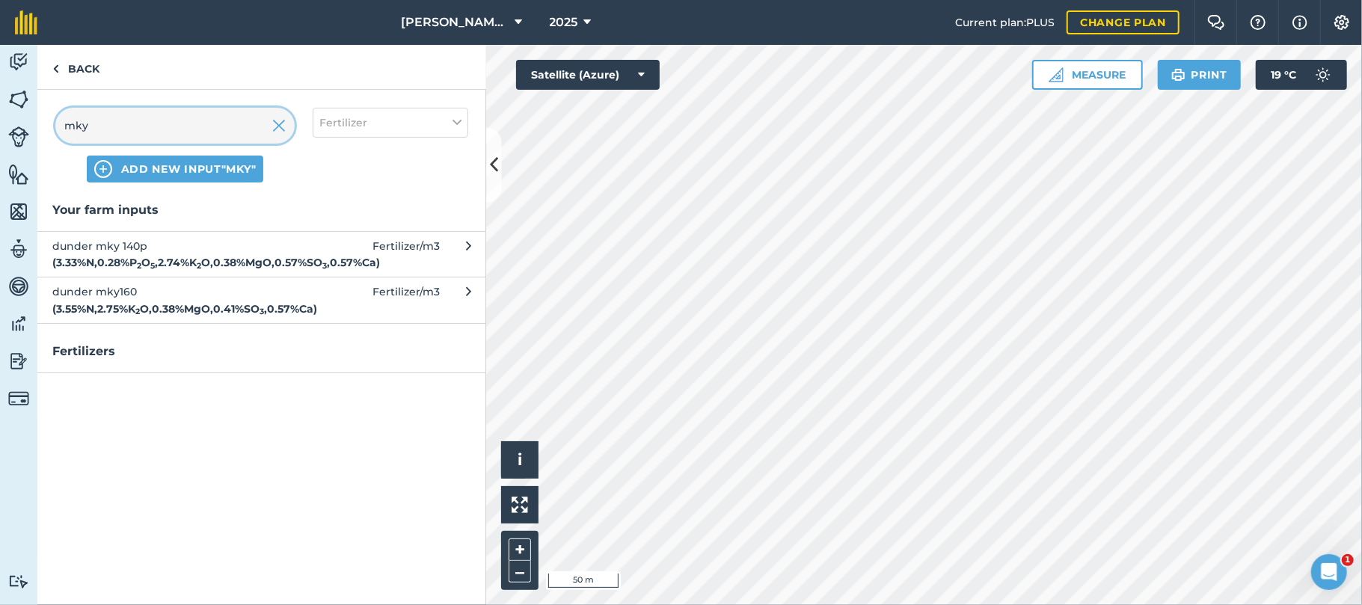
type input "mky"
click at [144, 256] on strong "( 3.33 % N , 0.28 % P 2 O 5 , 2.74 % K 2 O , 0.38 % MgO , 0.57 % SO 3 , 0.57 % …" at bounding box center [216, 262] width 328 height 13
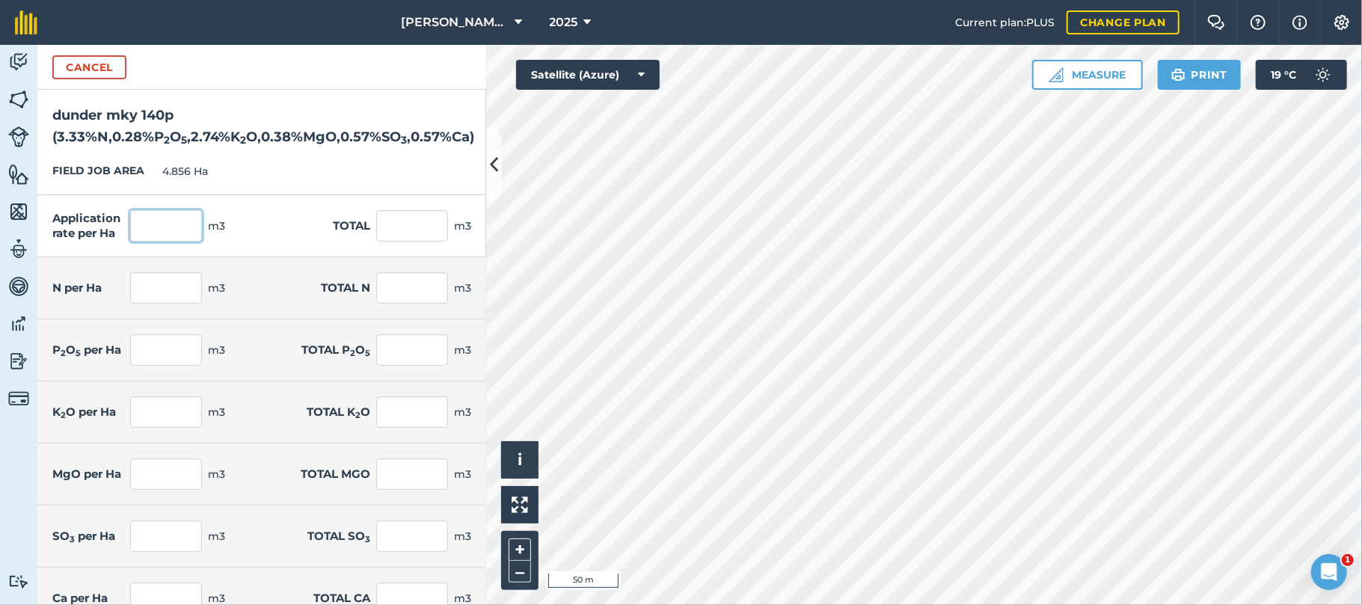
click at [162, 227] on input "text" at bounding box center [166, 225] width 72 height 31
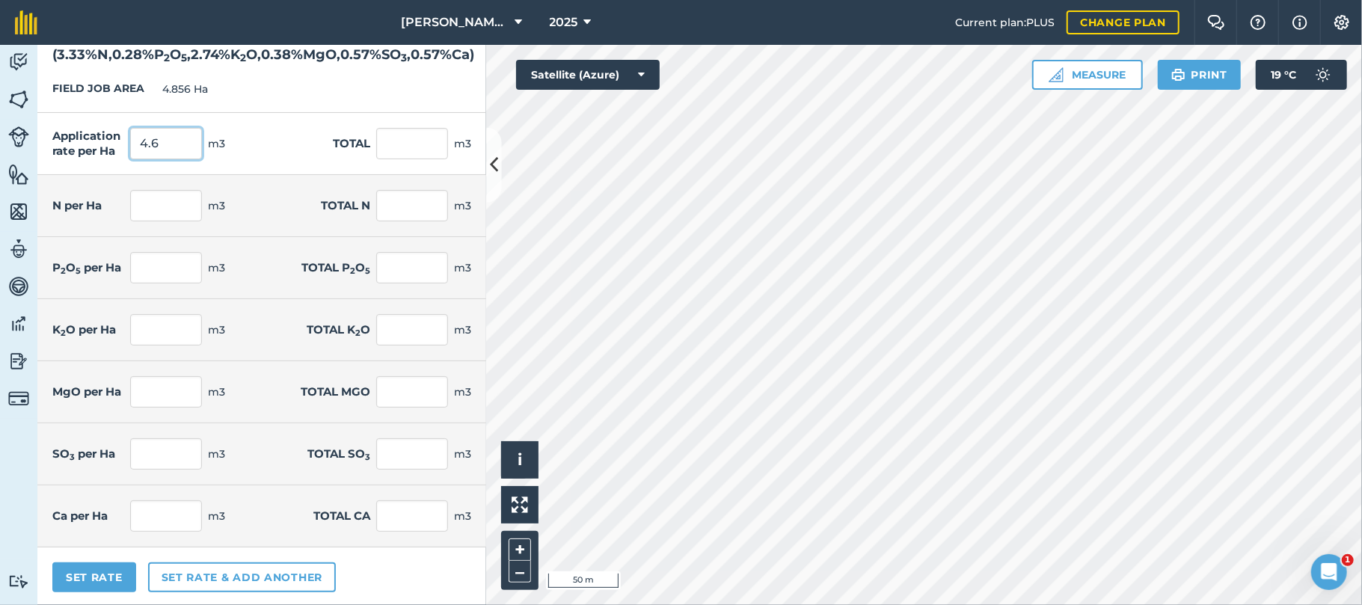
scroll to position [85, 0]
type input "4.6"
type input "22.338"
type input "0.153"
type input "0.744"
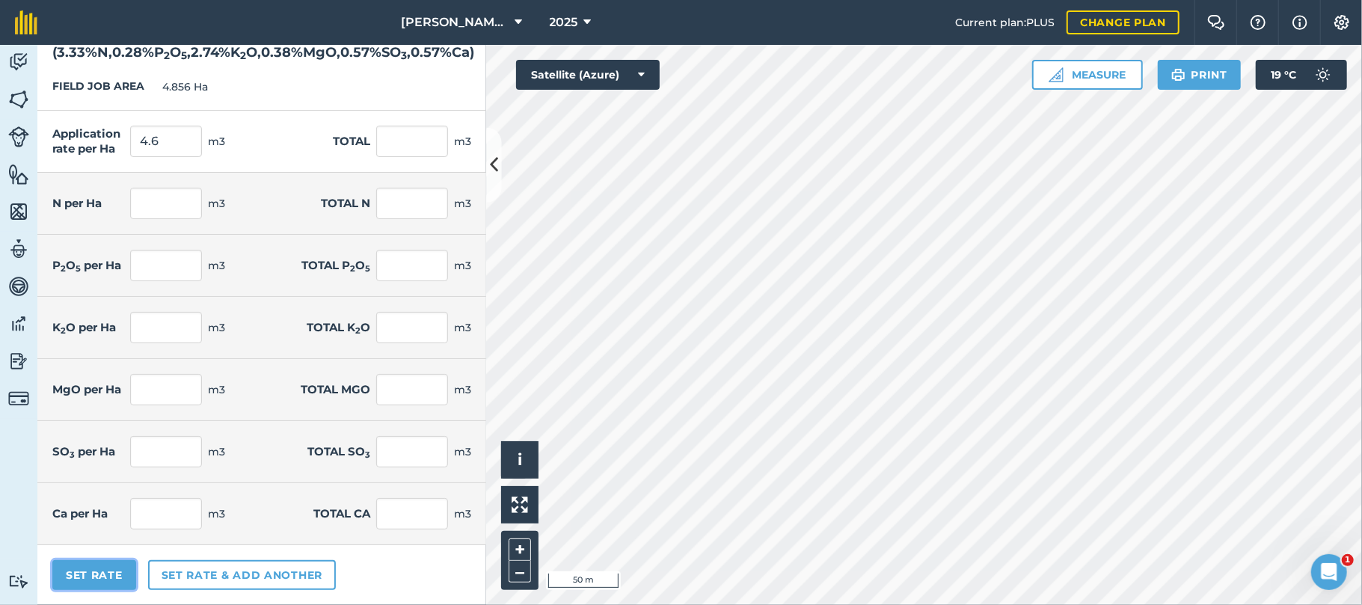
type input "0.013"
type input "0.063"
type input "0.126"
type input "0.612"
type input "0.017"
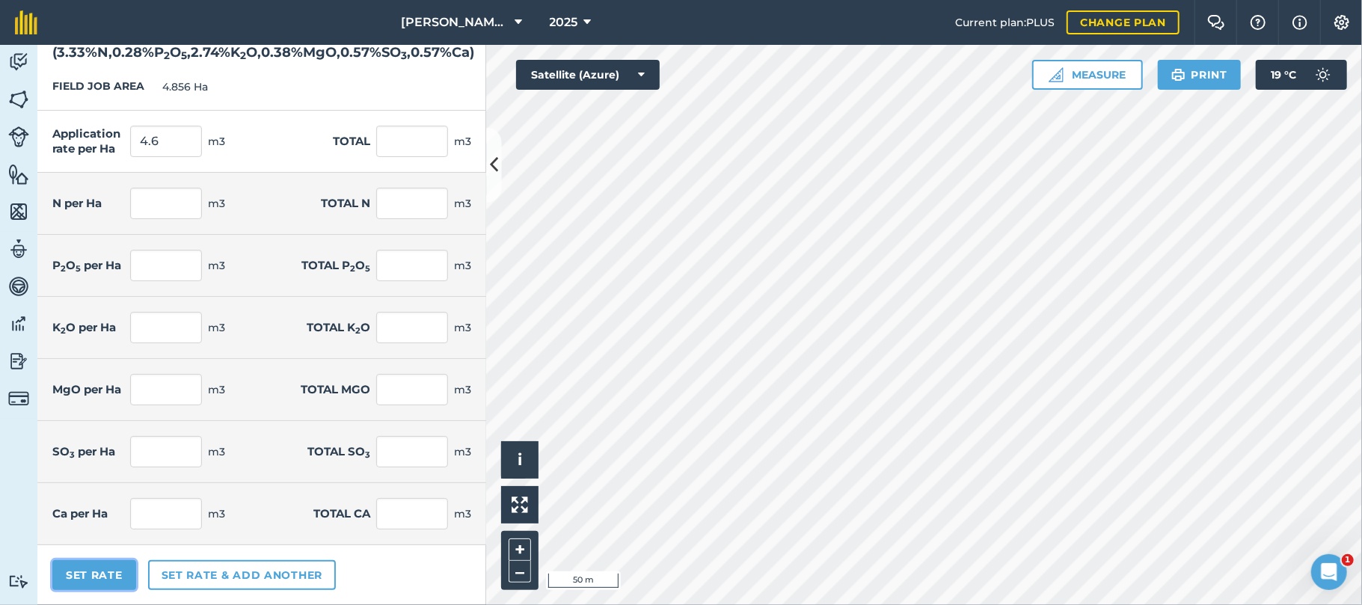
type input "0.085"
type input "0.026"
type input "0.127"
type input "0.026"
type input "0.127"
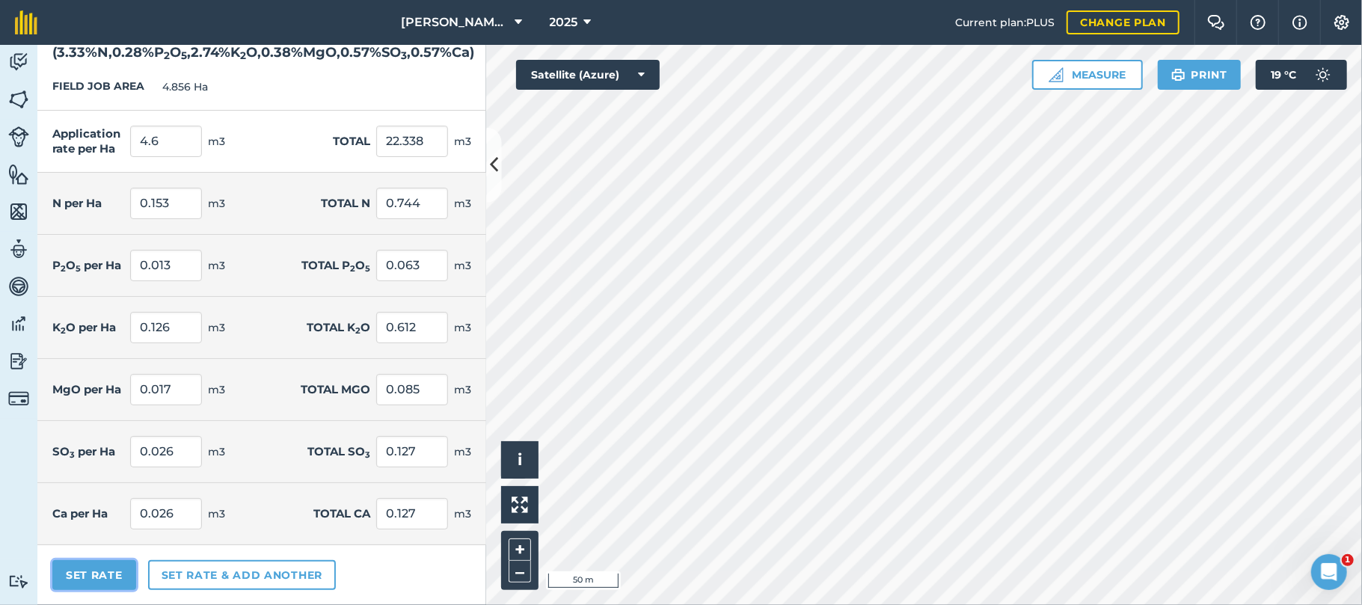
click at [81, 579] on button "Set Rate" at bounding box center [94, 575] width 84 height 30
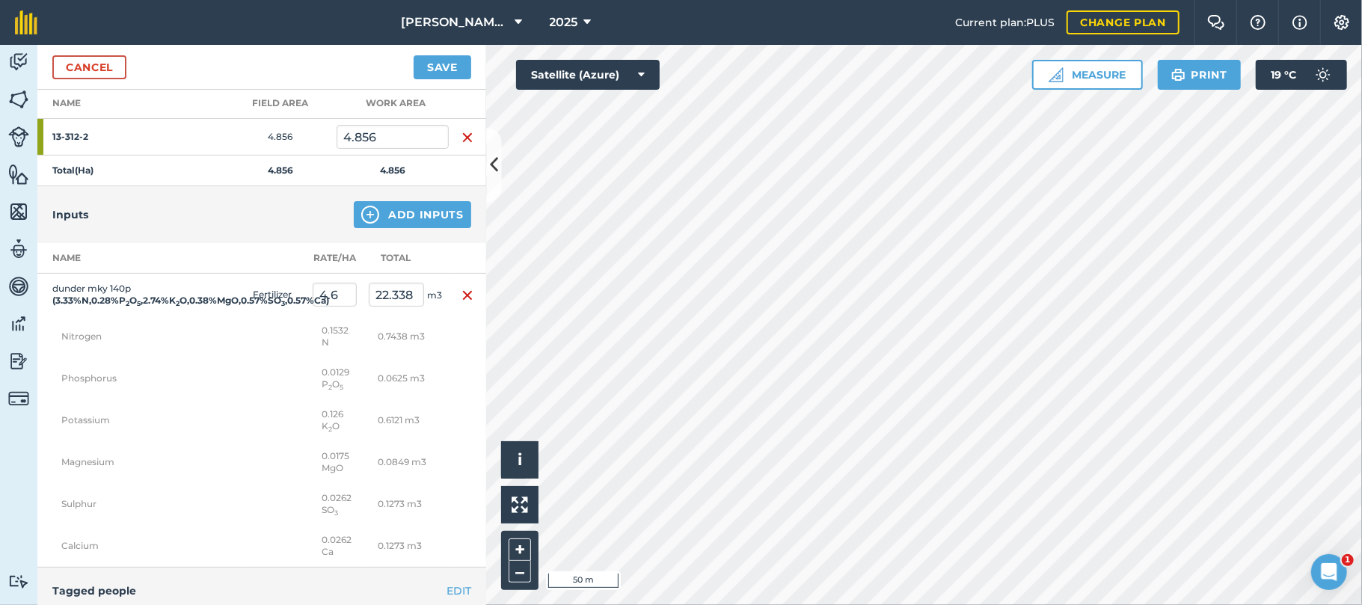
scroll to position [0, 0]
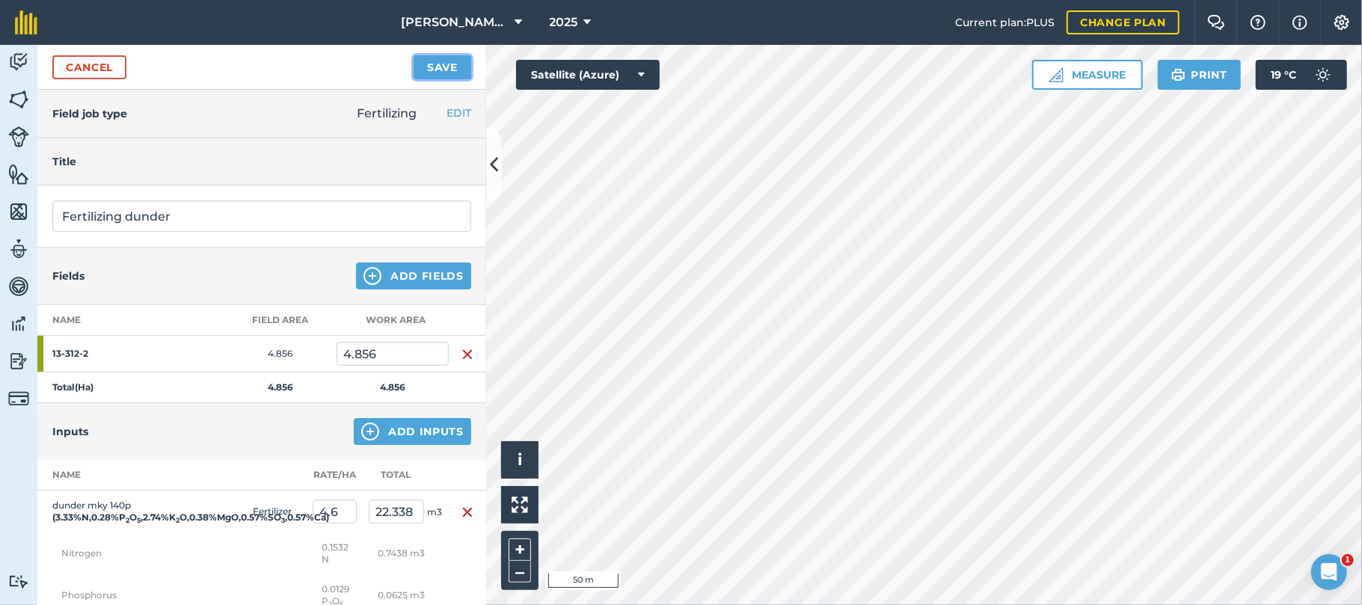
click at [450, 58] on button "Save" at bounding box center [443, 67] width 58 height 24
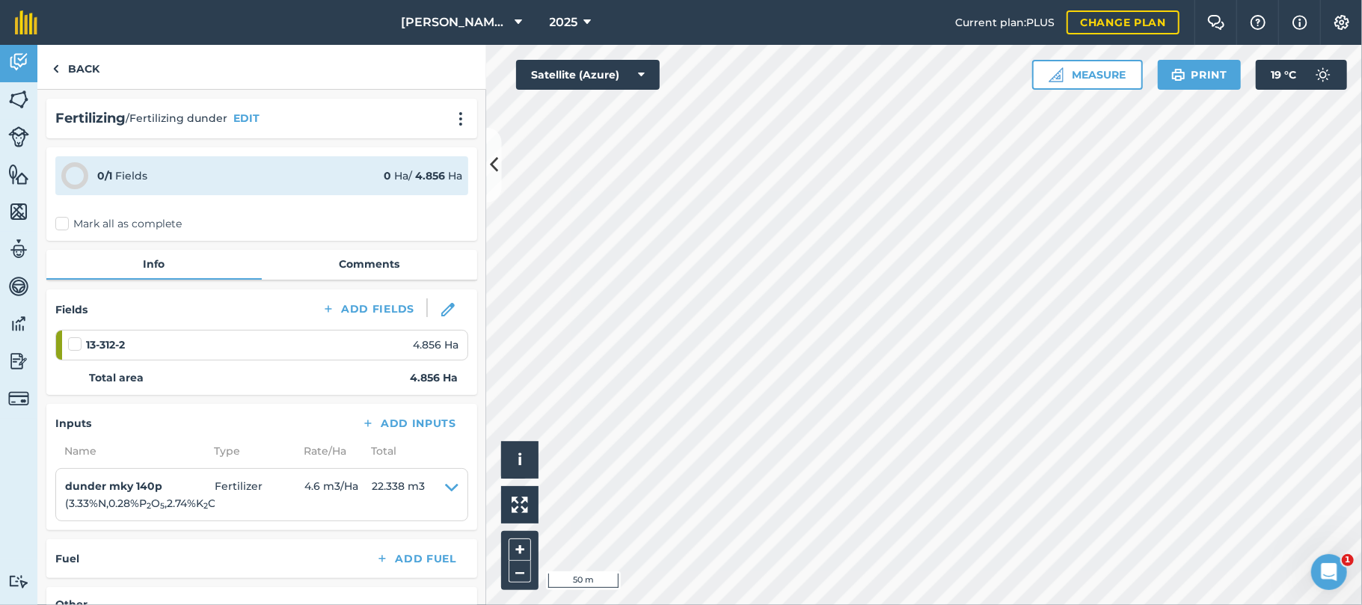
click at [61, 227] on label "Mark all as complete" at bounding box center [118, 224] width 126 height 16
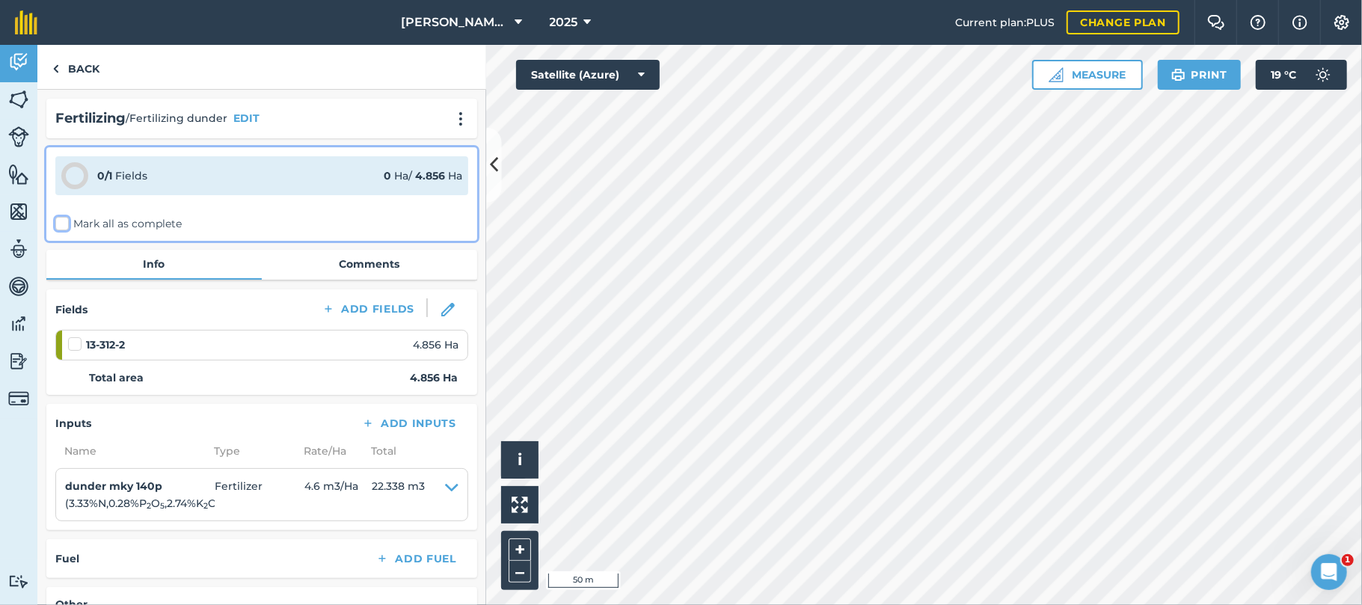
click at [61, 226] on input "Mark all as complete" at bounding box center [60, 221] width 10 height 10
checkbox input "false"
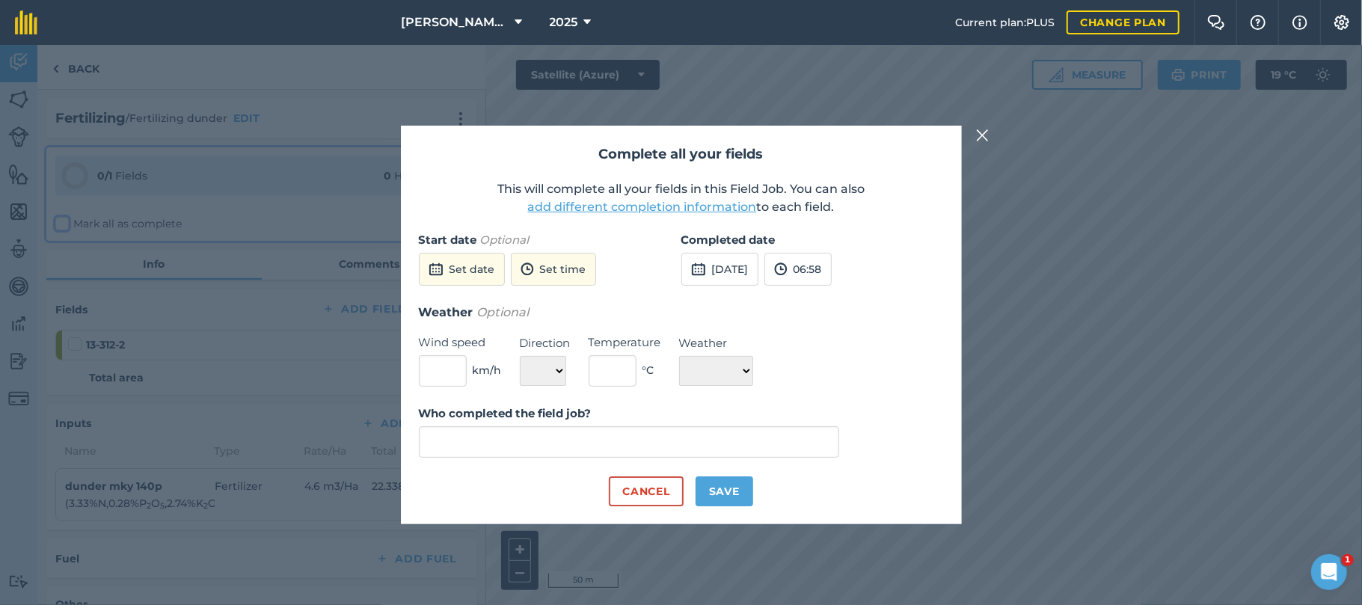
type input "[PERSON_NAME]"
click at [464, 276] on button "Set date" at bounding box center [462, 269] width 86 height 33
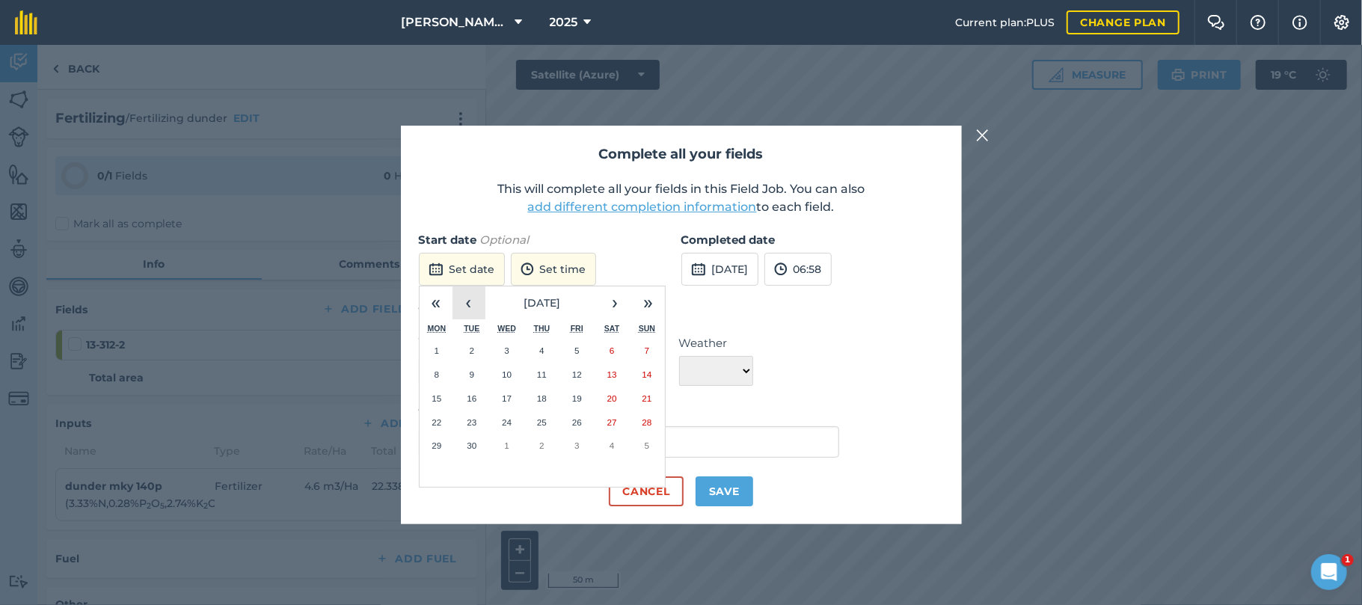
click at [473, 297] on button "‹" at bounding box center [469, 302] width 33 height 33
click at [574, 450] on abbr "29" at bounding box center [577, 446] width 10 height 10
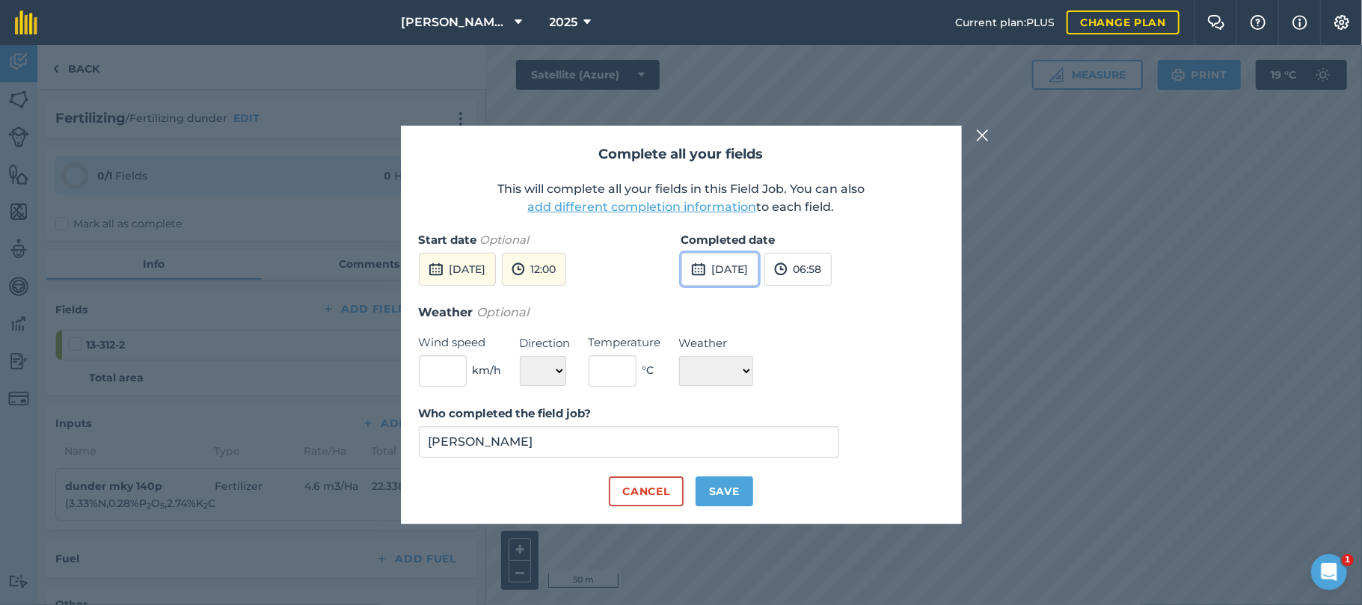
click at [728, 278] on button "[DATE]" at bounding box center [719, 269] width 77 height 33
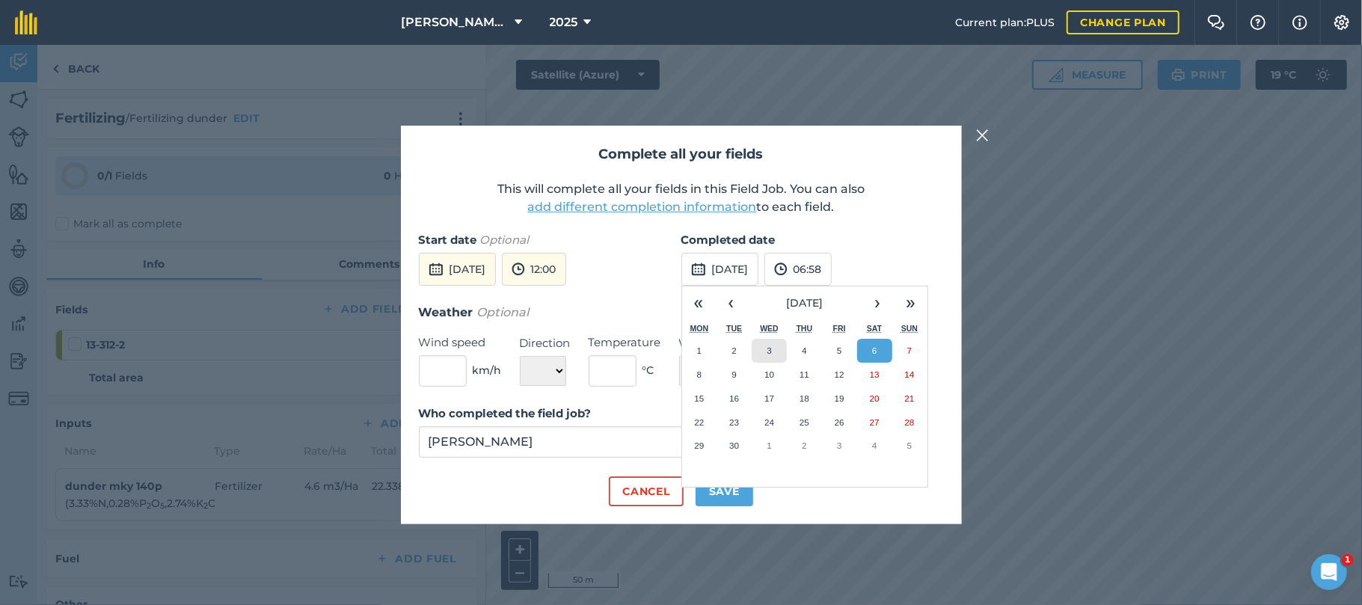
click at [767, 357] on button "3" at bounding box center [769, 351] width 35 height 24
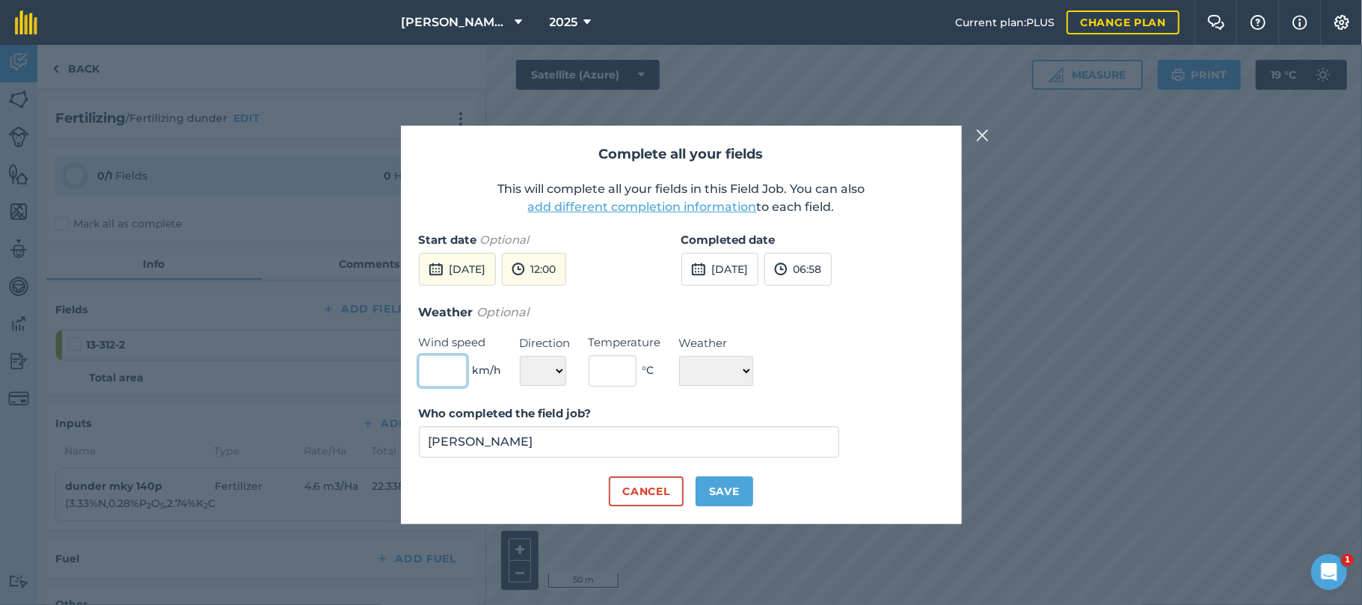
click at [443, 375] on input "text" at bounding box center [443, 370] width 48 height 31
type input "12"
click at [554, 372] on select "N NE E SE S SW W NW" at bounding box center [543, 371] width 46 height 30
select select "E"
click at [520, 356] on select "N NE E SE S SW W NW" at bounding box center [543, 371] width 46 height 30
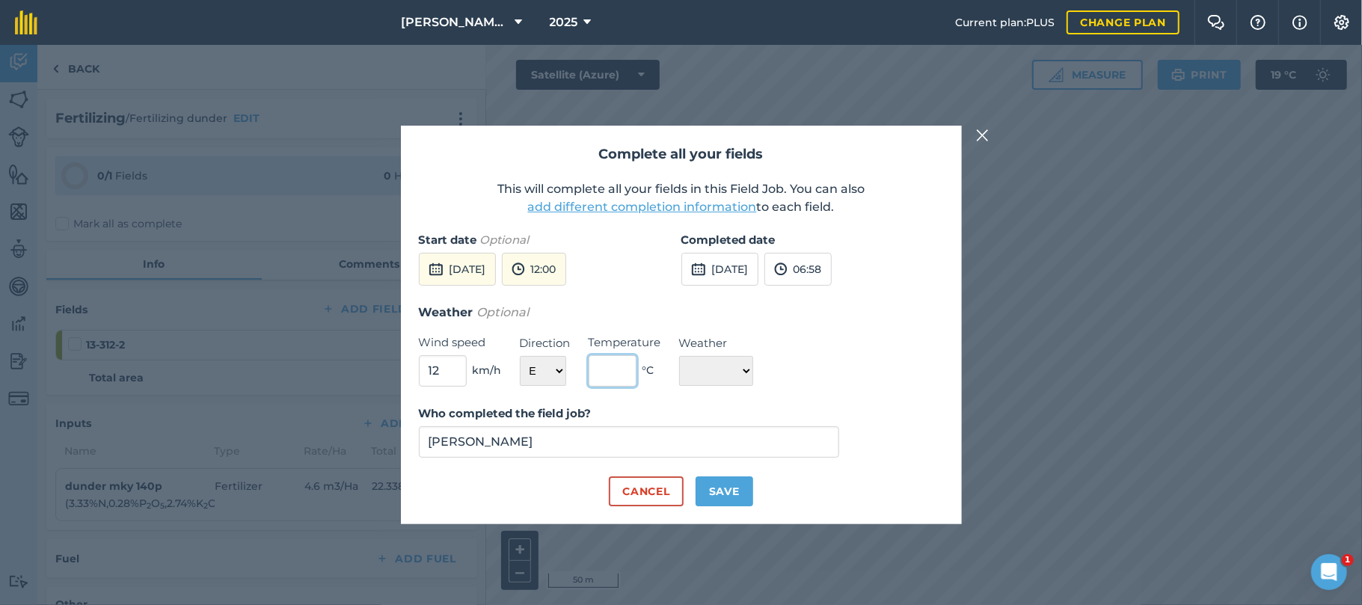
click at [608, 375] on input "text" at bounding box center [613, 370] width 48 height 31
type input "25"
click at [748, 368] on select "☀️ Sunny 🌧 Rainy ⛅️ Cloudy 🌨 Snow ❄️ Icy" at bounding box center [716, 371] width 74 height 30
select select "Sunny"
click at [679, 356] on select "☀️ Sunny 🌧 Rainy ⛅️ Cloudy 🌨 Snow ❄️ Icy" at bounding box center [716, 371] width 74 height 30
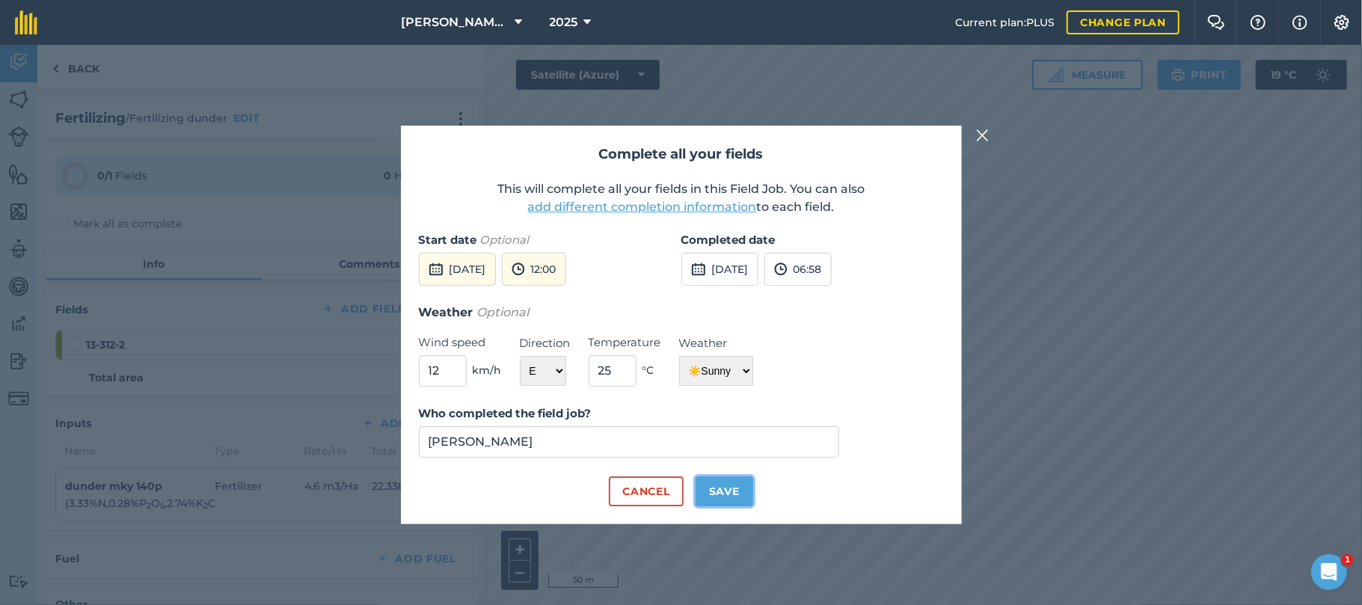
click at [723, 497] on button "Save" at bounding box center [725, 491] width 58 height 30
checkbox input "true"
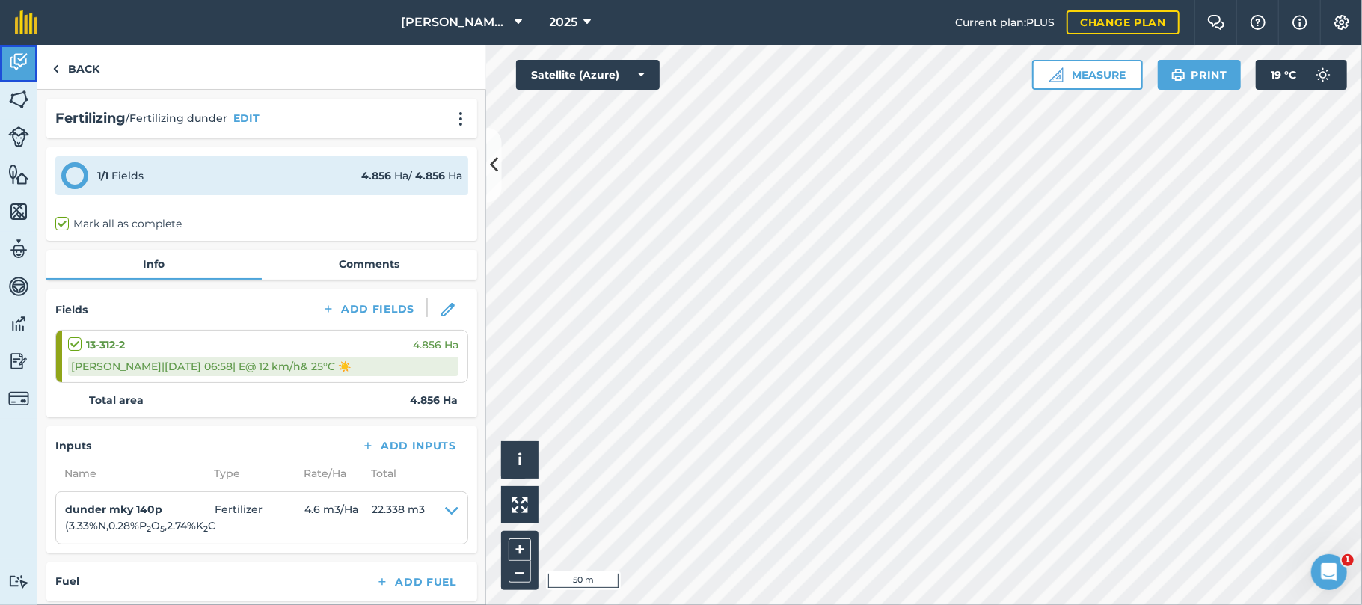
click at [16, 61] on img at bounding box center [18, 62] width 21 height 22
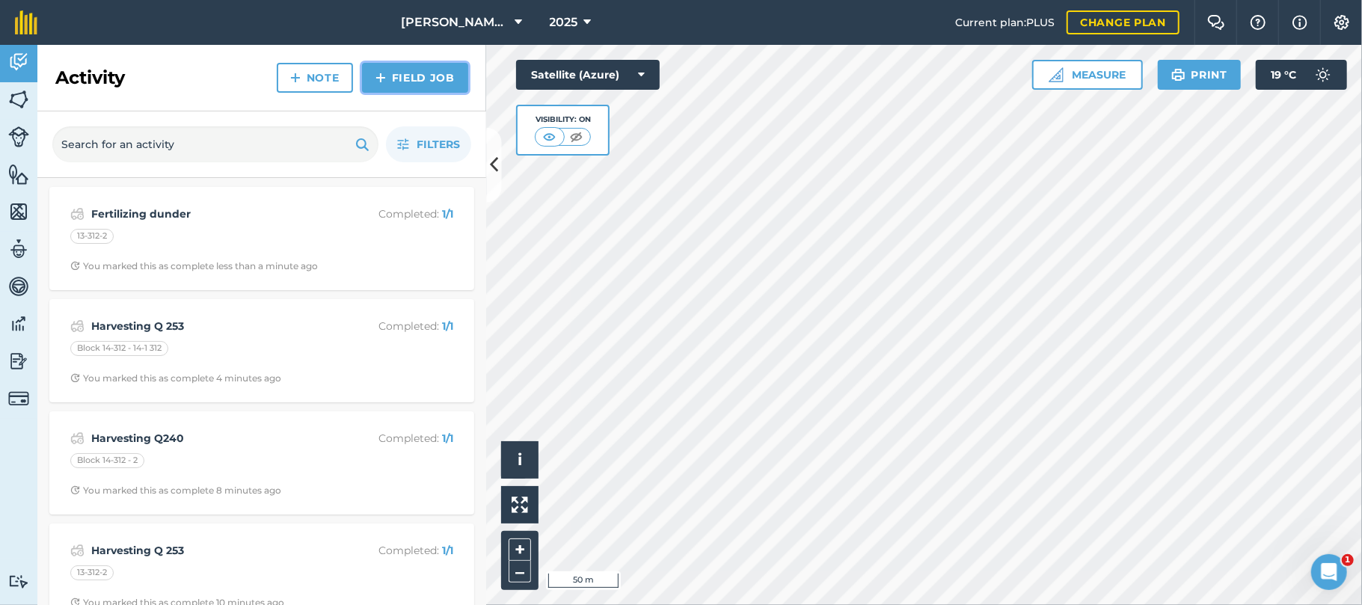
click at [419, 79] on link "Field Job" at bounding box center [415, 78] width 106 height 30
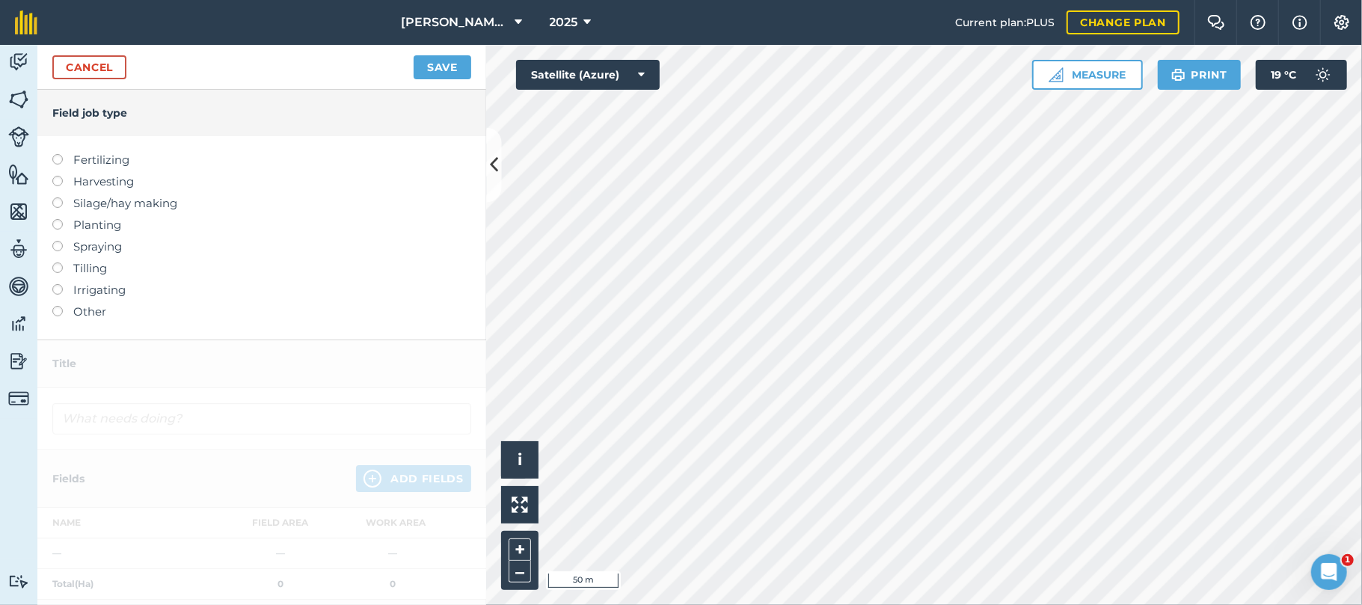
click at [58, 154] on label at bounding box center [62, 154] width 21 height 0
type input "Fertilizing"
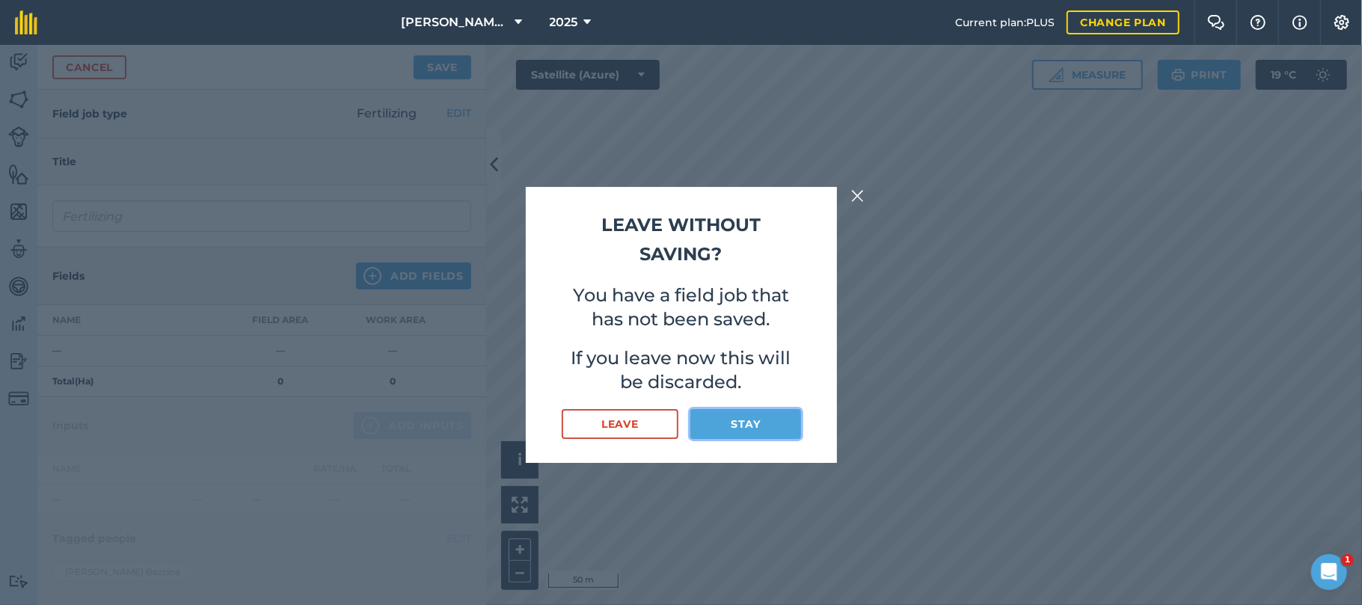
click at [736, 420] on button "Stay" at bounding box center [745, 424] width 110 height 30
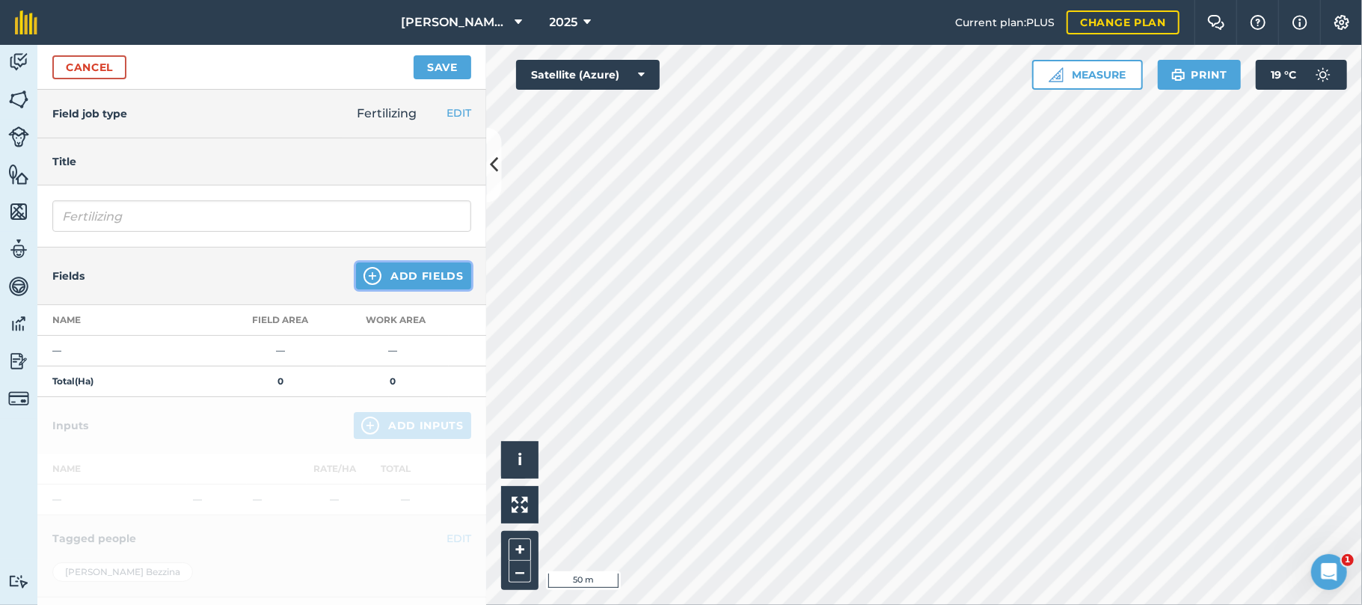
click at [395, 278] on button "Add Fields" at bounding box center [413, 276] width 115 height 27
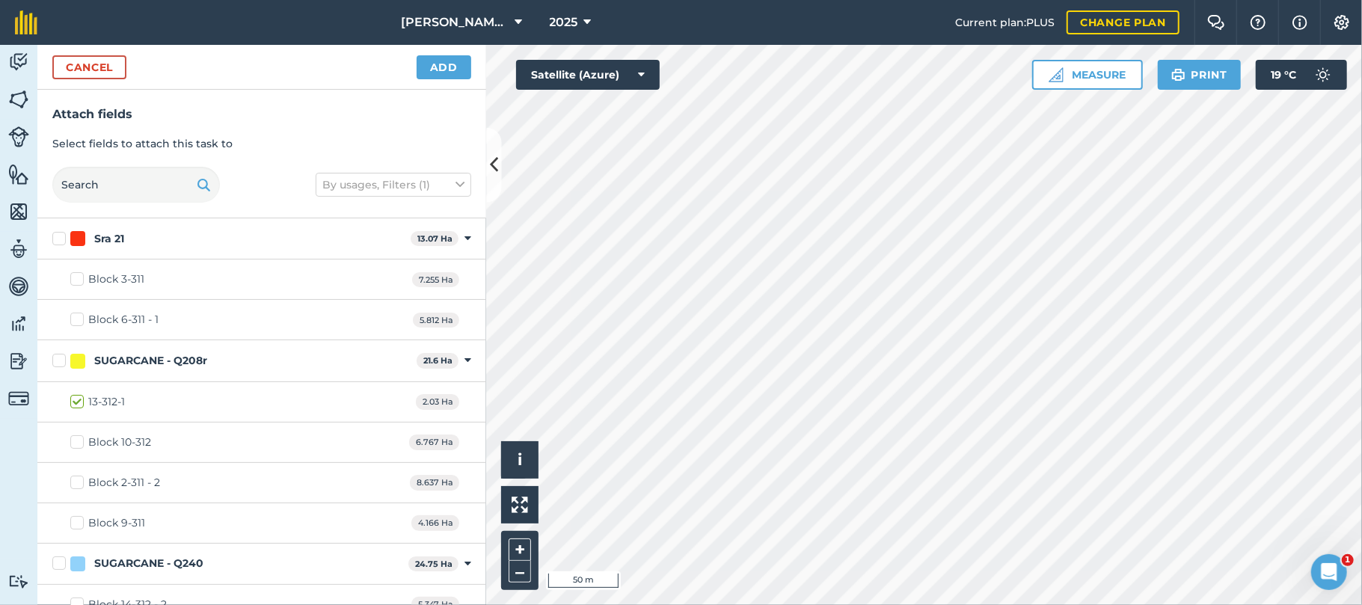
checkbox input "true"
click at [446, 64] on button "Add" at bounding box center [444, 67] width 55 height 24
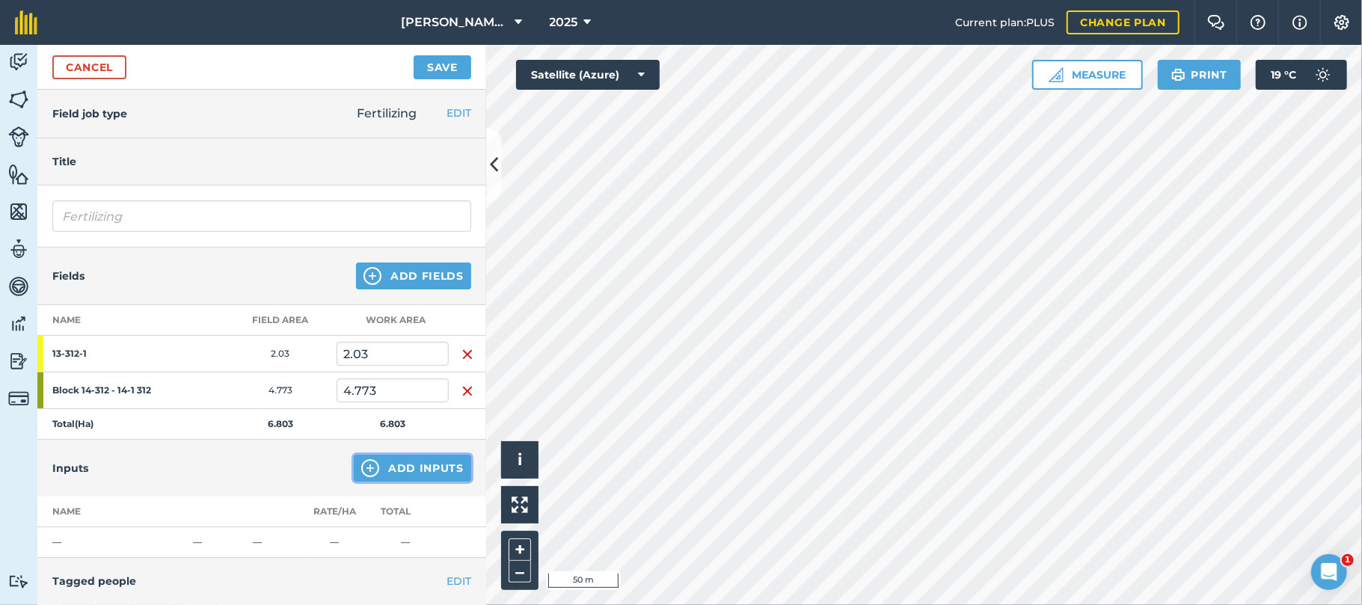
click at [411, 464] on button "Add Inputs" at bounding box center [412, 468] width 117 height 27
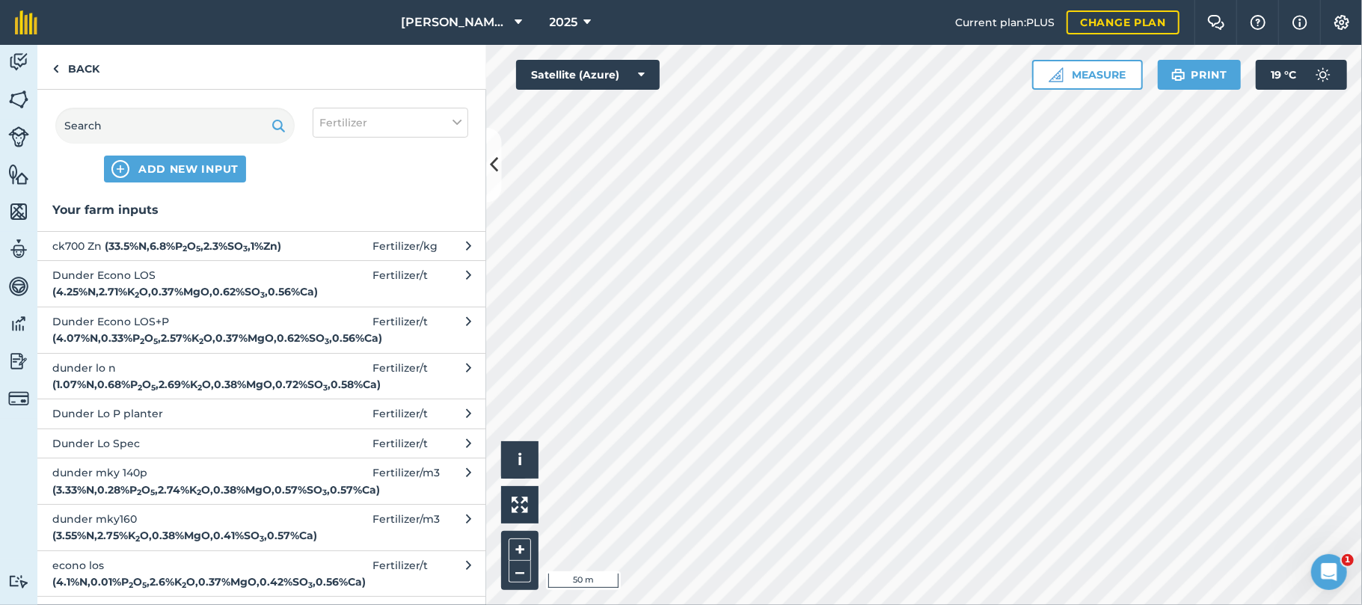
click at [165, 542] on strong "( 3.55 % N , 2.75 % K 2 O , 0.38 % MgO , 0.41 % SO 3 , 0.57 % Ca )" at bounding box center [184, 535] width 265 height 13
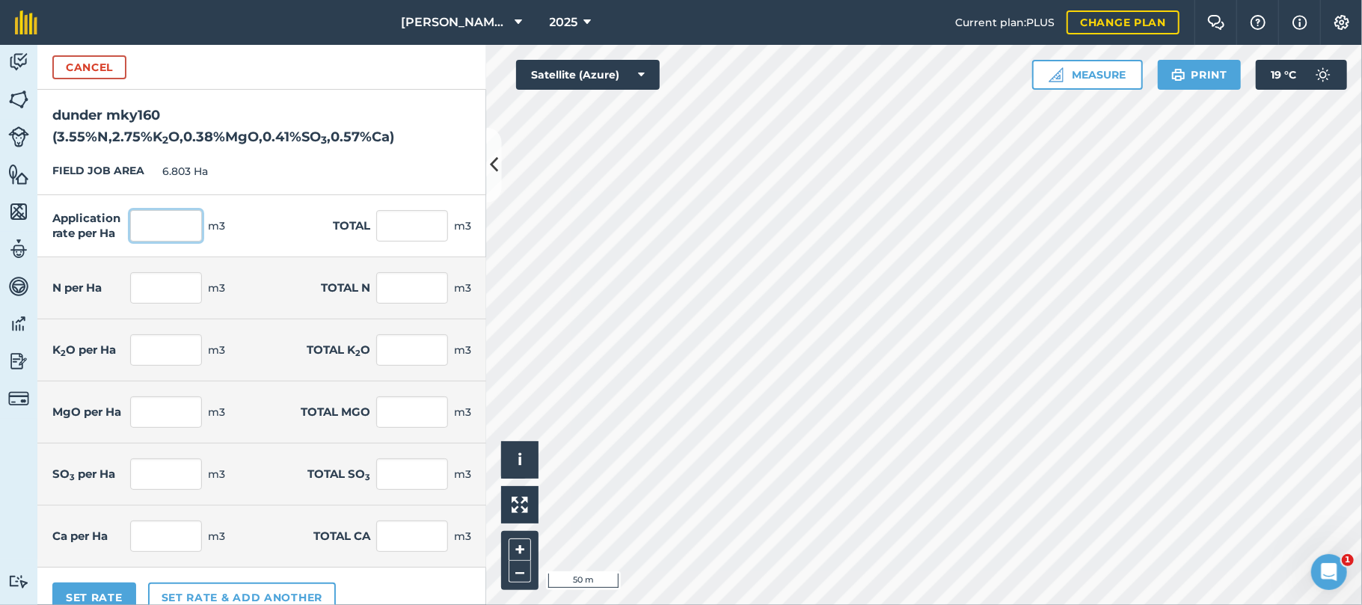
click at [163, 222] on input "text" at bounding box center [166, 225] width 72 height 31
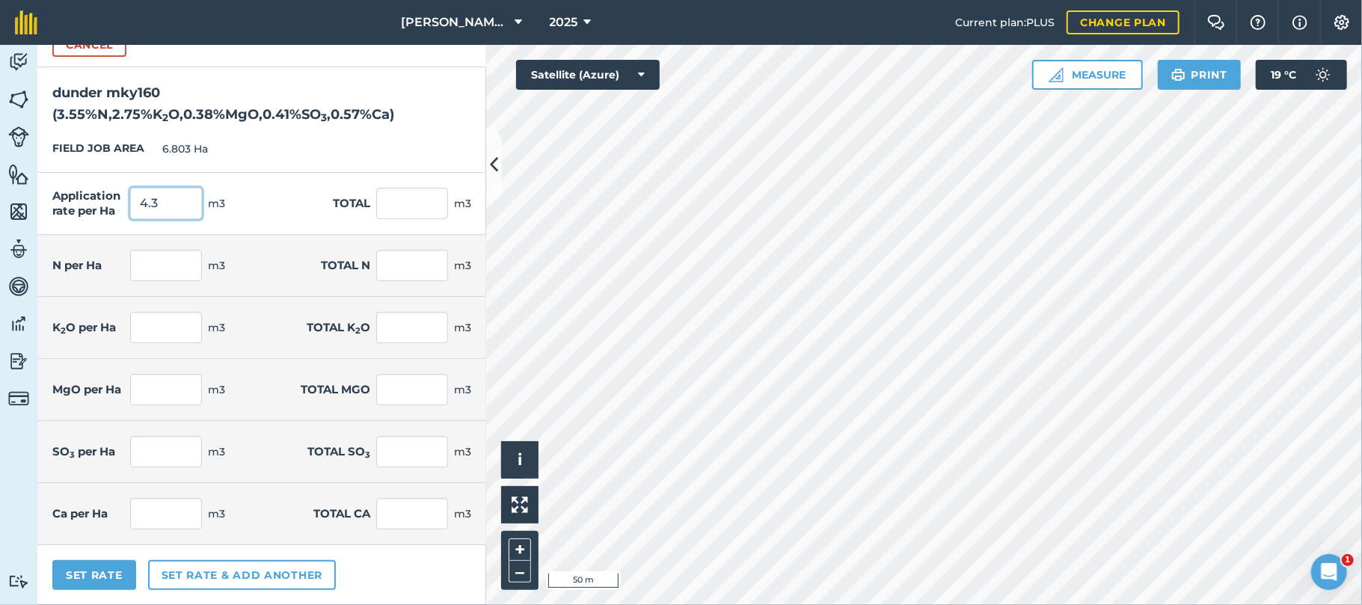
type input "4.3"
type input "29.253"
type input "0.153"
type input "1.038"
type input "0.118"
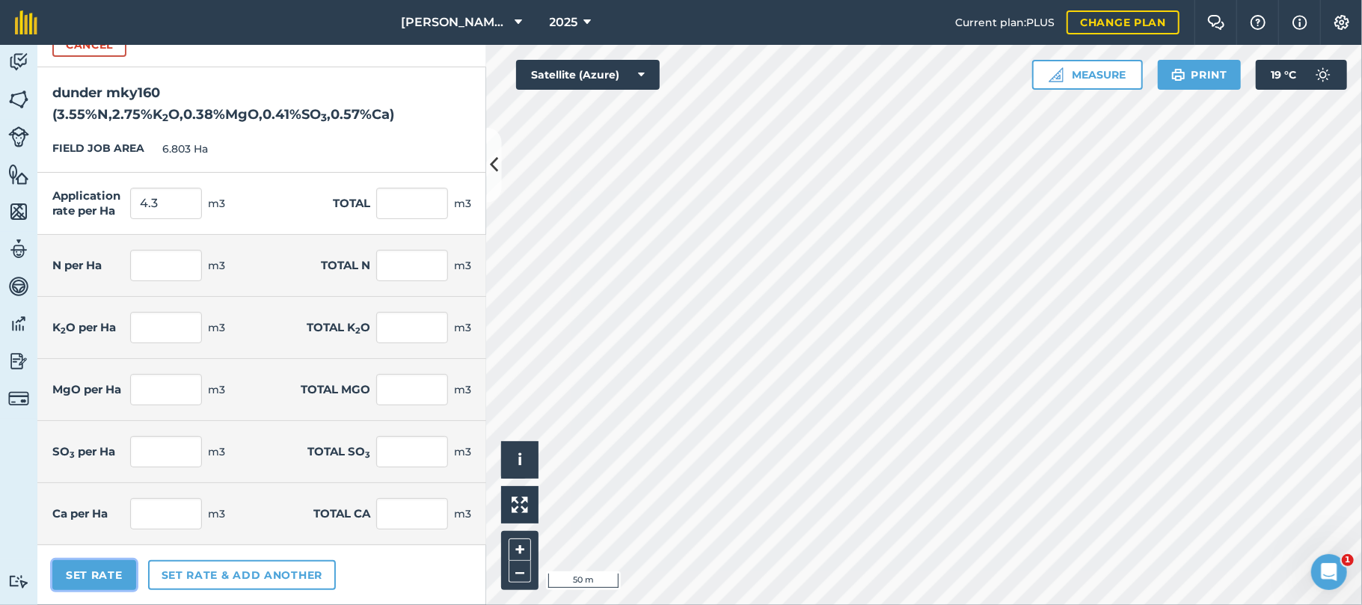
type input "0.804"
type input "0.016"
type input "0.111"
type input "0.018"
type input "0.12"
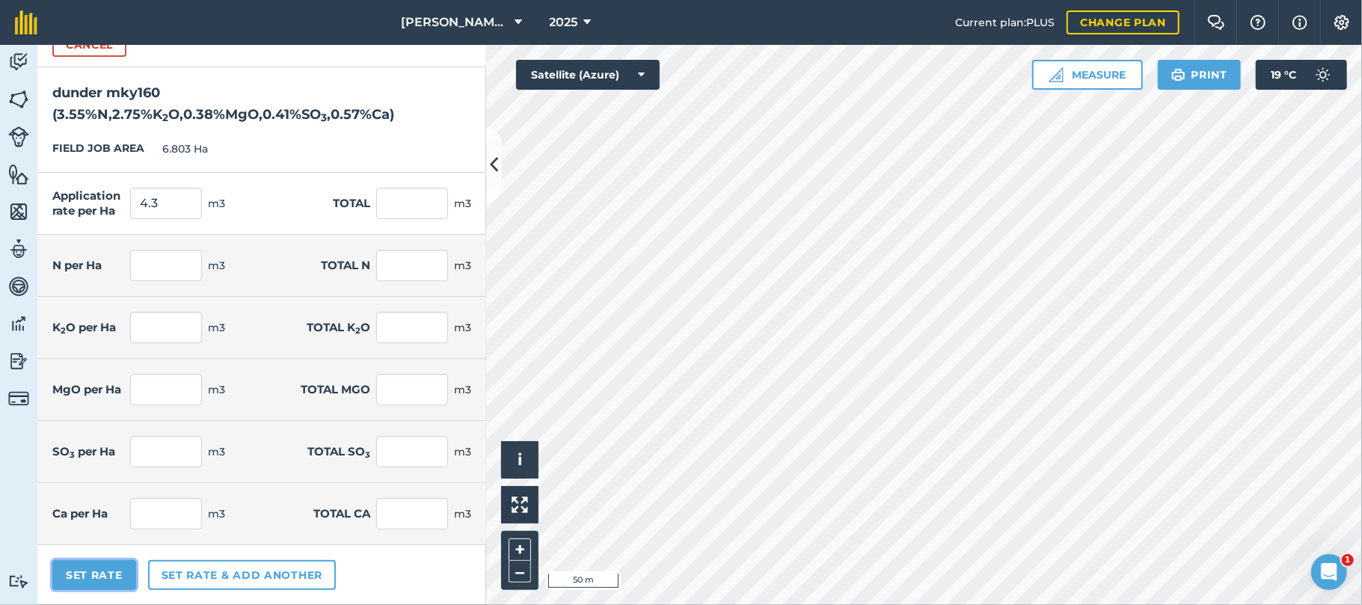
type input "0.025"
type input "0.167"
click at [69, 581] on button "Set Rate" at bounding box center [94, 575] width 84 height 30
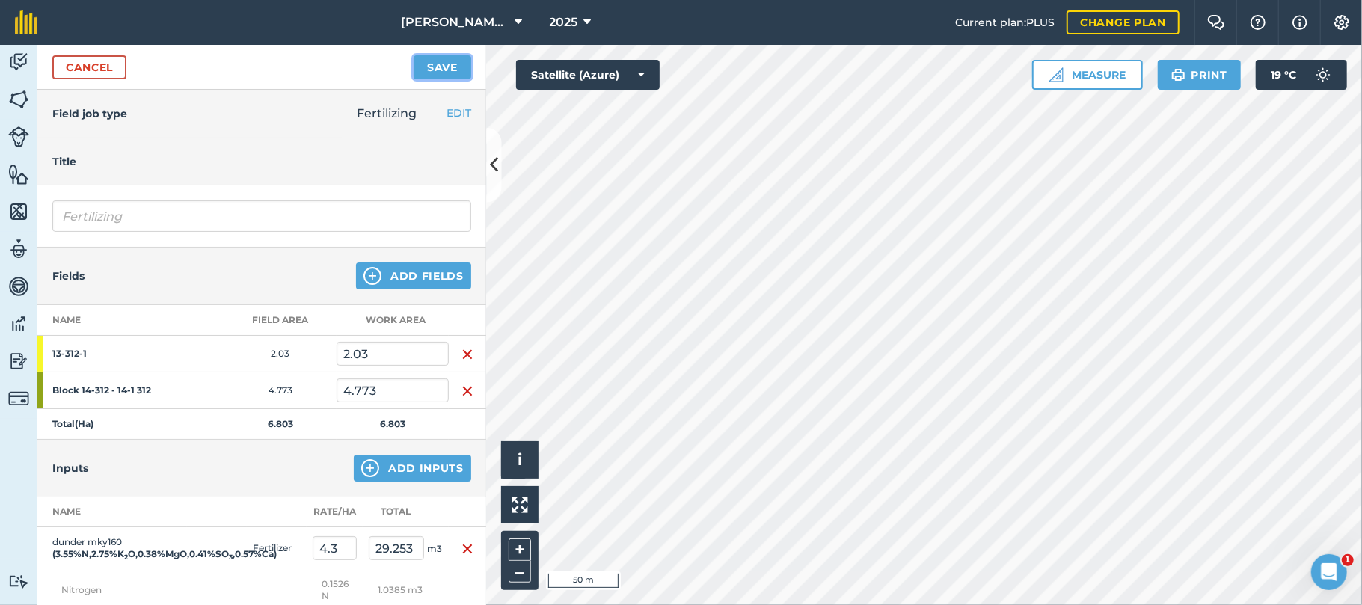
click at [444, 57] on button "Save" at bounding box center [443, 67] width 58 height 24
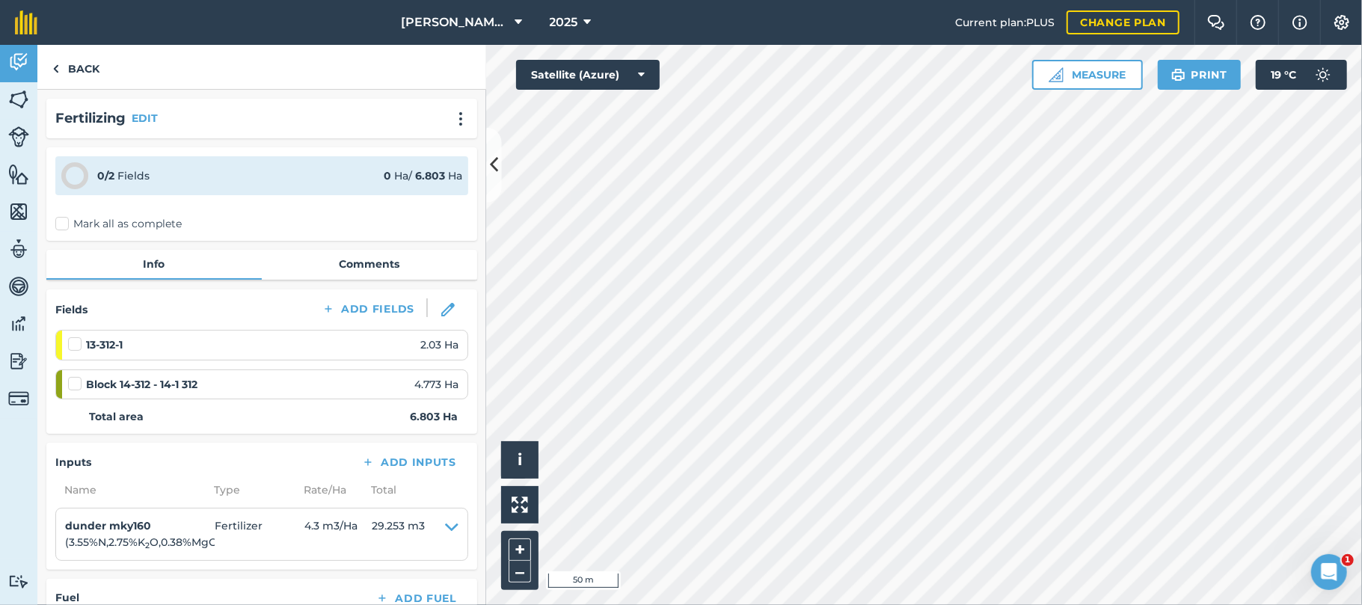
click at [61, 227] on label "Mark all as complete" at bounding box center [118, 224] width 126 height 16
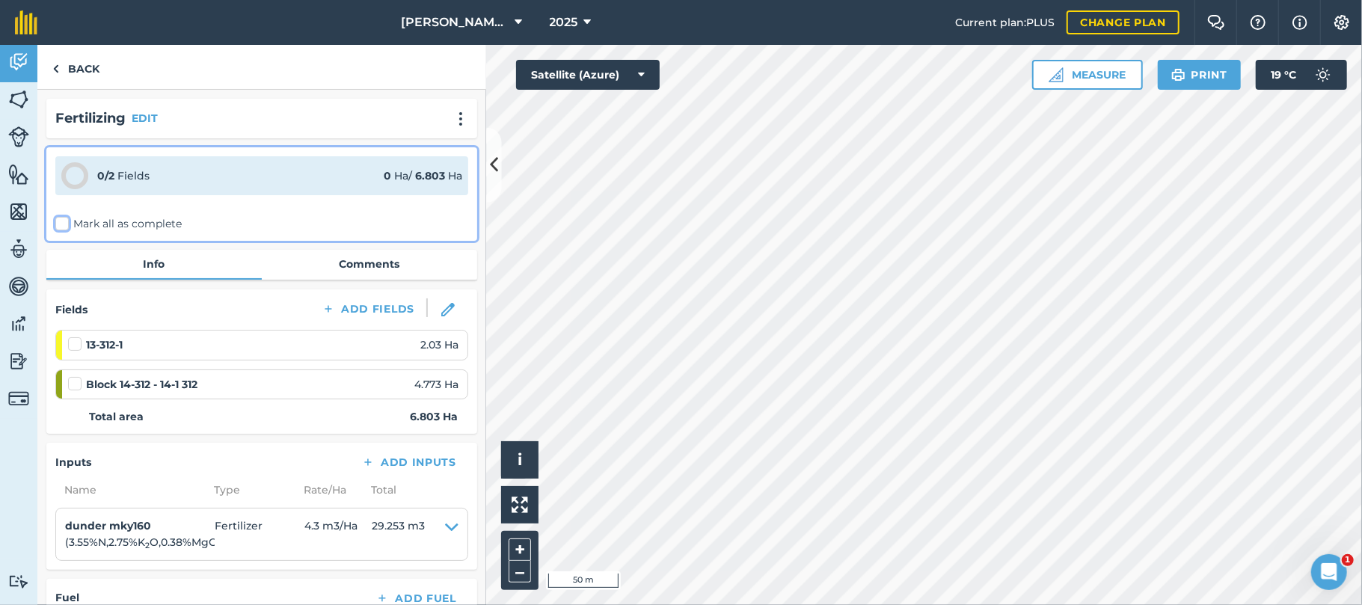
click at [61, 226] on input "Mark all as complete" at bounding box center [60, 221] width 10 height 10
checkbox input "false"
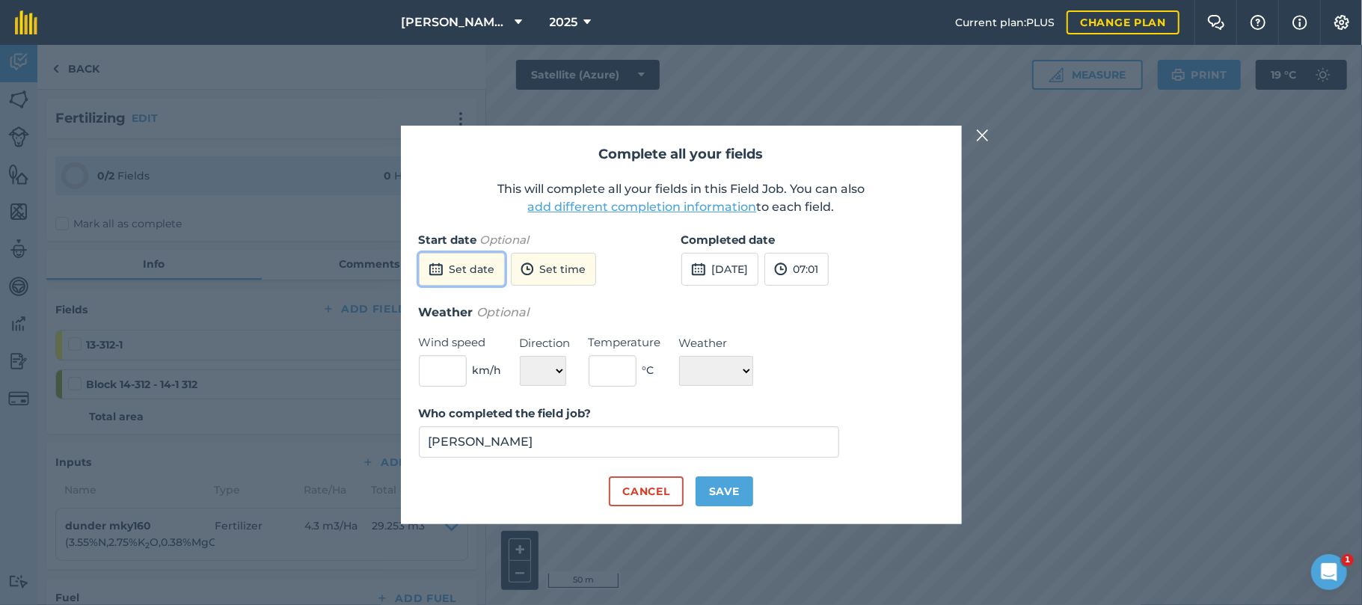
click at [461, 269] on button "Set date" at bounding box center [462, 269] width 86 height 33
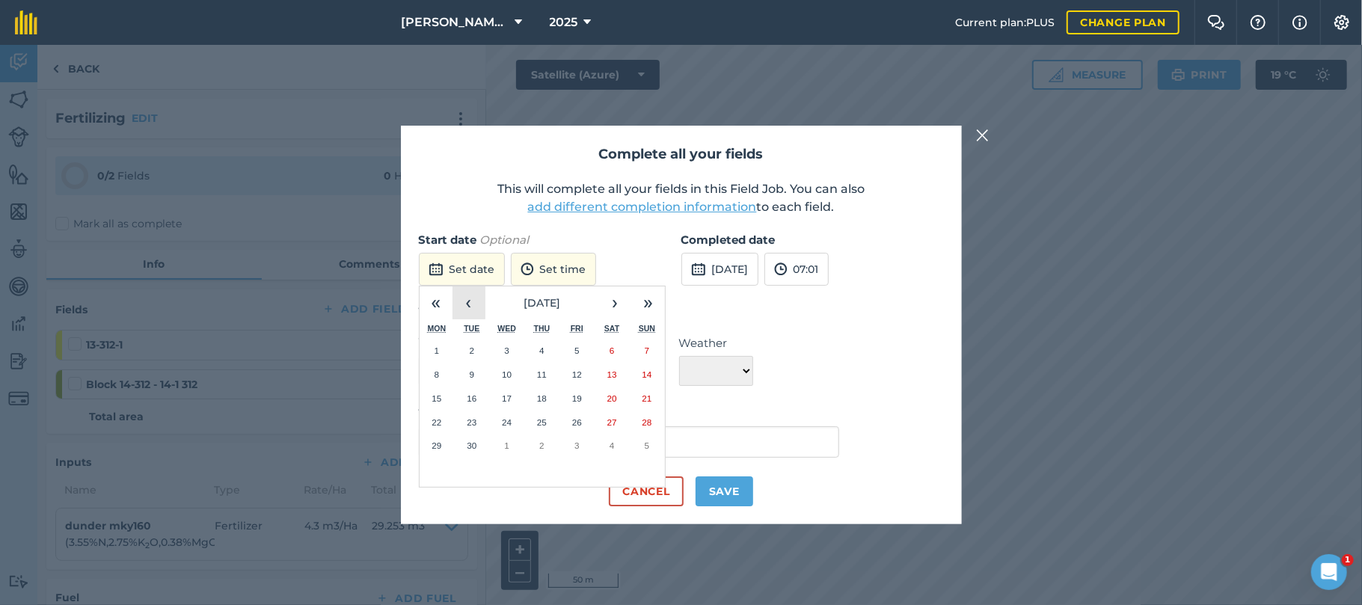
click at [470, 308] on button "‹" at bounding box center [469, 302] width 33 height 33
click at [572, 443] on abbr "29" at bounding box center [577, 446] width 10 height 10
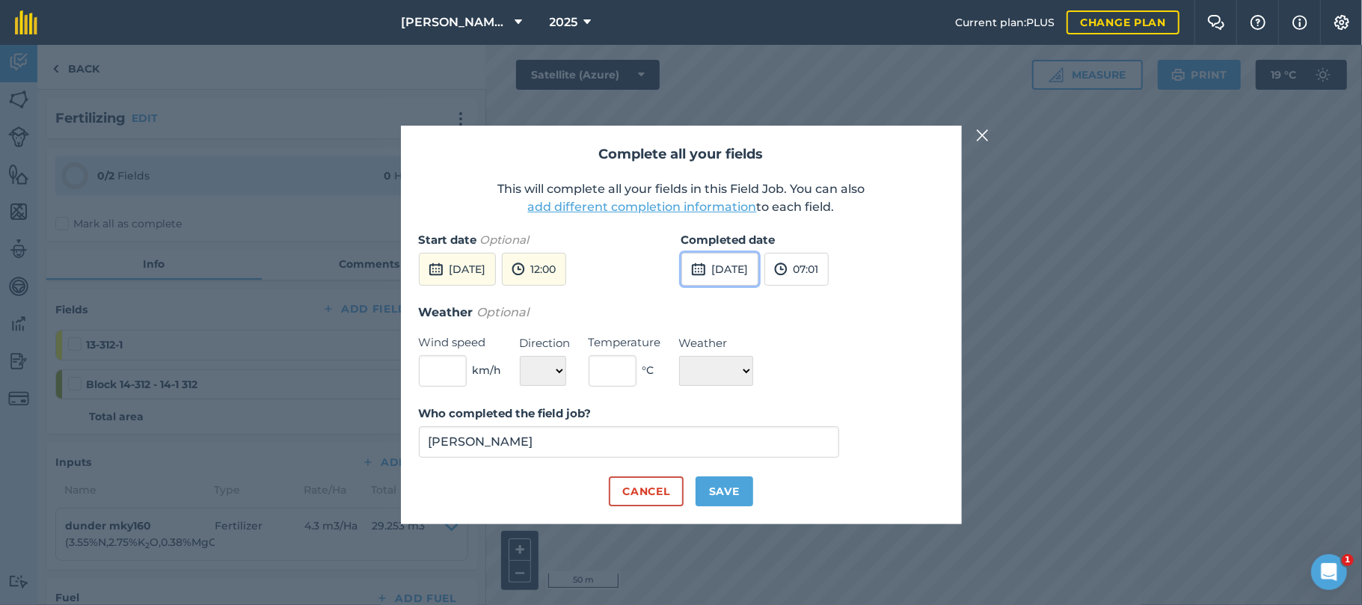
click at [749, 273] on button "[DATE]" at bounding box center [719, 269] width 77 height 33
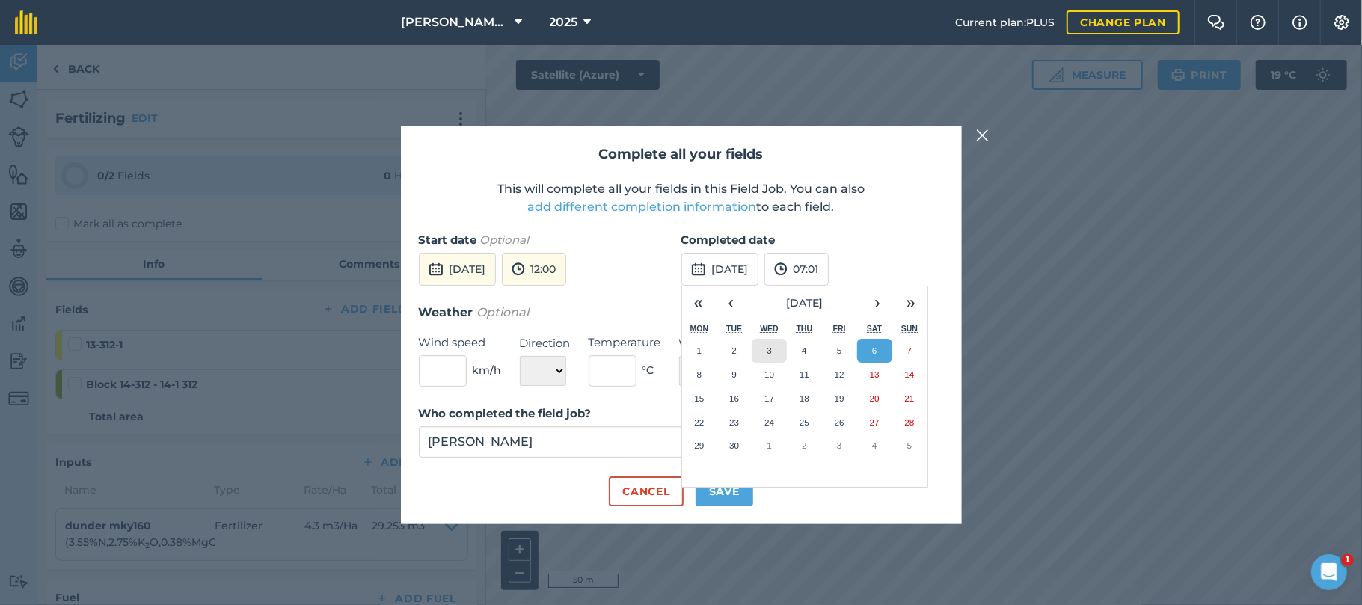
click at [767, 351] on abbr "3" at bounding box center [769, 351] width 4 height 10
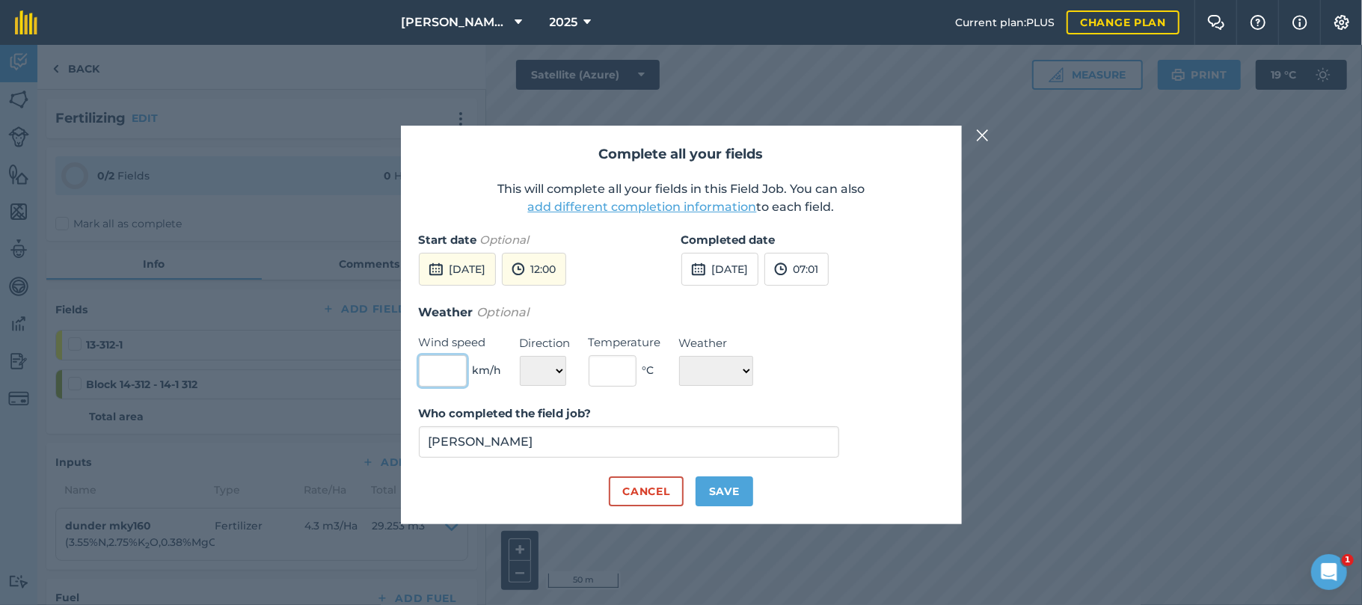
click at [449, 369] on input "text" at bounding box center [443, 370] width 48 height 31
type input "12"
click at [559, 374] on select "N NE E SE S SW W NW" at bounding box center [543, 371] width 46 height 30
select select "E"
click at [520, 356] on select "N NE E SE S SW W NW" at bounding box center [543, 371] width 46 height 30
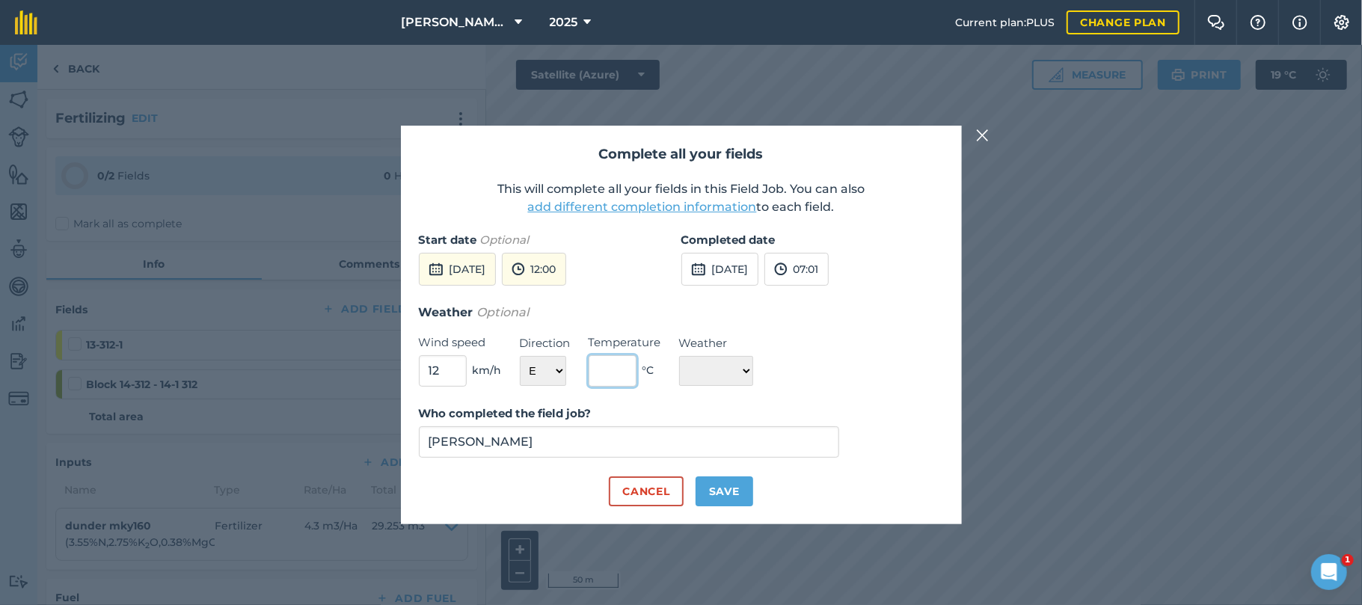
click at [618, 375] on input "text" at bounding box center [613, 370] width 48 height 31
type input "25"
click at [753, 368] on select "☀️ Sunny 🌧 Rainy ⛅️ Cloudy 🌨 Snow ❄️ Icy" at bounding box center [716, 371] width 74 height 30
select select "Sunny"
click at [679, 356] on select "☀️ Sunny 🌧 Rainy ⛅️ Cloudy 🌨 Snow ❄️ Icy" at bounding box center [716, 371] width 74 height 30
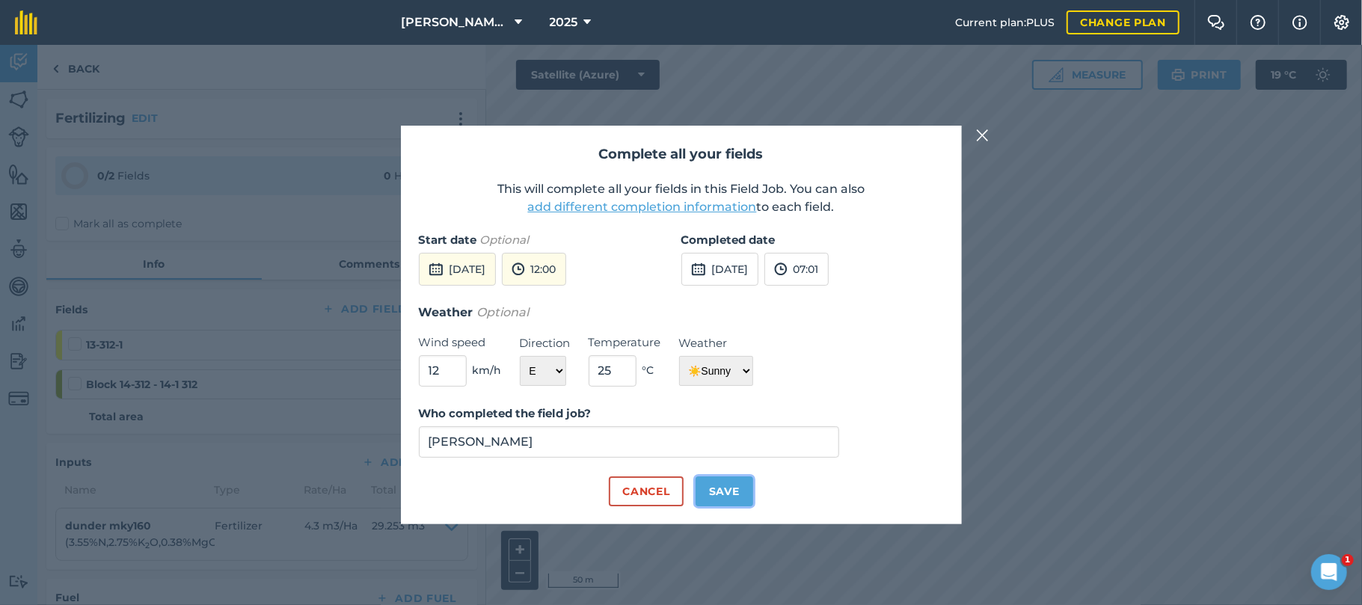
click at [724, 491] on button "Save" at bounding box center [725, 491] width 58 height 30
checkbox input "true"
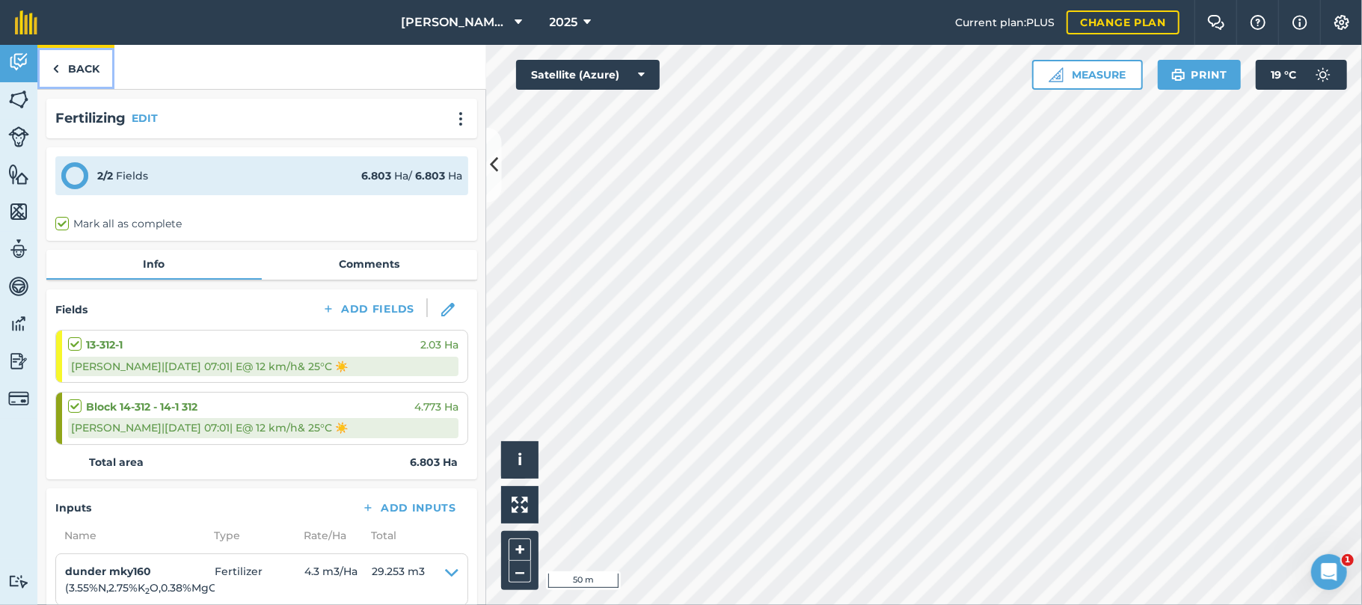
click at [88, 70] on link "Back" at bounding box center [75, 67] width 77 height 44
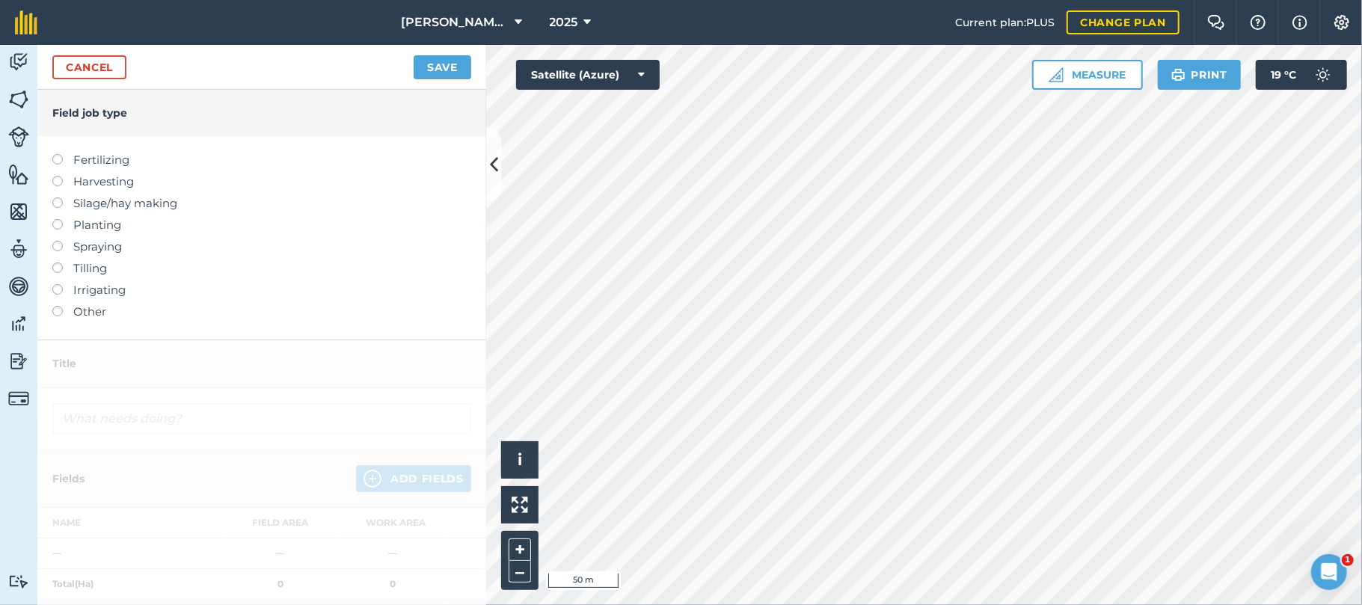
click at [264, 57] on div "Cancel Save" at bounding box center [261, 67] width 449 height 45
click at [19, 51] on img at bounding box center [18, 62] width 21 height 22
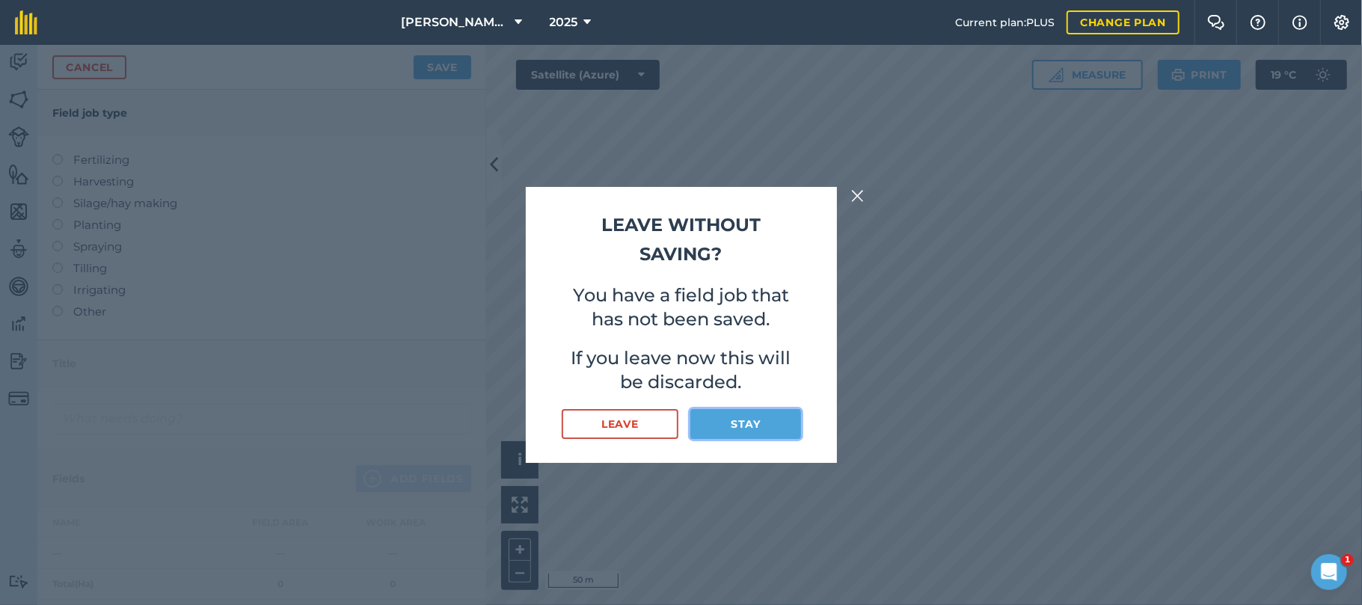
click at [743, 429] on button "Stay" at bounding box center [745, 424] width 110 height 30
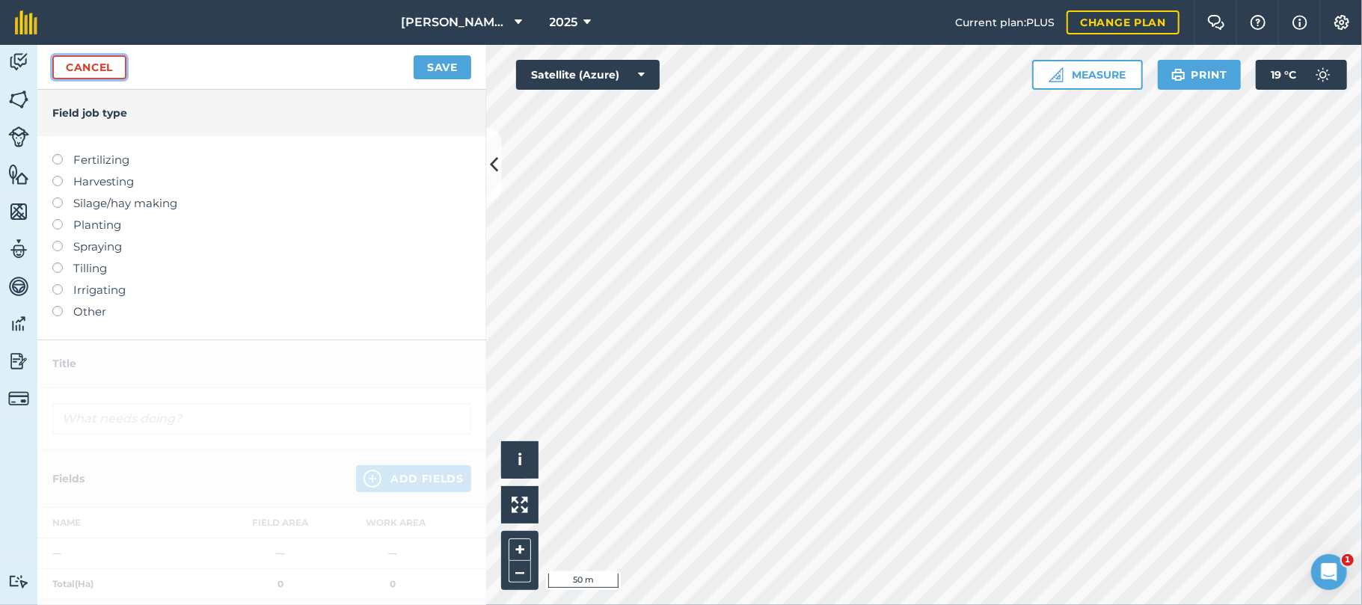
click at [87, 67] on link "Cancel" at bounding box center [89, 67] width 74 height 24
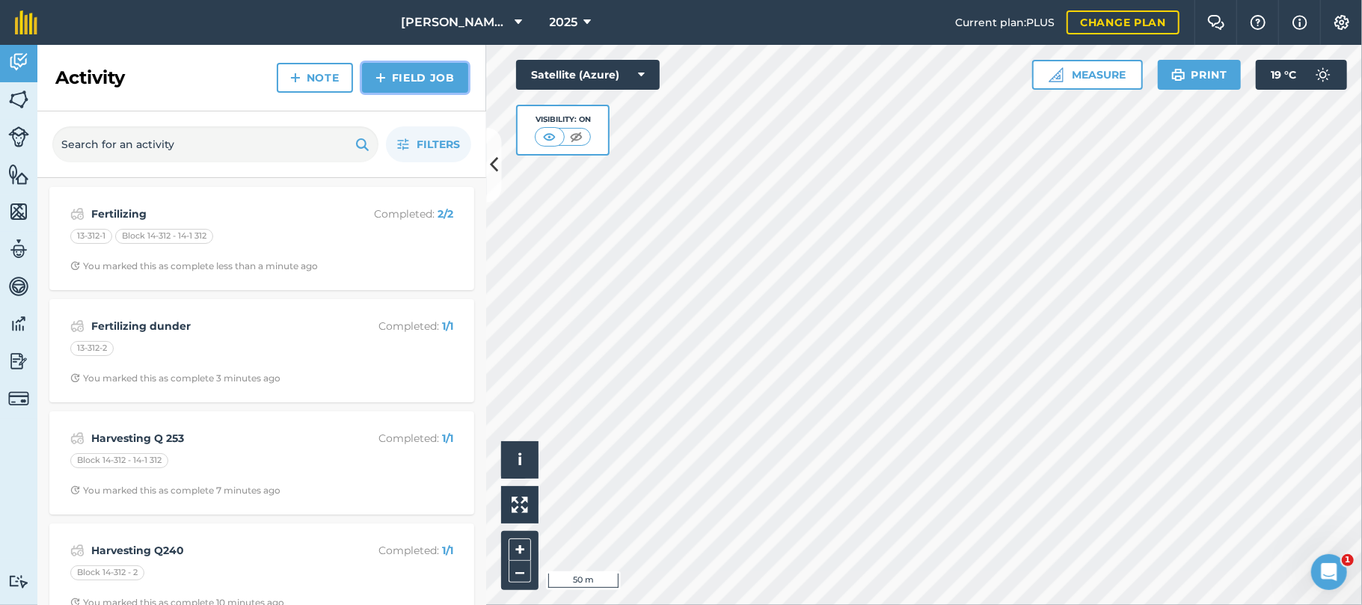
click at [411, 75] on link "Field Job" at bounding box center [415, 78] width 106 height 30
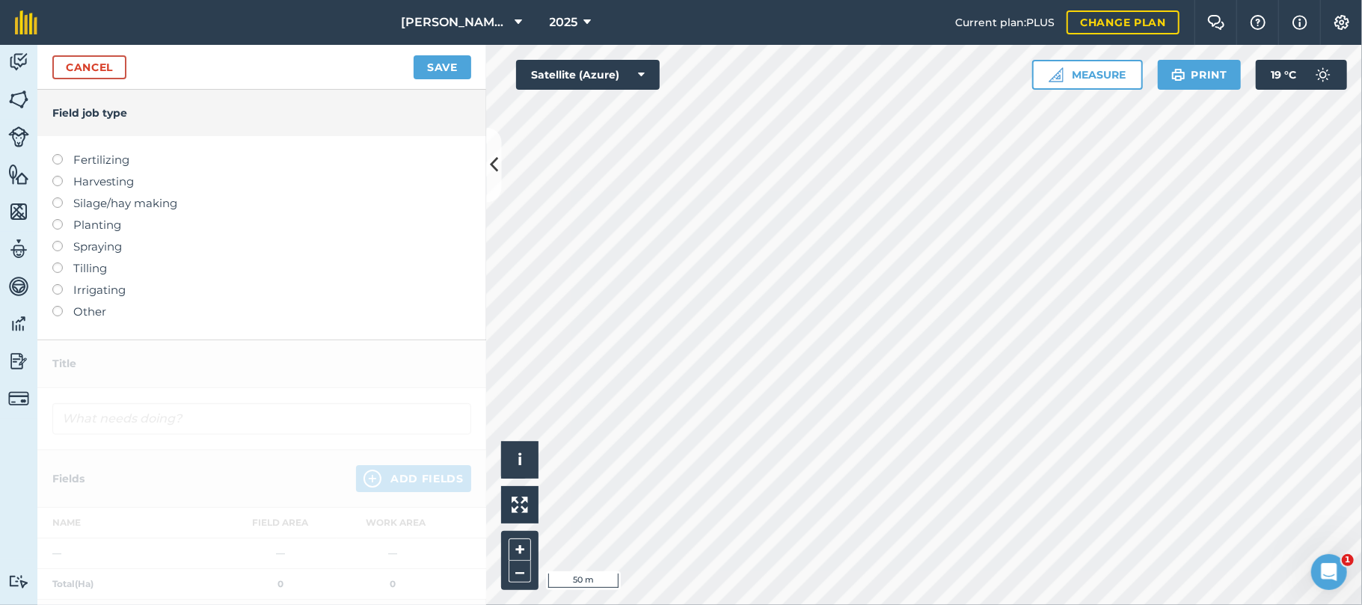
click at [61, 263] on label at bounding box center [62, 263] width 21 height 0
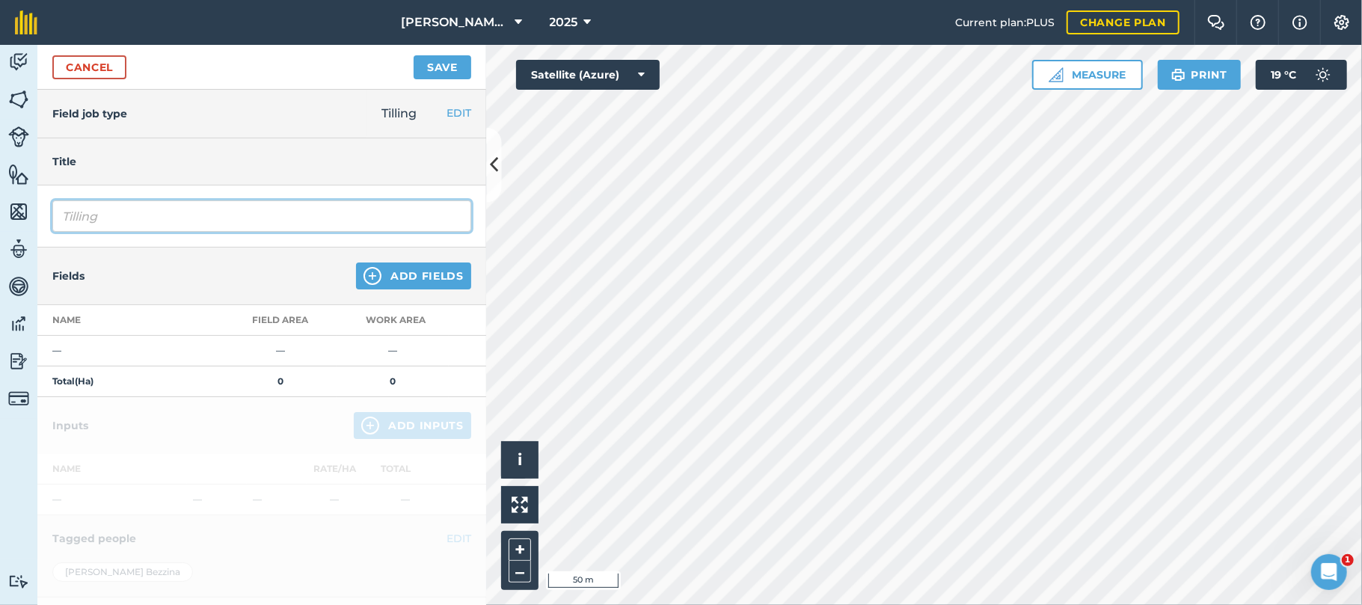
click at [120, 220] on input "Tilling" at bounding box center [261, 215] width 419 height 31
type input "Tilling ratoons"
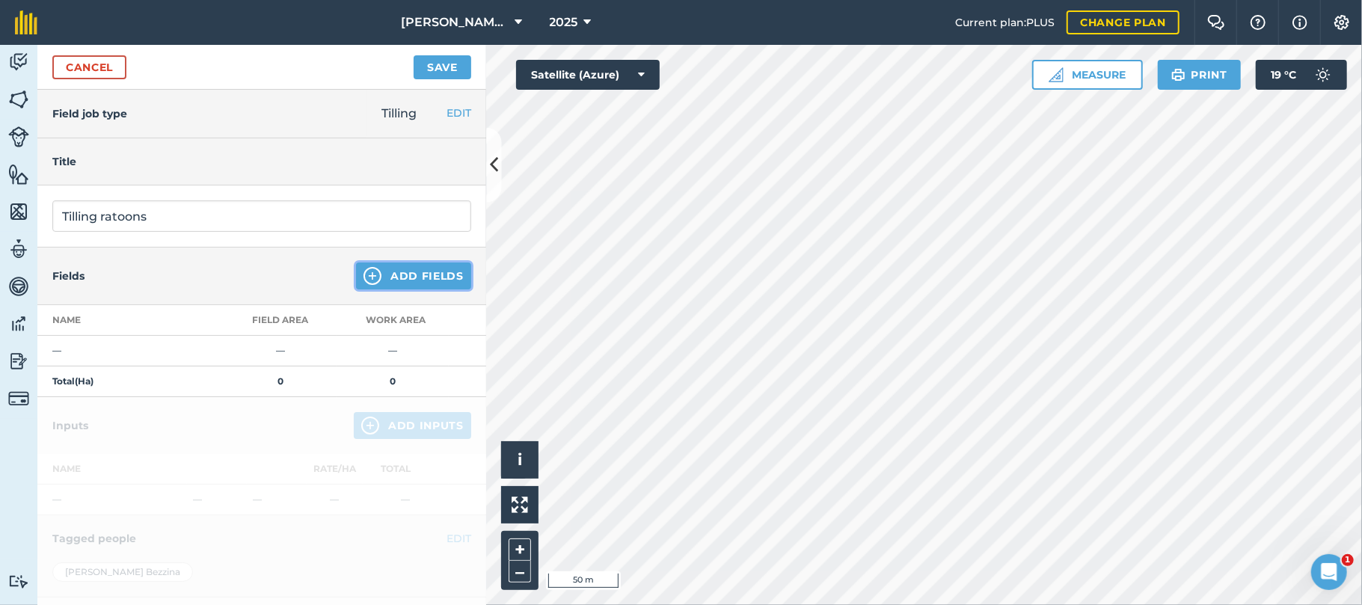
click at [399, 277] on button "Add Fields" at bounding box center [413, 276] width 115 height 27
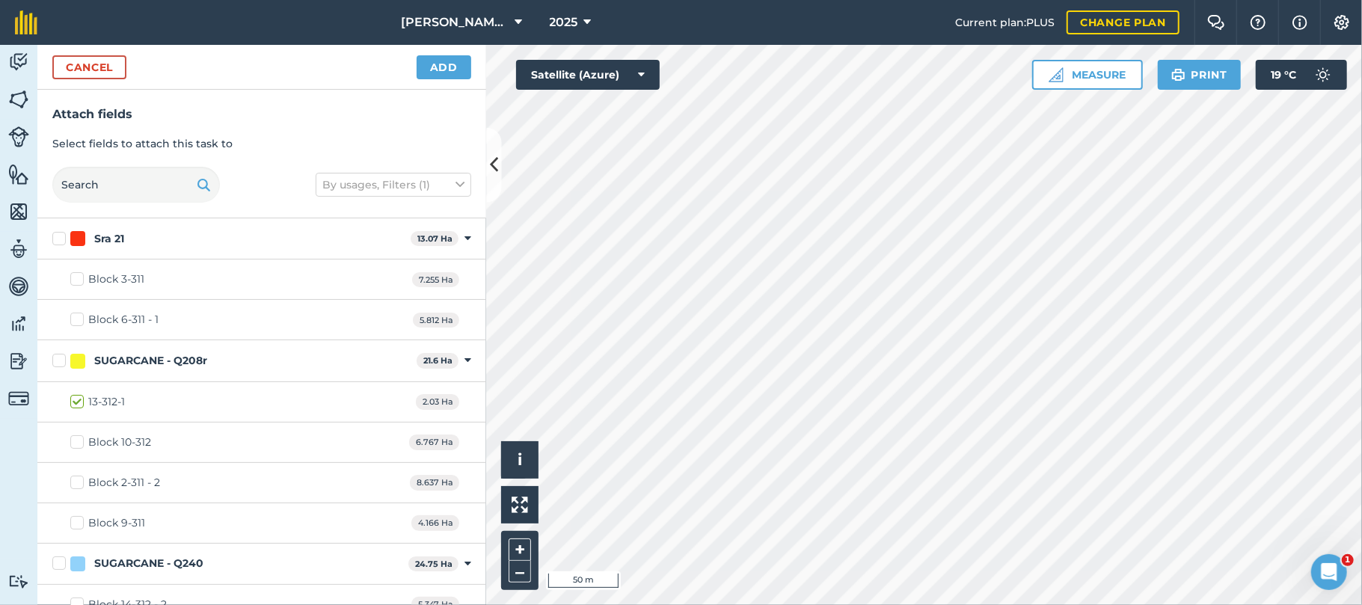
checkbox input "true"
click at [447, 58] on button "Add" at bounding box center [444, 67] width 55 height 24
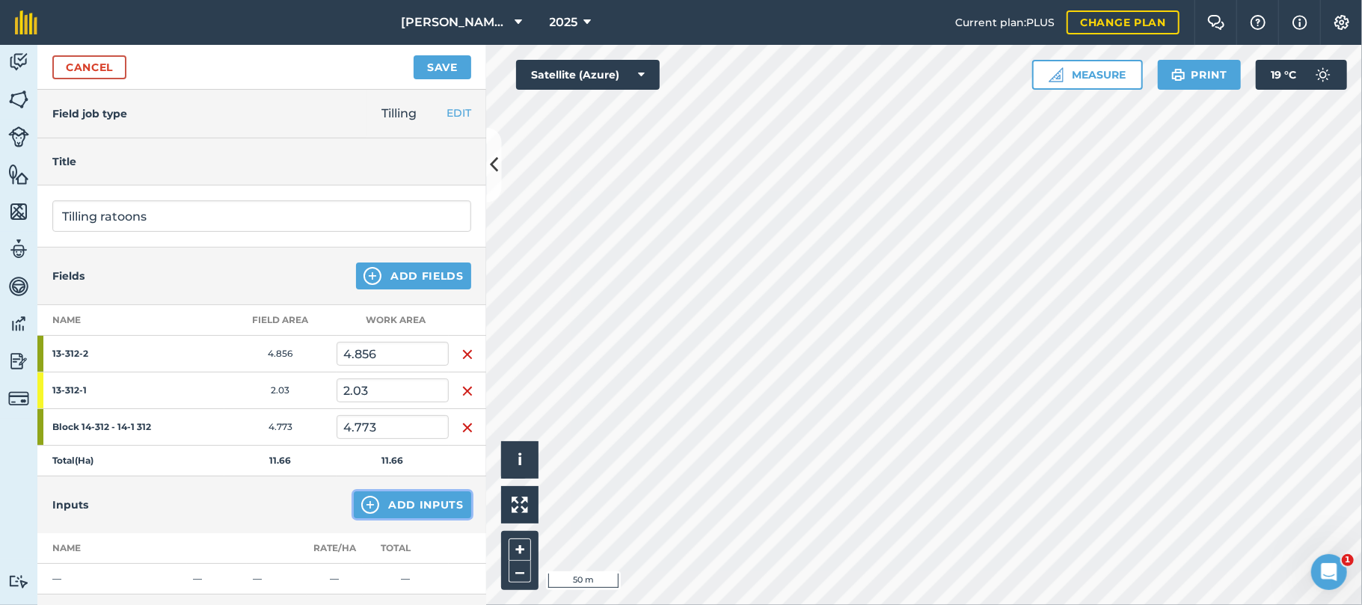
click at [405, 504] on button "Add Inputs" at bounding box center [412, 504] width 117 height 27
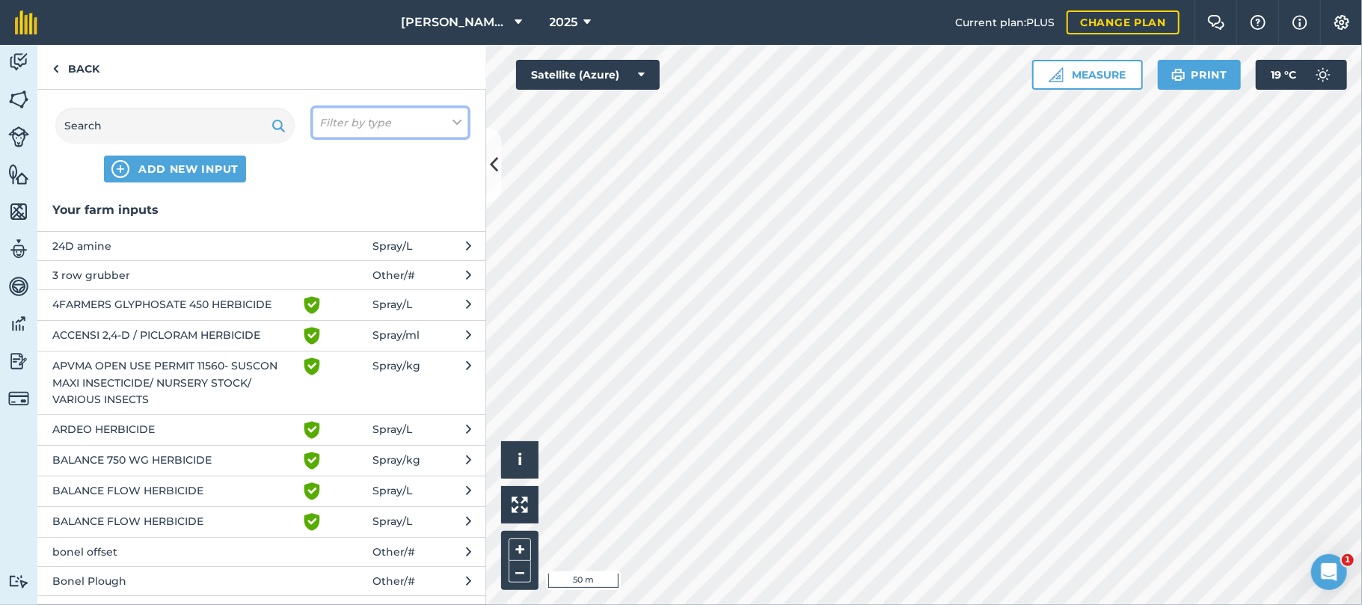
click at [453, 123] on icon at bounding box center [457, 122] width 9 height 16
click at [330, 266] on label "Other" at bounding box center [390, 266] width 142 height 16
click at [329, 266] on input "Other" at bounding box center [324, 263] width 10 height 10
checkbox input "true"
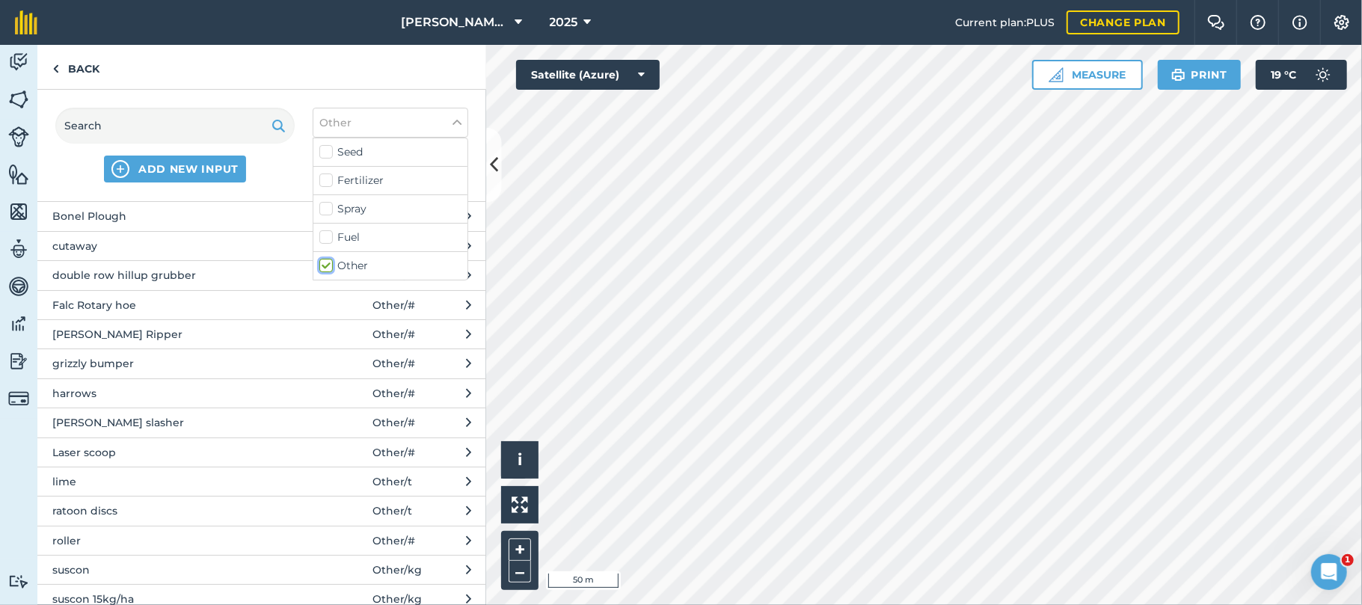
scroll to position [91, 0]
click at [91, 512] on span "ratoon discs" at bounding box center [174, 508] width 245 height 16
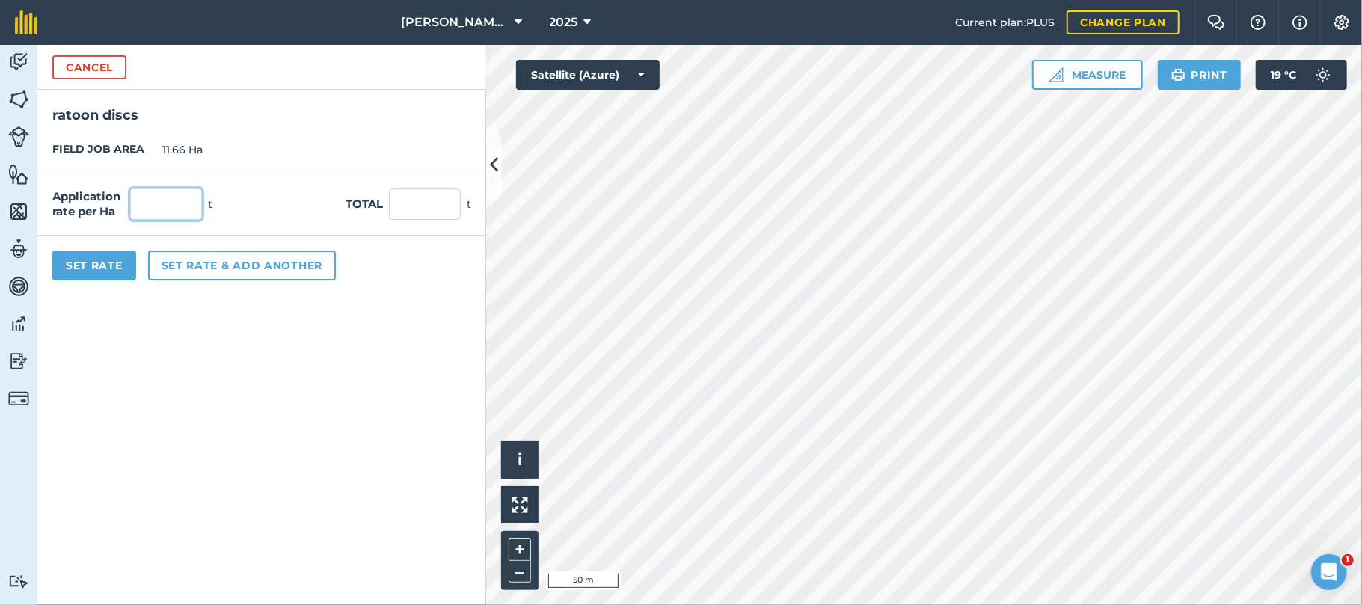
click at [168, 201] on input "text" at bounding box center [166, 203] width 72 height 31
type input "2"
type input "23.32"
click at [171, 261] on button "Set rate & add another" at bounding box center [242, 266] width 188 height 30
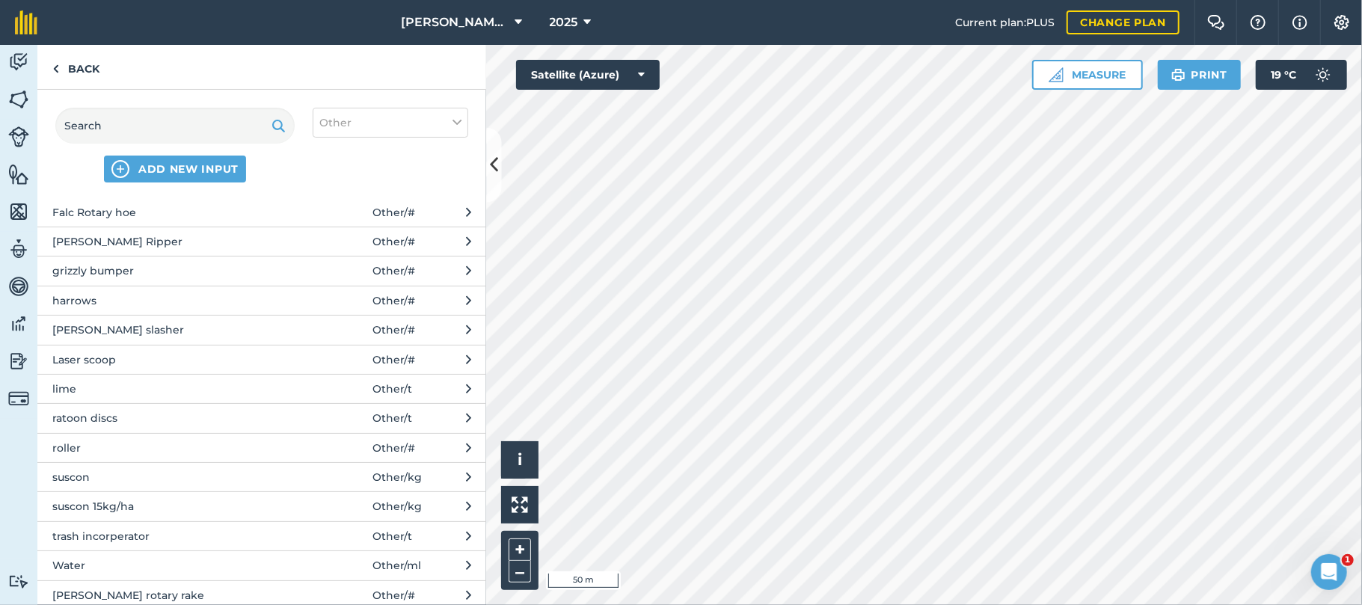
scroll to position [183, 0]
click at [115, 542] on span "trash incorperator" at bounding box center [174, 534] width 245 height 16
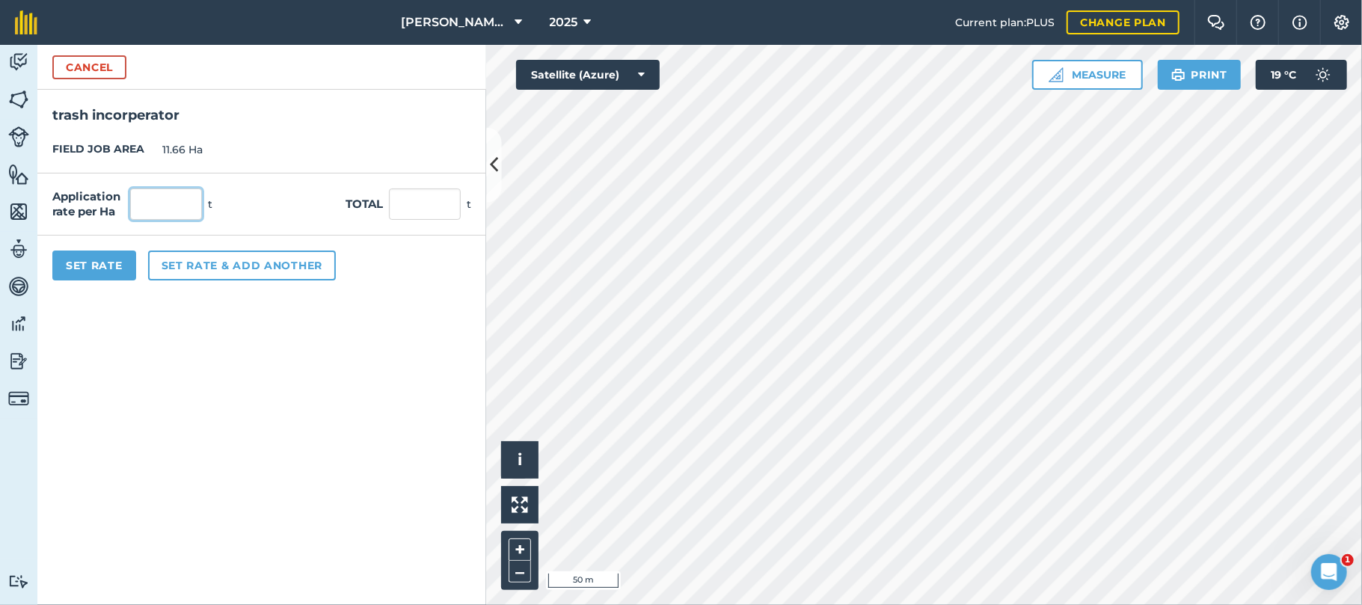
click at [169, 204] on input "text" at bounding box center [166, 203] width 72 height 31
type input "2"
type input "23.32"
click at [114, 260] on button "Set Rate" at bounding box center [94, 266] width 84 height 30
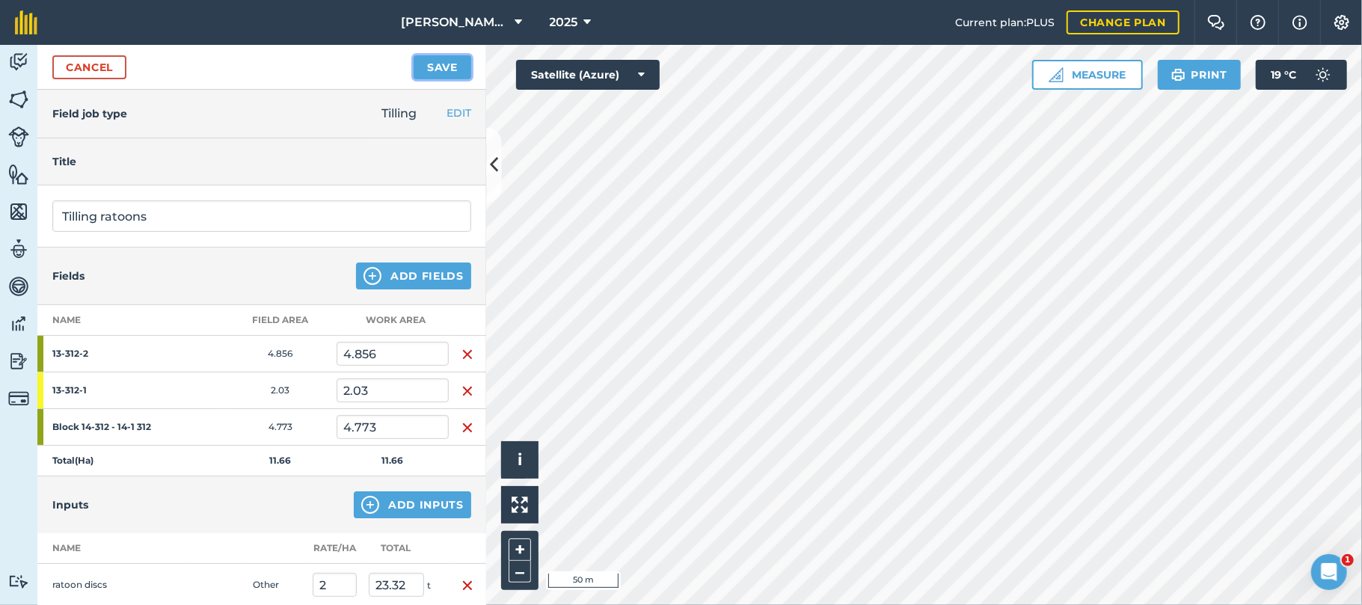
click at [434, 69] on button "Save" at bounding box center [443, 67] width 58 height 24
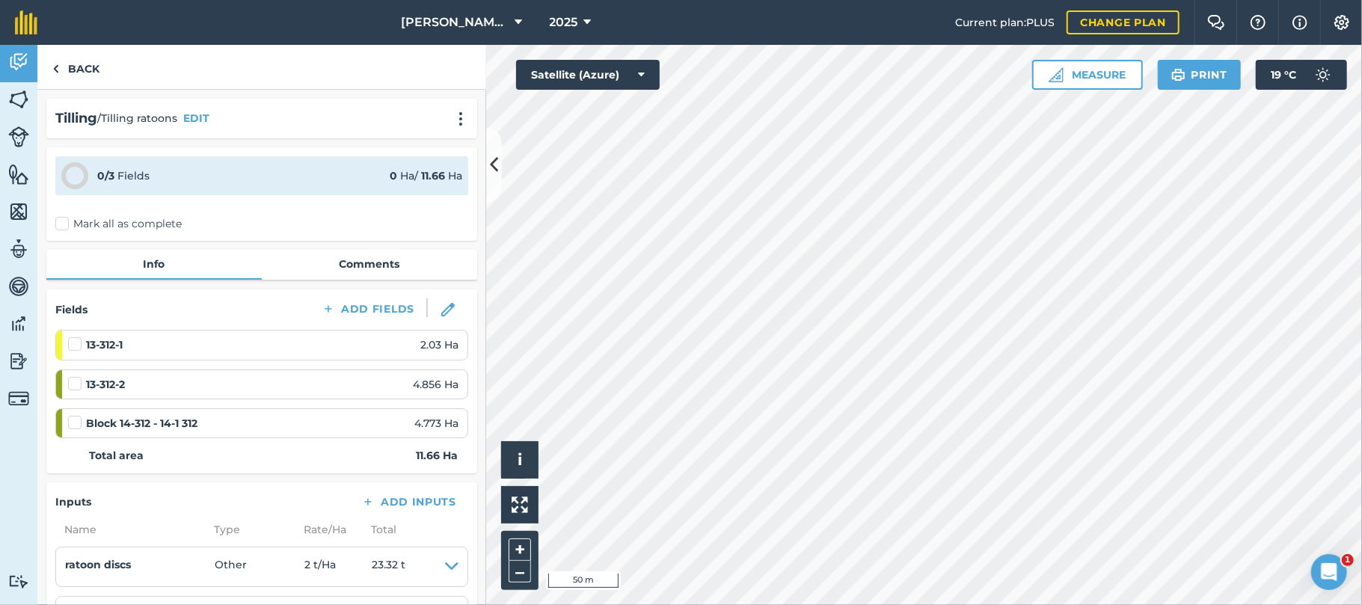
click at [64, 220] on label "Mark all as complete" at bounding box center [118, 224] width 126 height 16
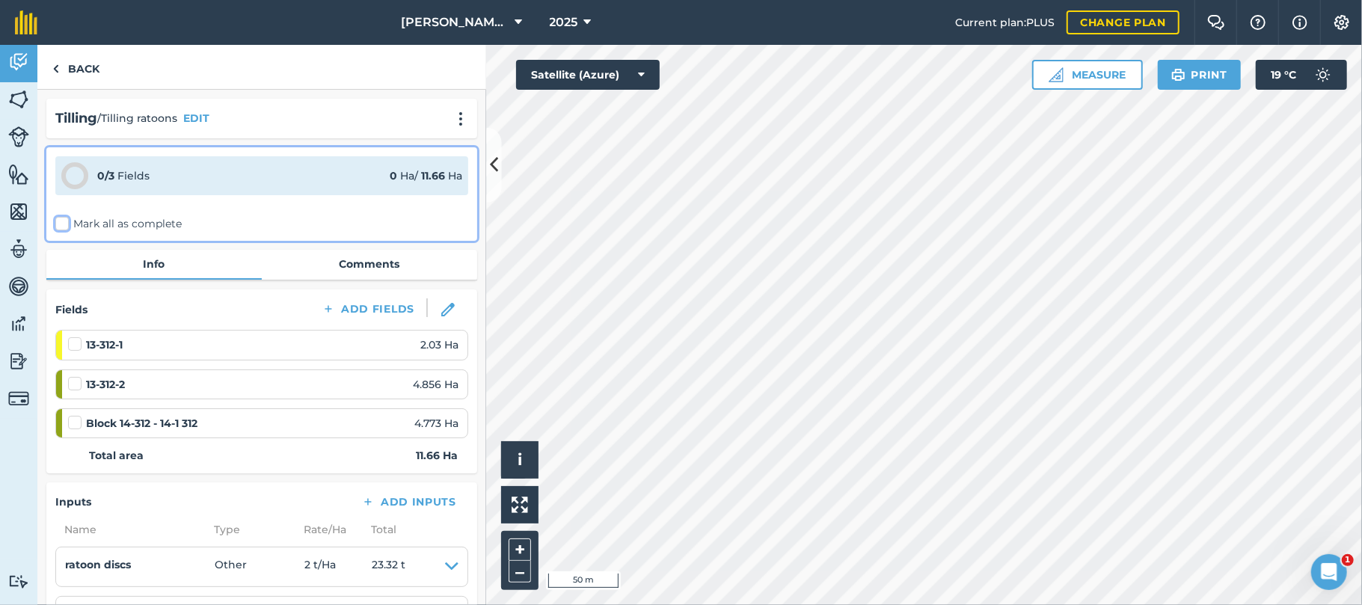
click at [64, 220] on input "Mark all as complete" at bounding box center [60, 221] width 10 height 10
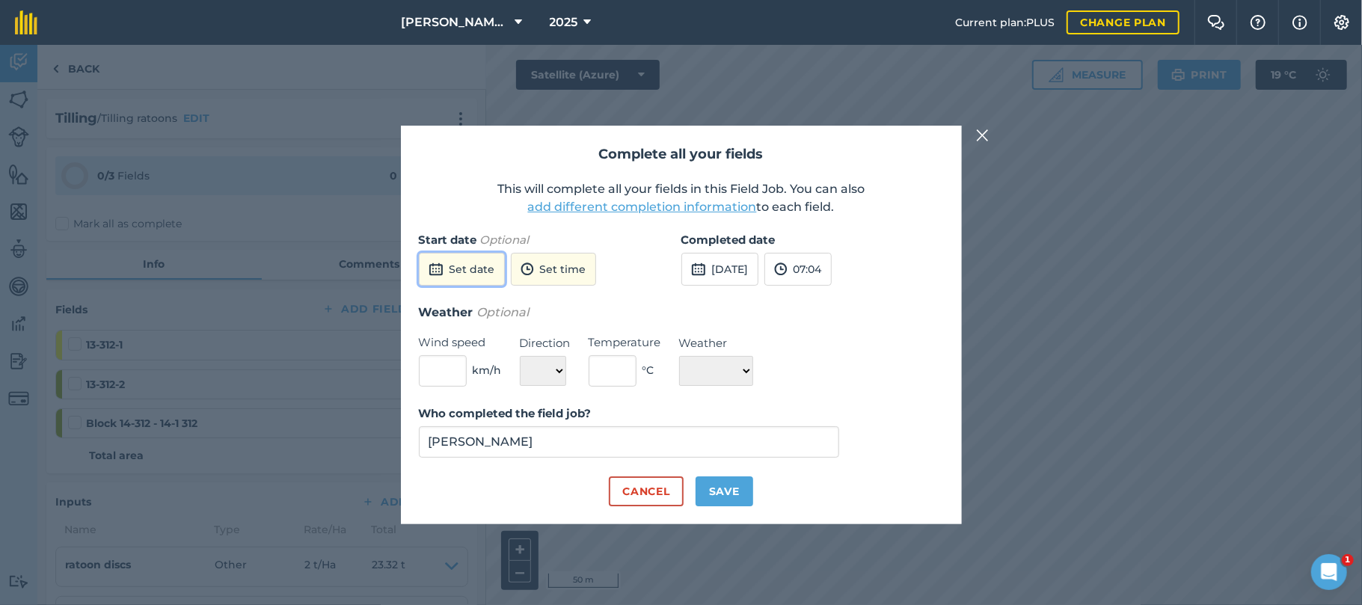
click at [473, 265] on button "Set date" at bounding box center [462, 269] width 86 height 33
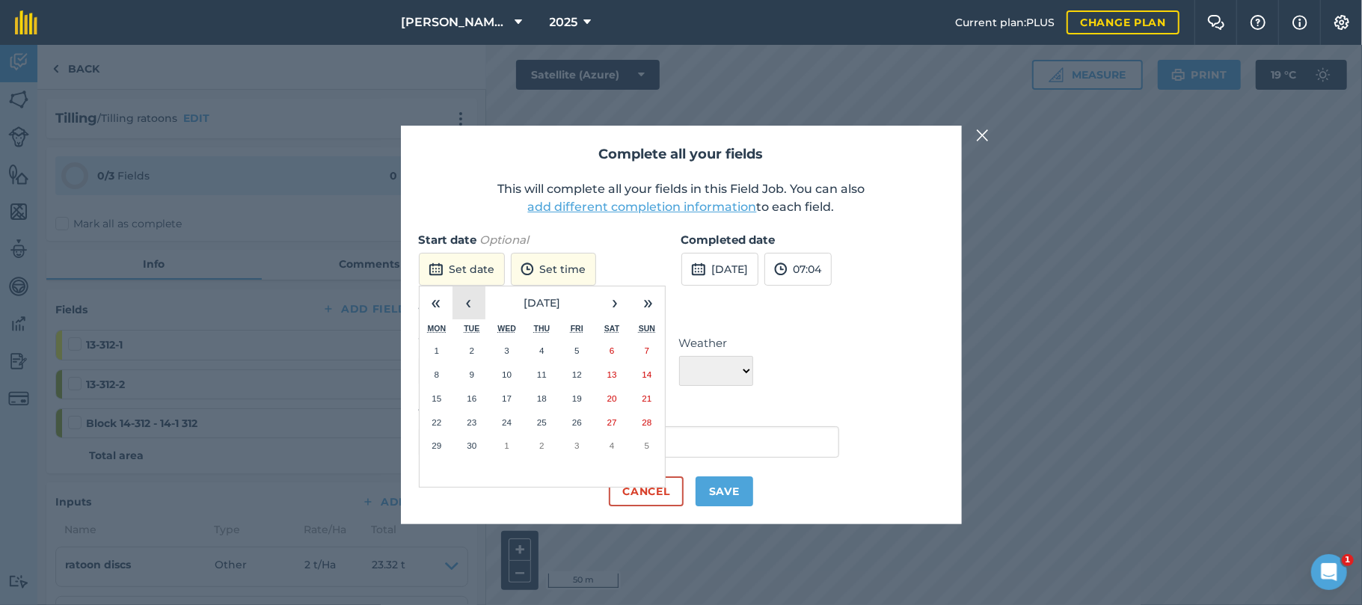
click at [474, 301] on button "‹" at bounding box center [469, 302] width 33 height 33
click at [607, 444] on abbr "30" at bounding box center [612, 446] width 10 height 10
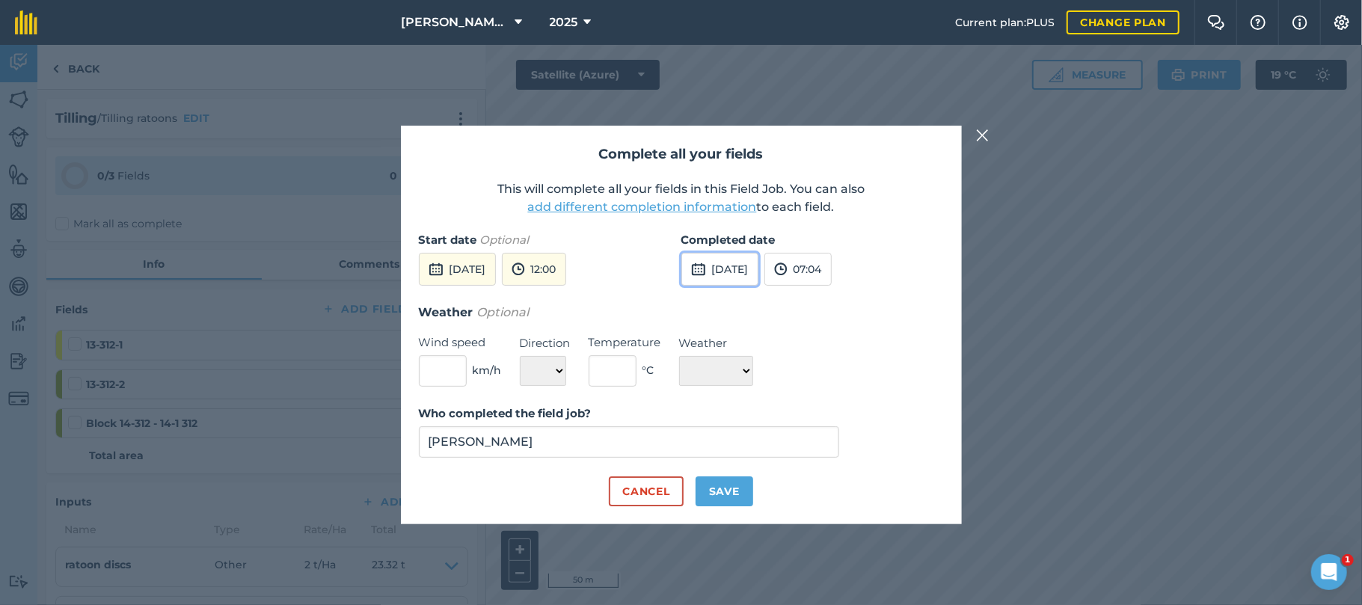
click at [748, 269] on button "[DATE]" at bounding box center [719, 269] width 77 height 33
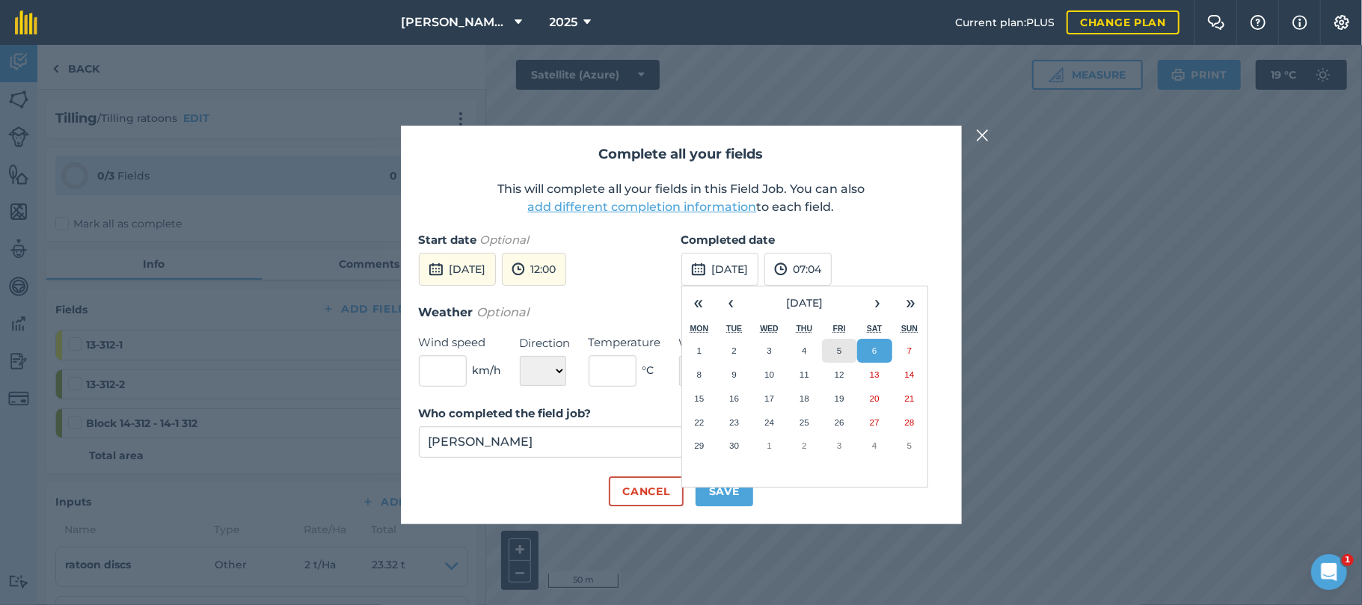
click at [838, 350] on abbr "5" at bounding box center [839, 351] width 4 height 10
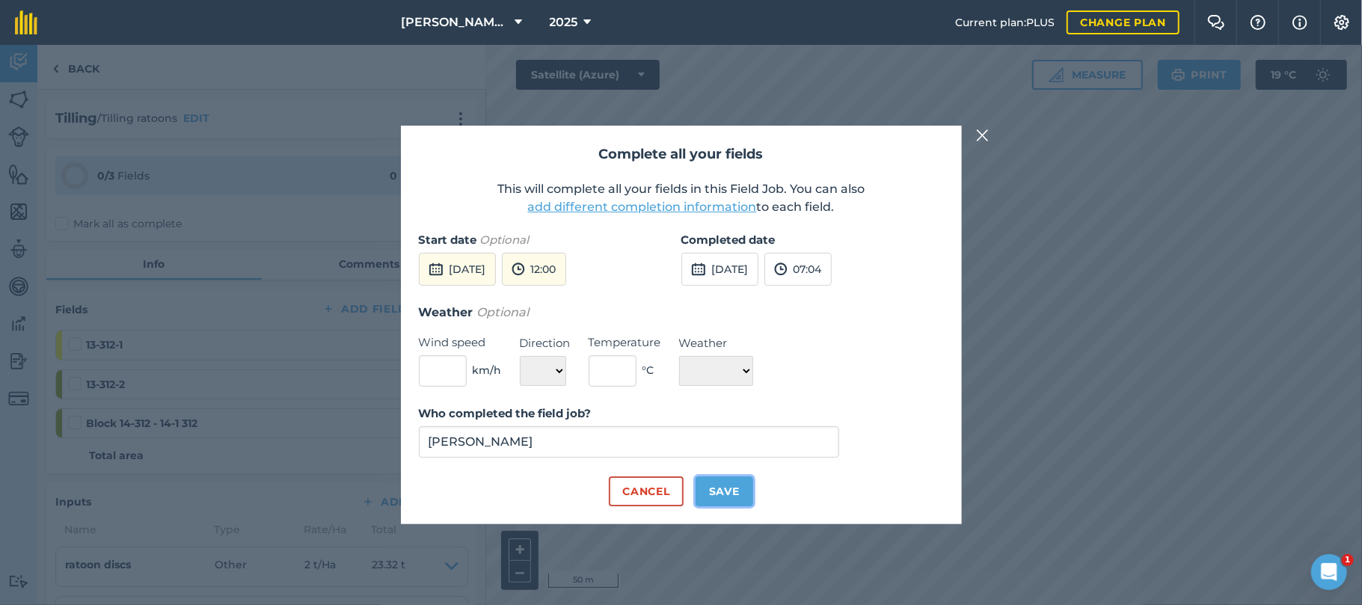
click at [727, 494] on button "Save" at bounding box center [725, 491] width 58 height 30
checkbox input "true"
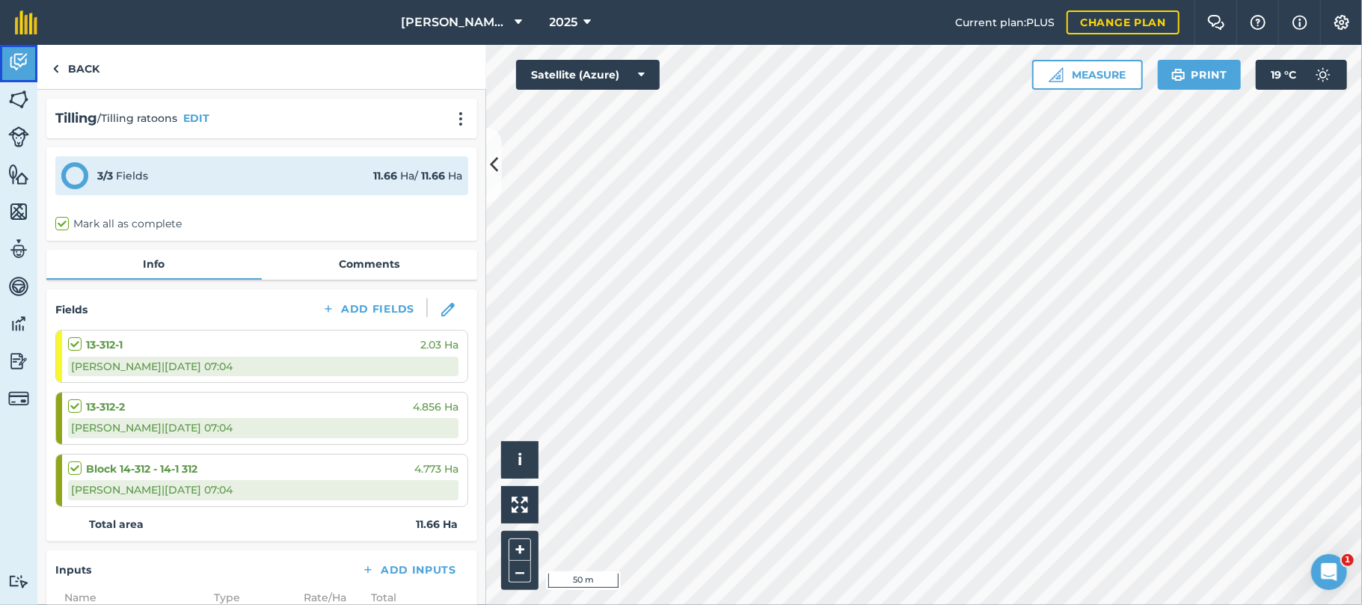
click at [16, 58] on img at bounding box center [18, 62] width 21 height 22
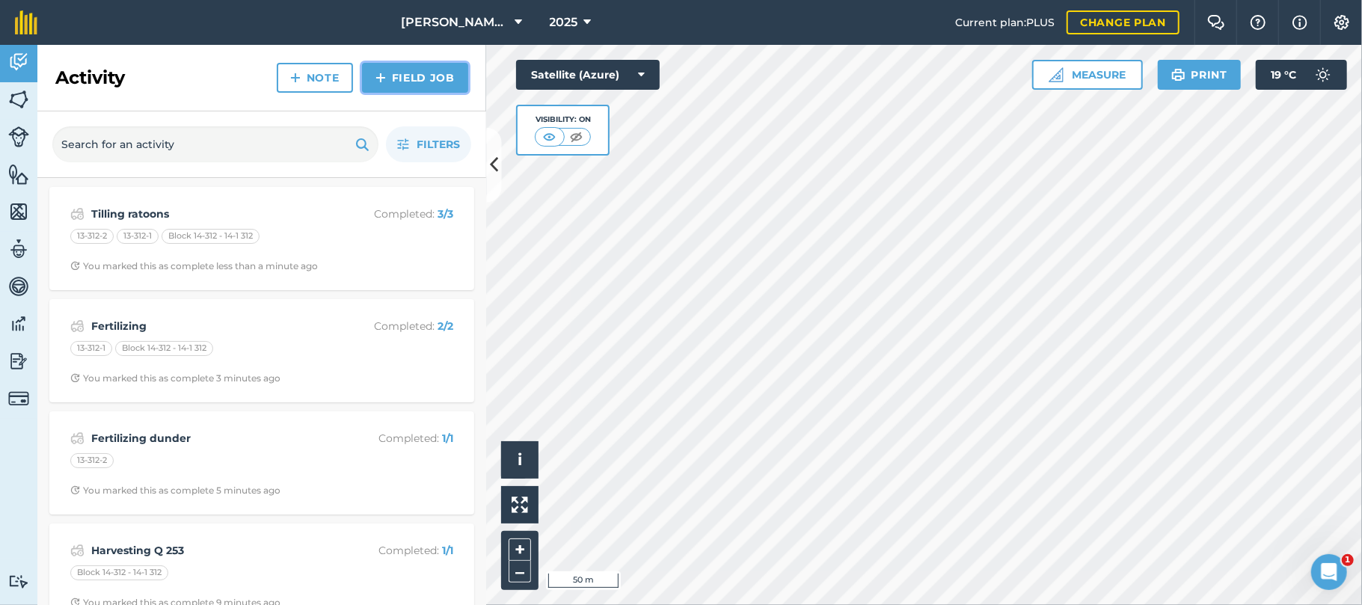
click at [402, 73] on link "Field Job" at bounding box center [415, 78] width 106 height 30
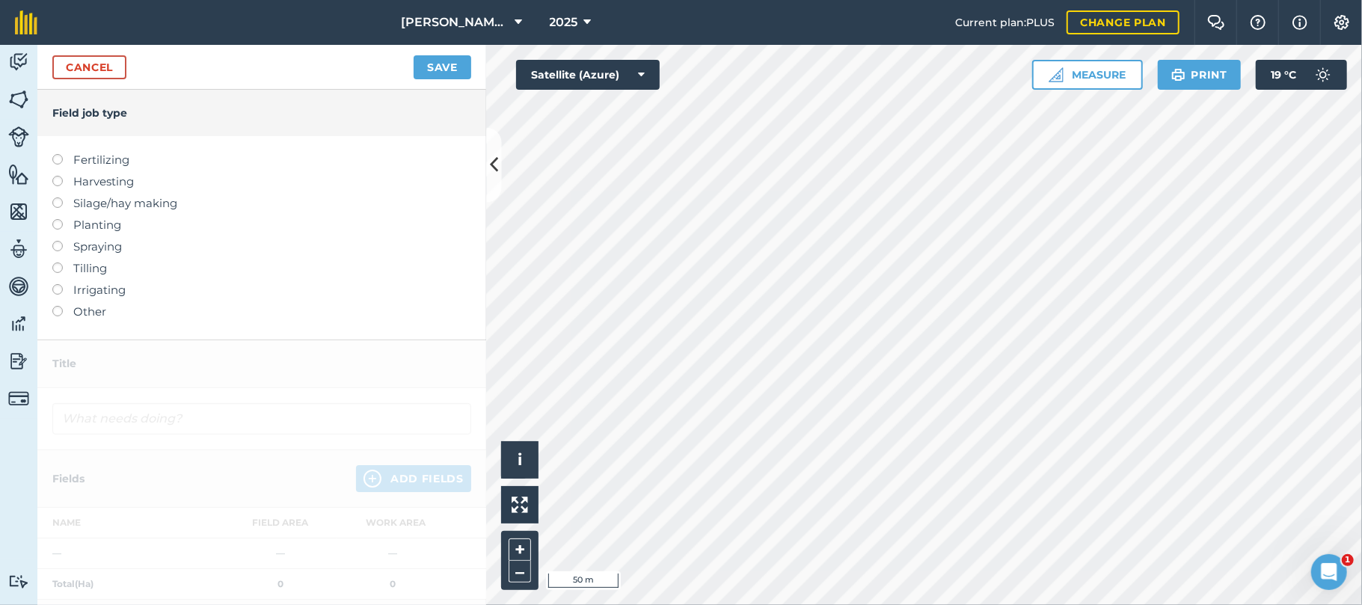
click at [55, 263] on label at bounding box center [62, 263] width 21 height 0
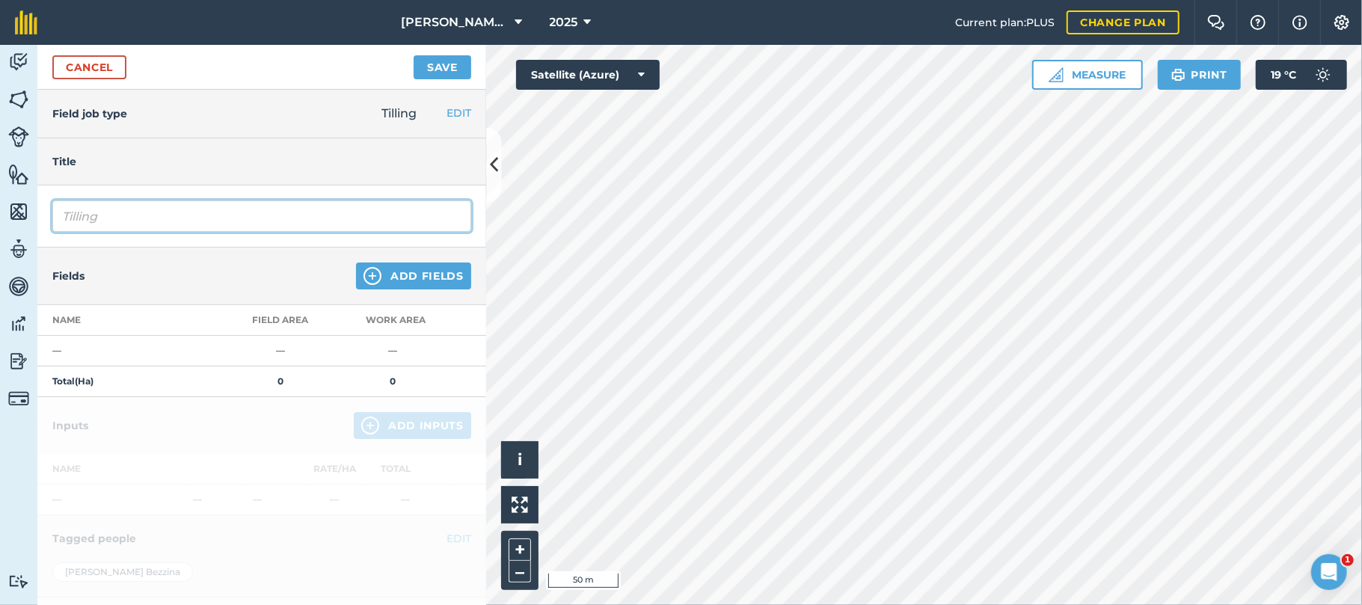
click at [123, 215] on input "Tilling" at bounding box center [261, 215] width 419 height 31
type input "Tilling ploughout"
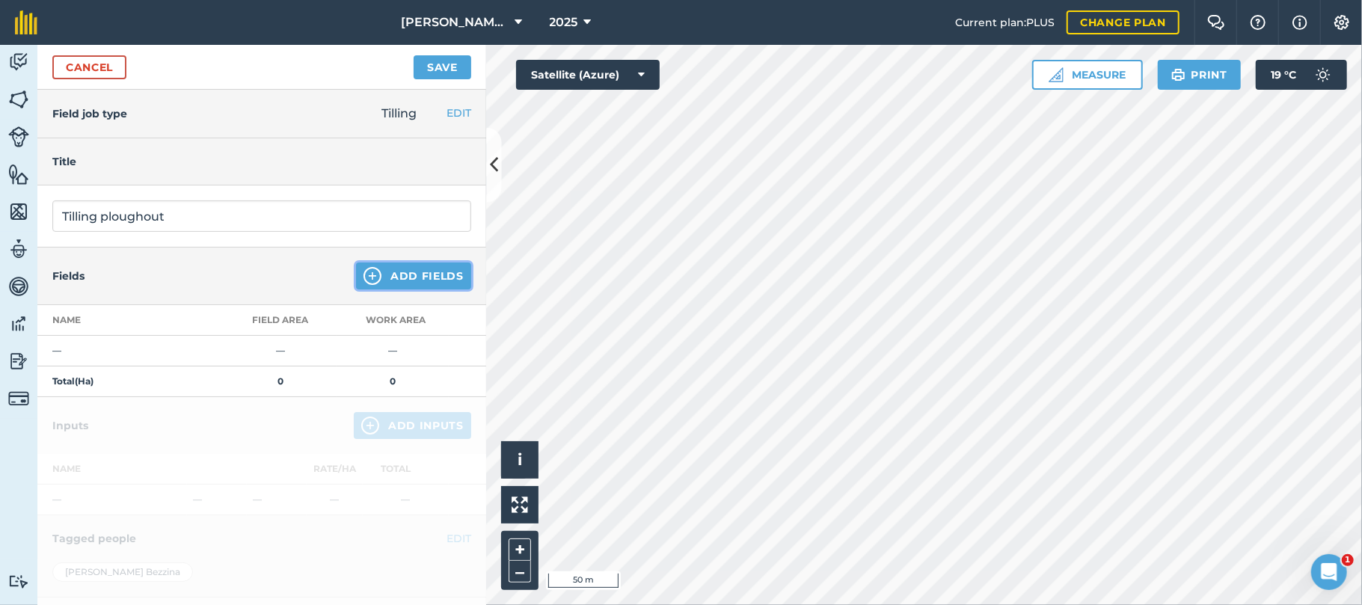
click at [411, 279] on button "Add Fields" at bounding box center [413, 276] width 115 height 27
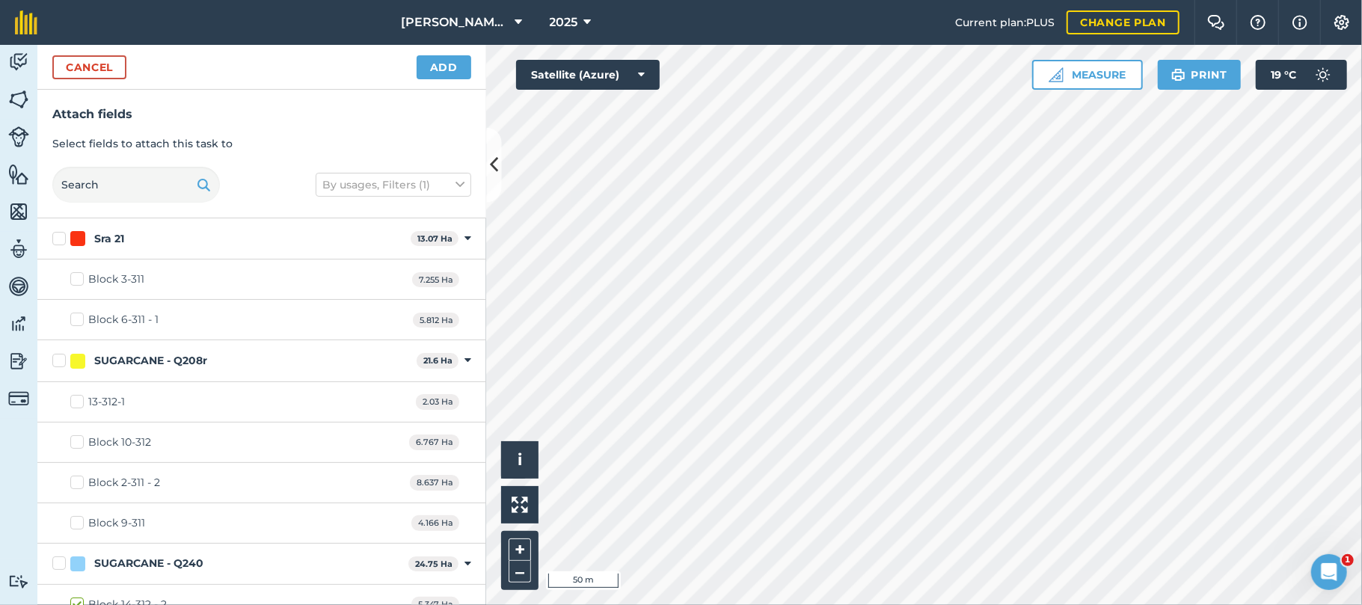
checkbox input "true"
click at [444, 67] on button "Add" at bounding box center [444, 67] width 55 height 24
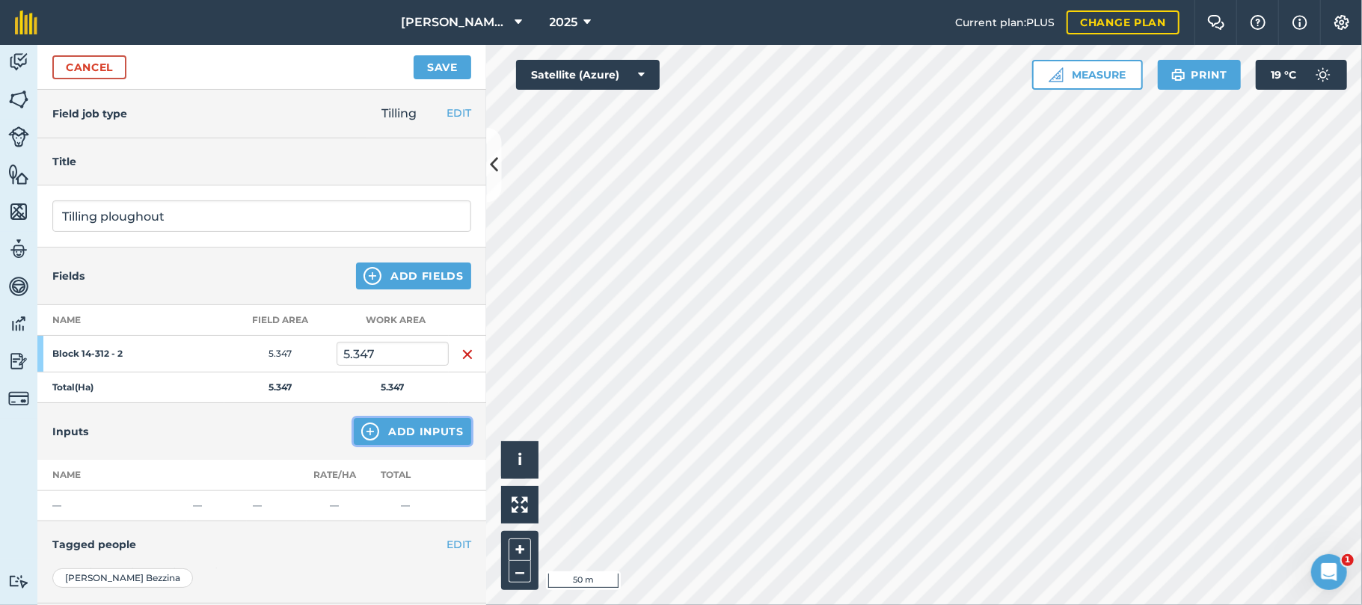
click at [428, 432] on button "Add Inputs" at bounding box center [412, 431] width 117 height 27
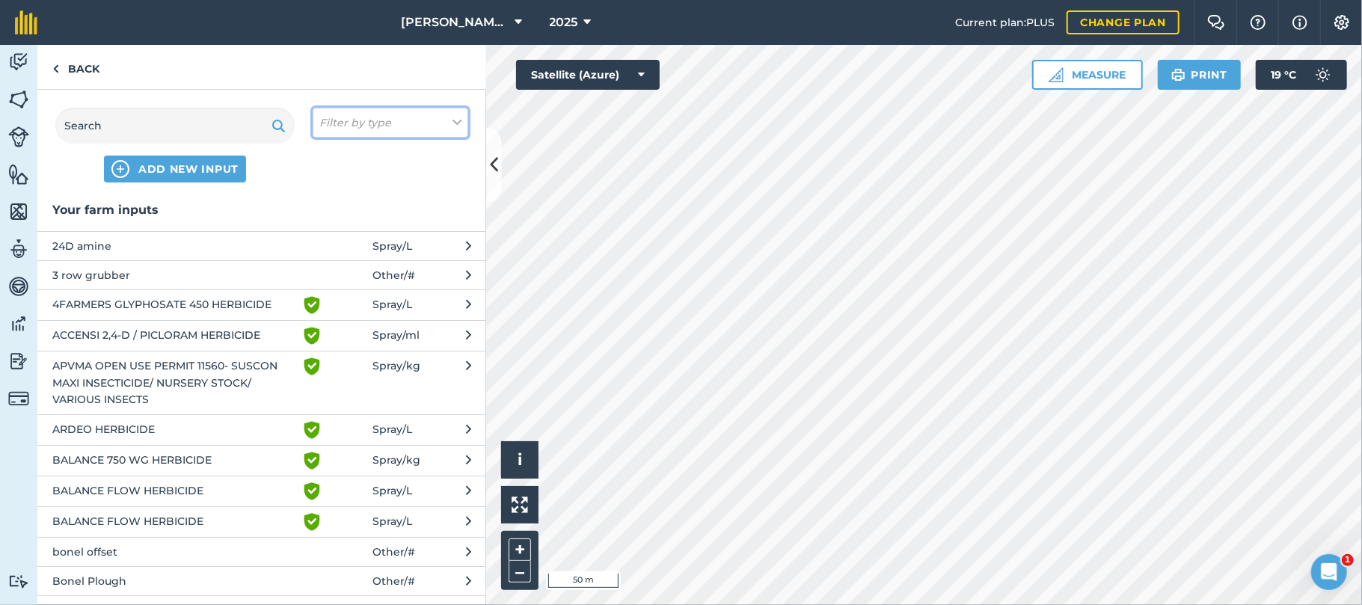
click at [455, 123] on icon at bounding box center [457, 122] width 9 height 16
click at [353, 267] on label "Other" at bounding box center [390, 266] width 142 height 16
click at [329, 267] on input "Other" at bounding box center [324, 263] width 10 height 10
checkbox input "true"
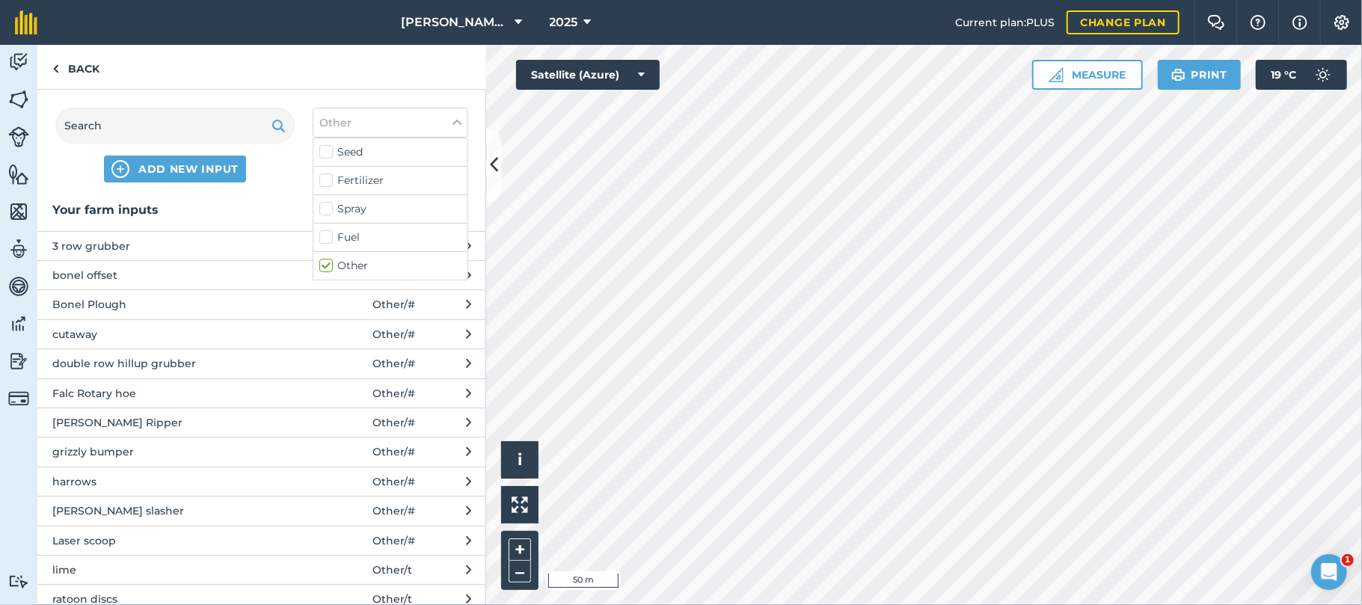
click at [105, 453] on span "grizzly bumper" at bounding box center [174, 452] width 245 height 16
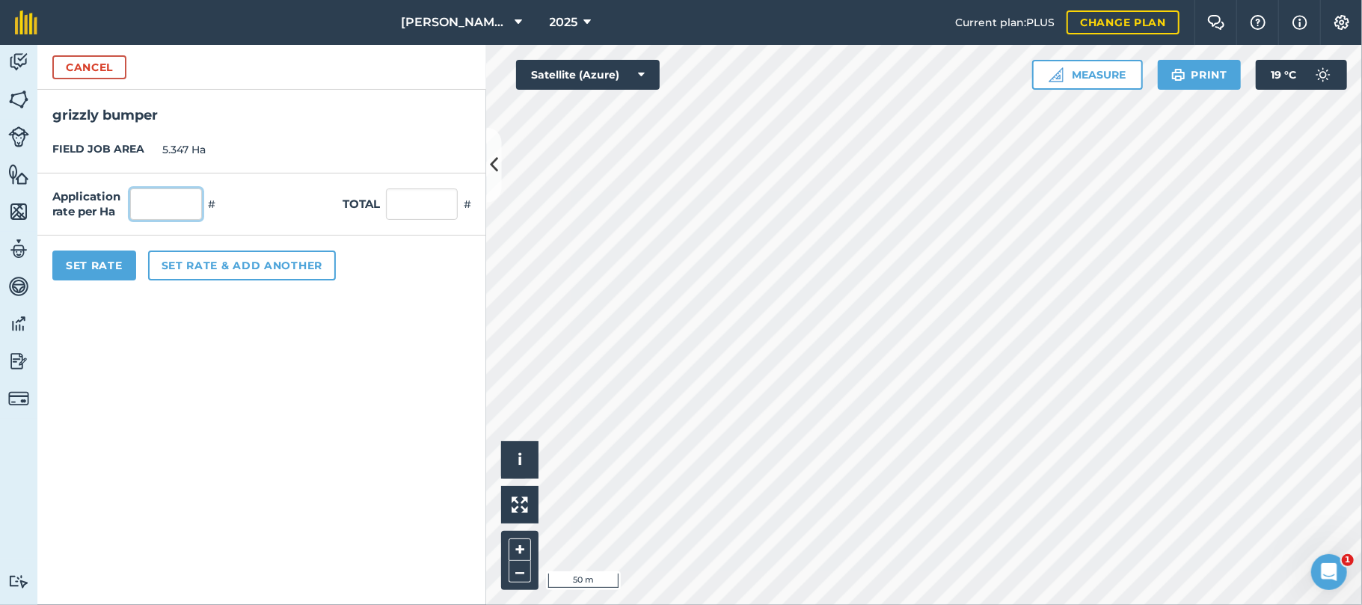
click at [165, 199] on input "text" at bounding box center [166, 203] width 72 height 31
type input "2"
type input "10.694"
click at [112, 258] on button "Set Rate" at bounding box center [94, 266] width 84 height 30
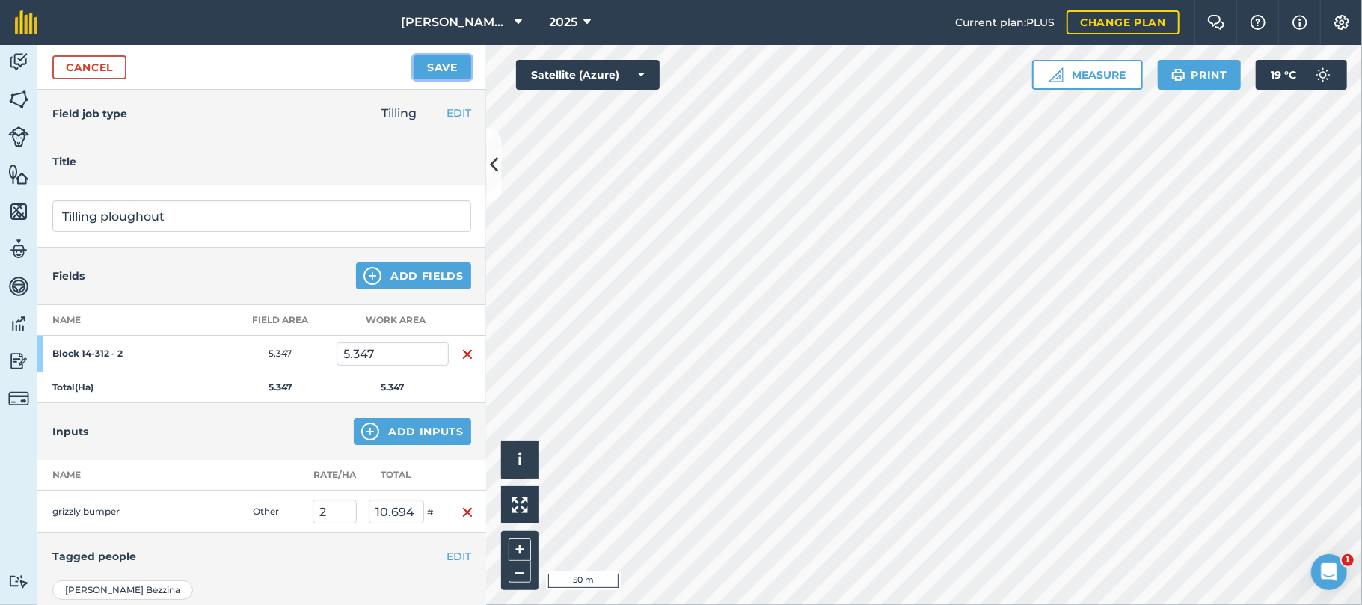
click at [444, 67] on button "Save" at bounding box center [443, 67] width 58 height 24
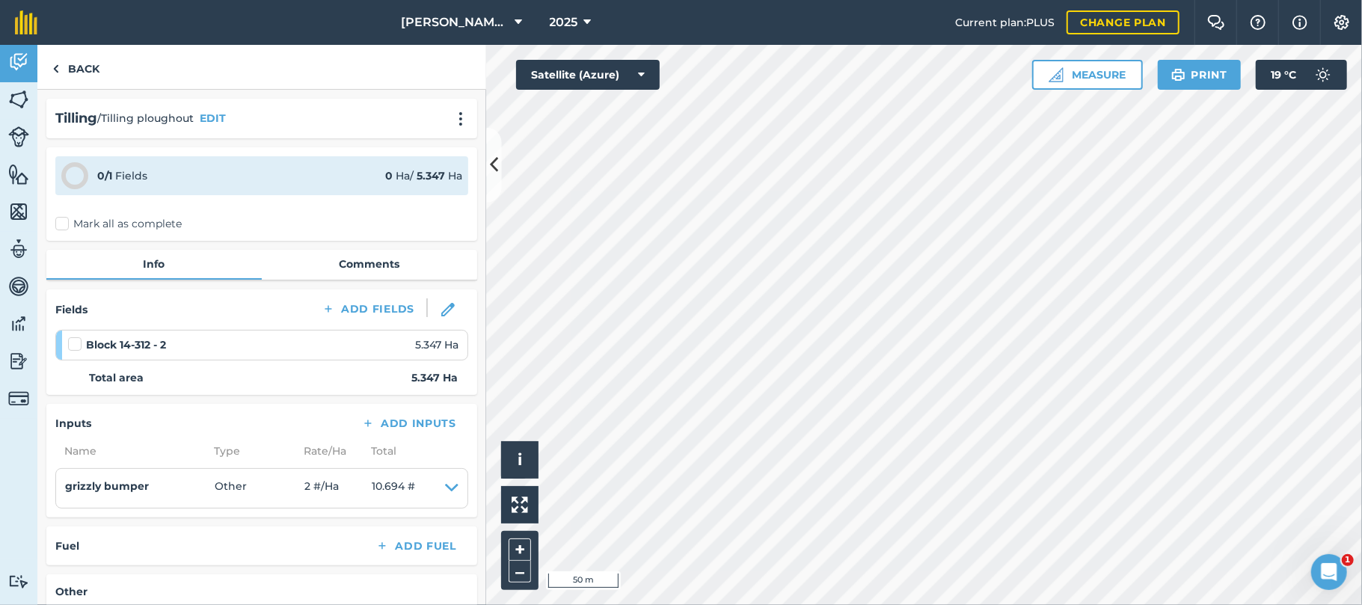
click at [67, 221] on label "Mark all as complete" at bounding box center [118, 224] width 126 height 16
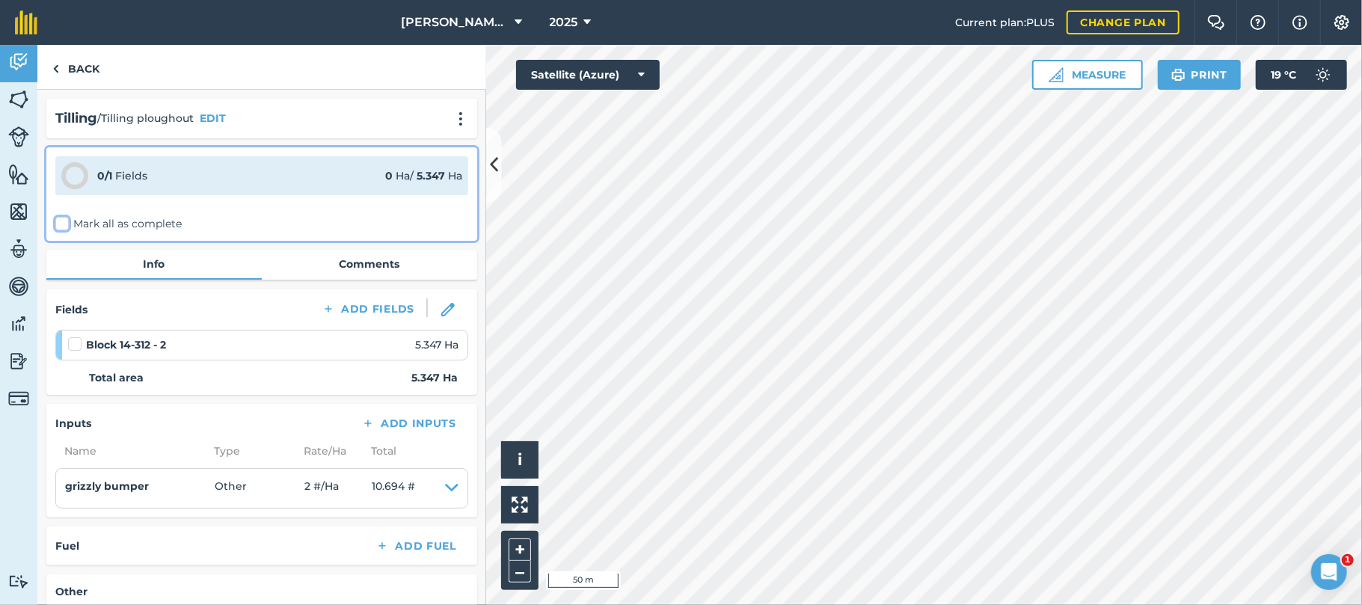
click at [65, 221] on input "Mark all as complete" at bounding box center [60, 221] width 10 height 10
checkbox input "false"
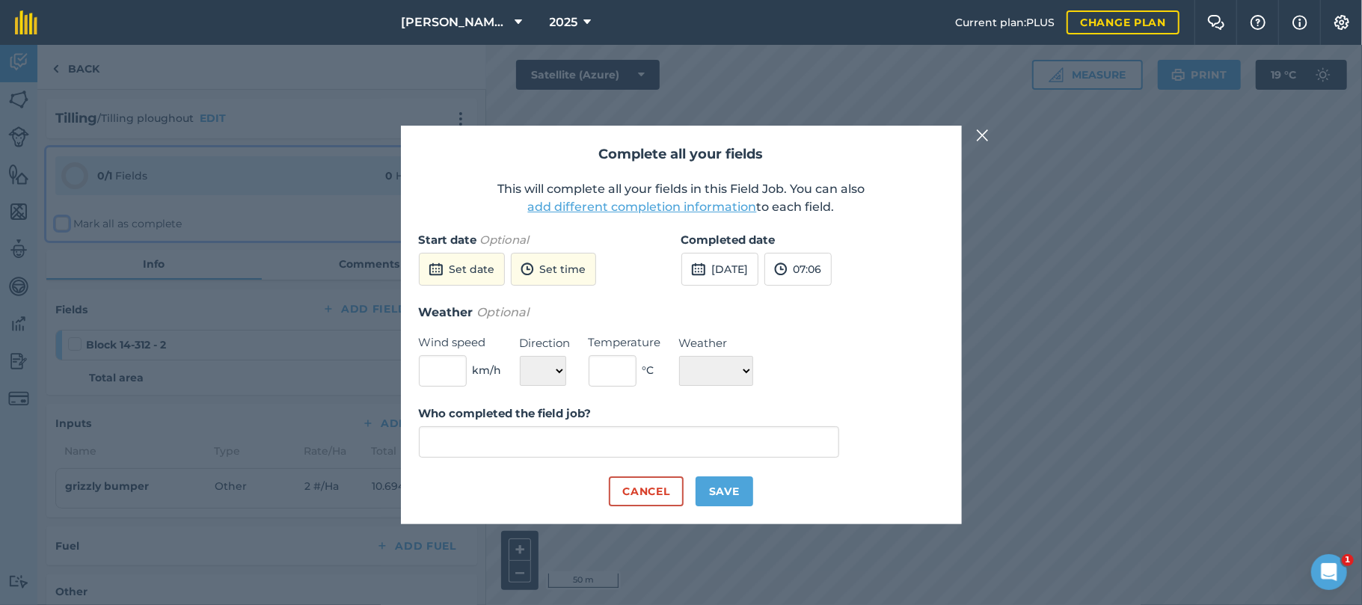
type input "[PERSON_NAME]"
click at [470, 276] on button "Set date" at bounding box center [462, 269] width 86 height 33
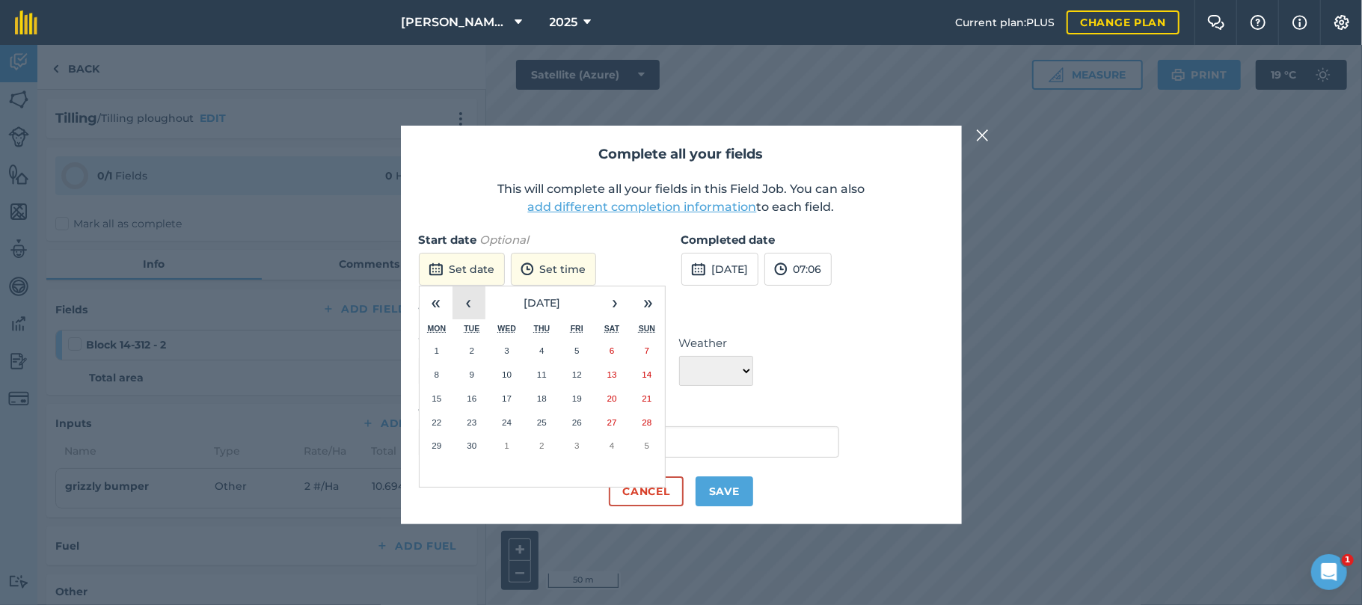
click at [465, 305] on button "‹" at bounding box center [469, 302] width 33 height 33
click at [542, 444] on abbr "28" at bounding box center [542, 446] width 10 height 10
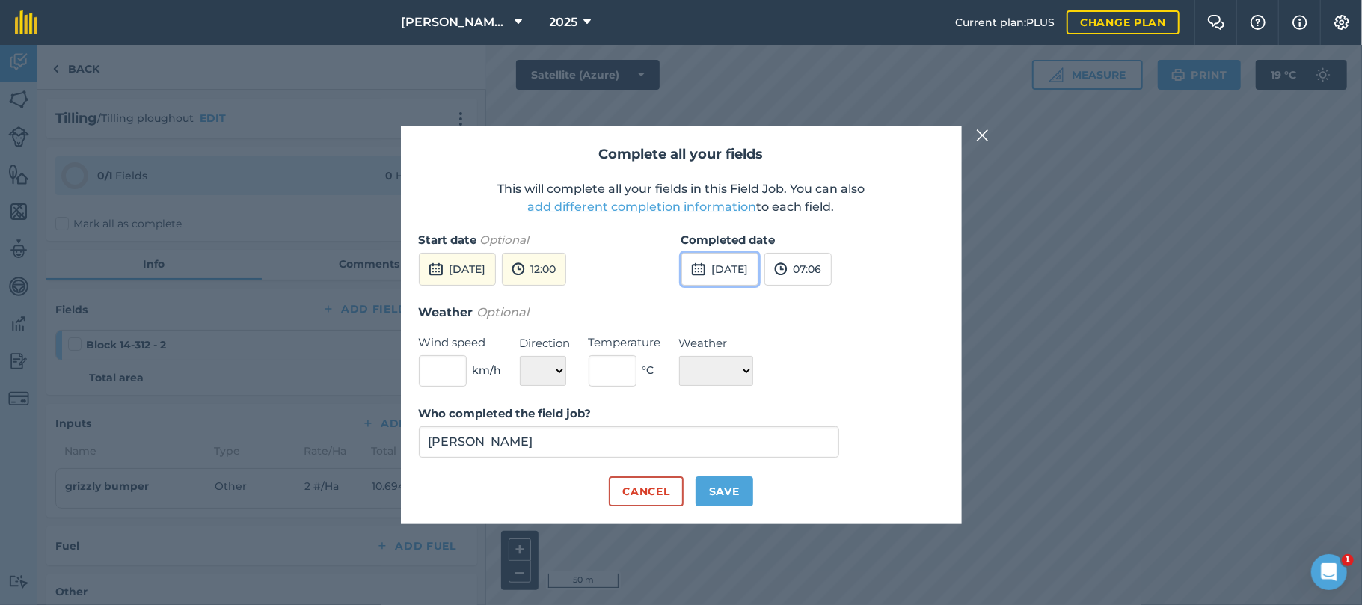
click at [739, 269] on button "[DATE]" at bounding box center [719, 269] width 77 height 33
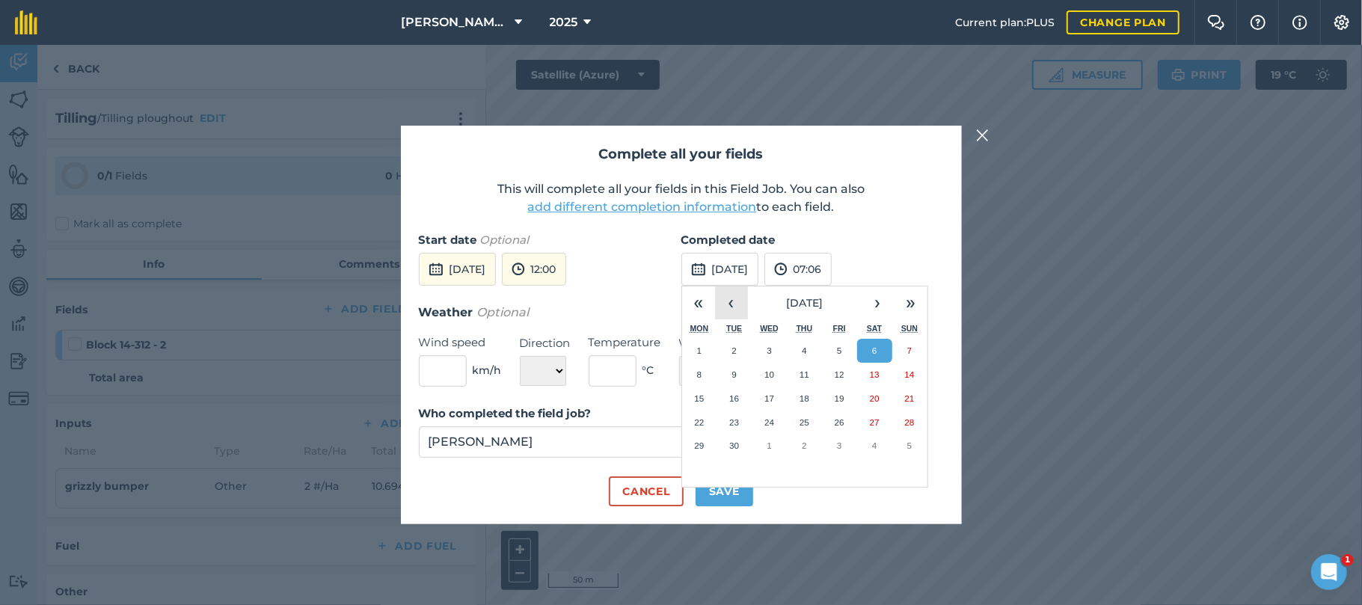
click at [734, 309] on button "‹" at bounding box center [731, 302] width 33 height 33
click at [803, 443] on abbr "28" at bounding box center [805, 446] width 10 height 10
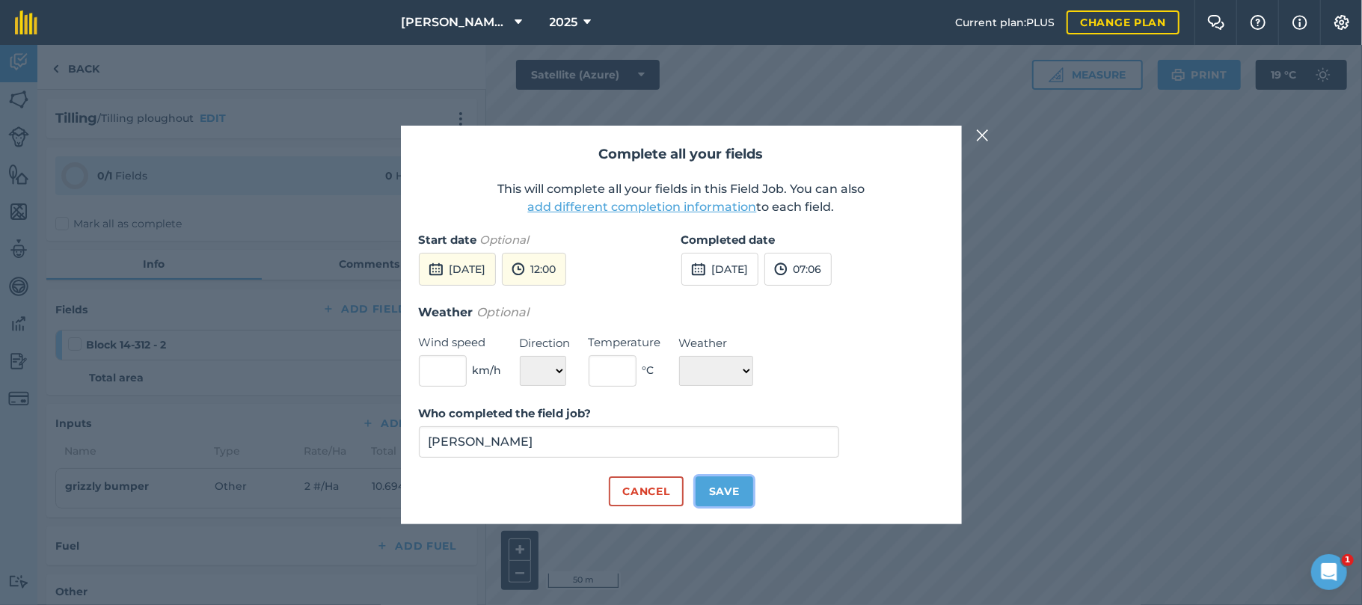
click at [722, 485] on button "Save" at bounding box center [725, 491] width 58 height 30
checkbox input "true"
